Goal: Task Accomplishment & Management: Complete application form

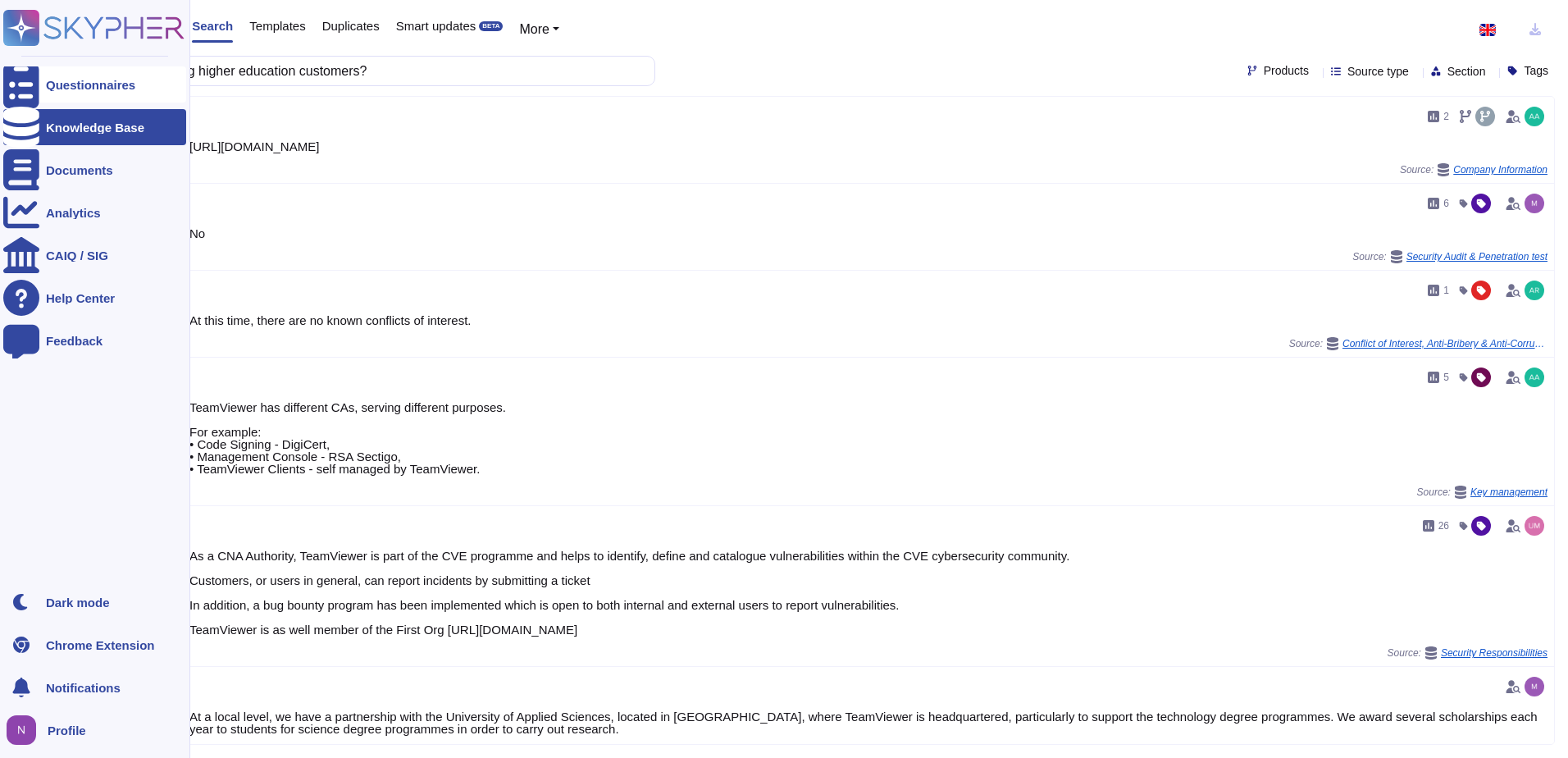
click at [15, 81] on icon at bounding box center [21, 84] width 36 height 49
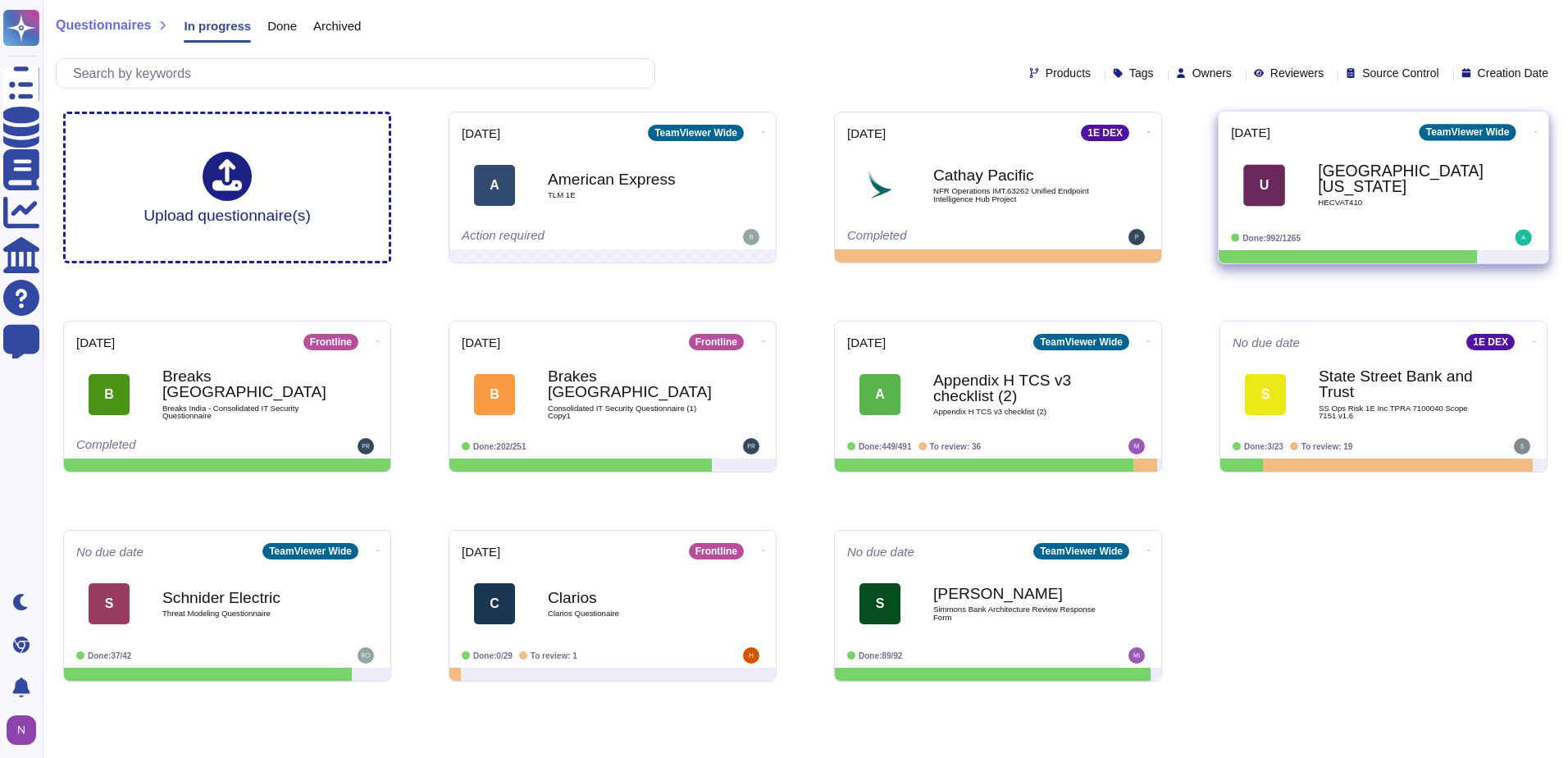
click at [1329, 184] on b "[GEOGRAPHIC_DATA][US_STATE]" at bounding box center [1401, 179] width 165 height 32
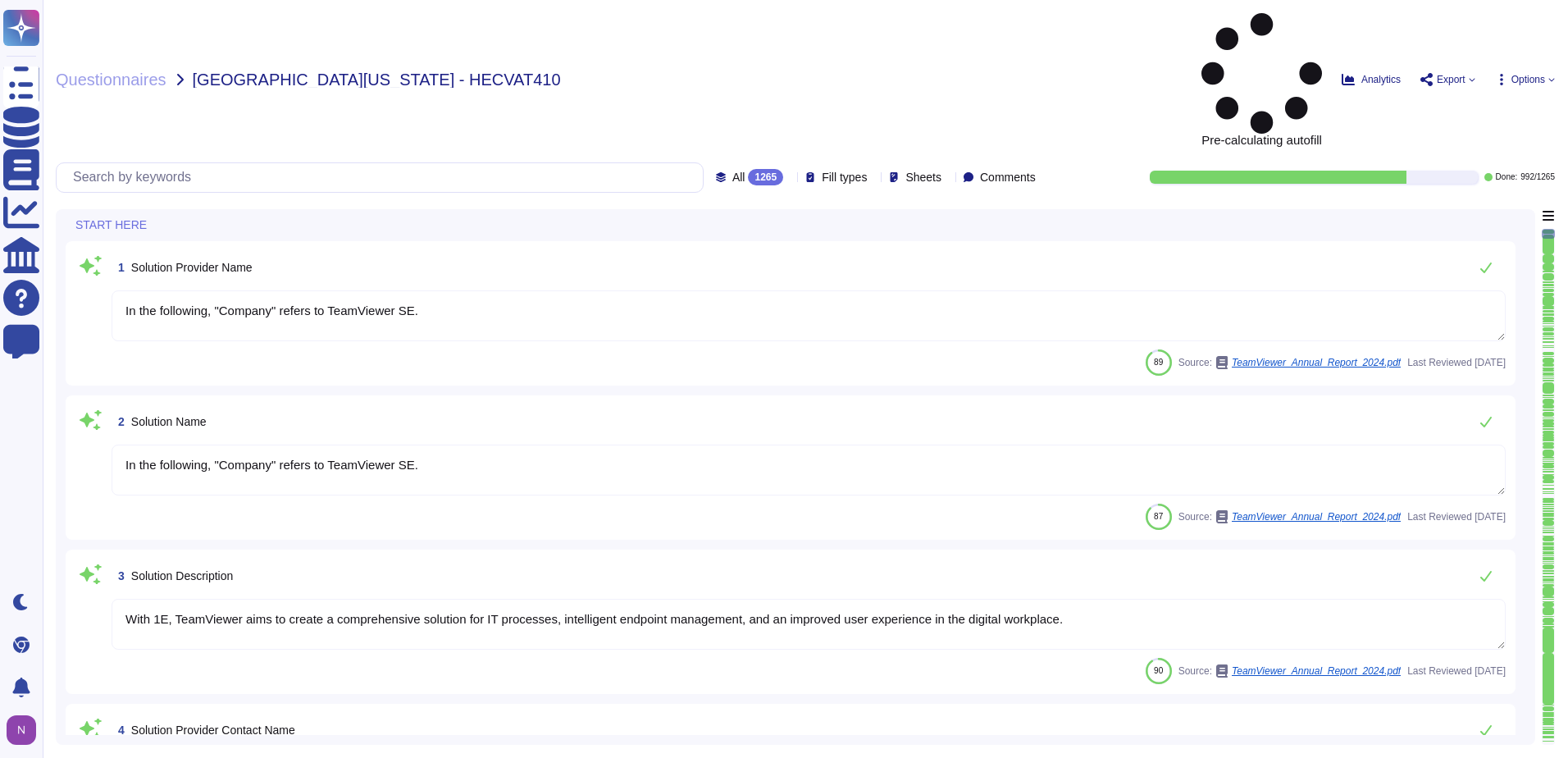
type textarea "In the following, "Company" refers to TeamViewer SE."
type textarea "With 1E, TeamViewer aims to create a comprehensive solution for IT processes, i…"
type textarea "i.V. [PERSON_NAME]"
type textarea "LoreMipsum dol 0 sitamet co Adipiscinge Seddoeiu • Temporinc Utlabore • Etdolor…"
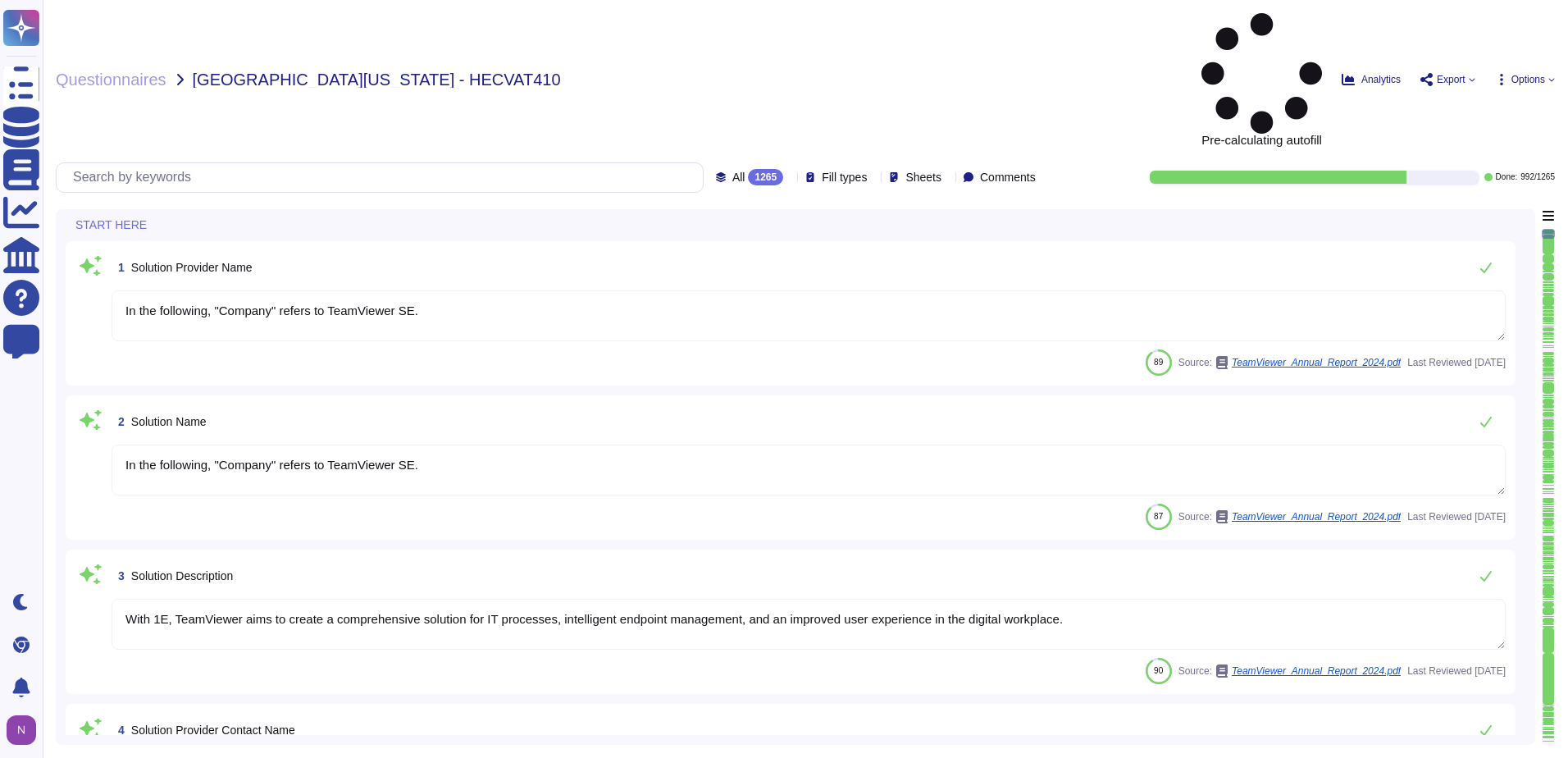
type textarea "Please contact [EMAIL_ADDRESS][DOMAIN_NAME] or via any of the methods specified…"
click at [329, 163] on input "text" at bounding box center [384, 177] width 638 height 28
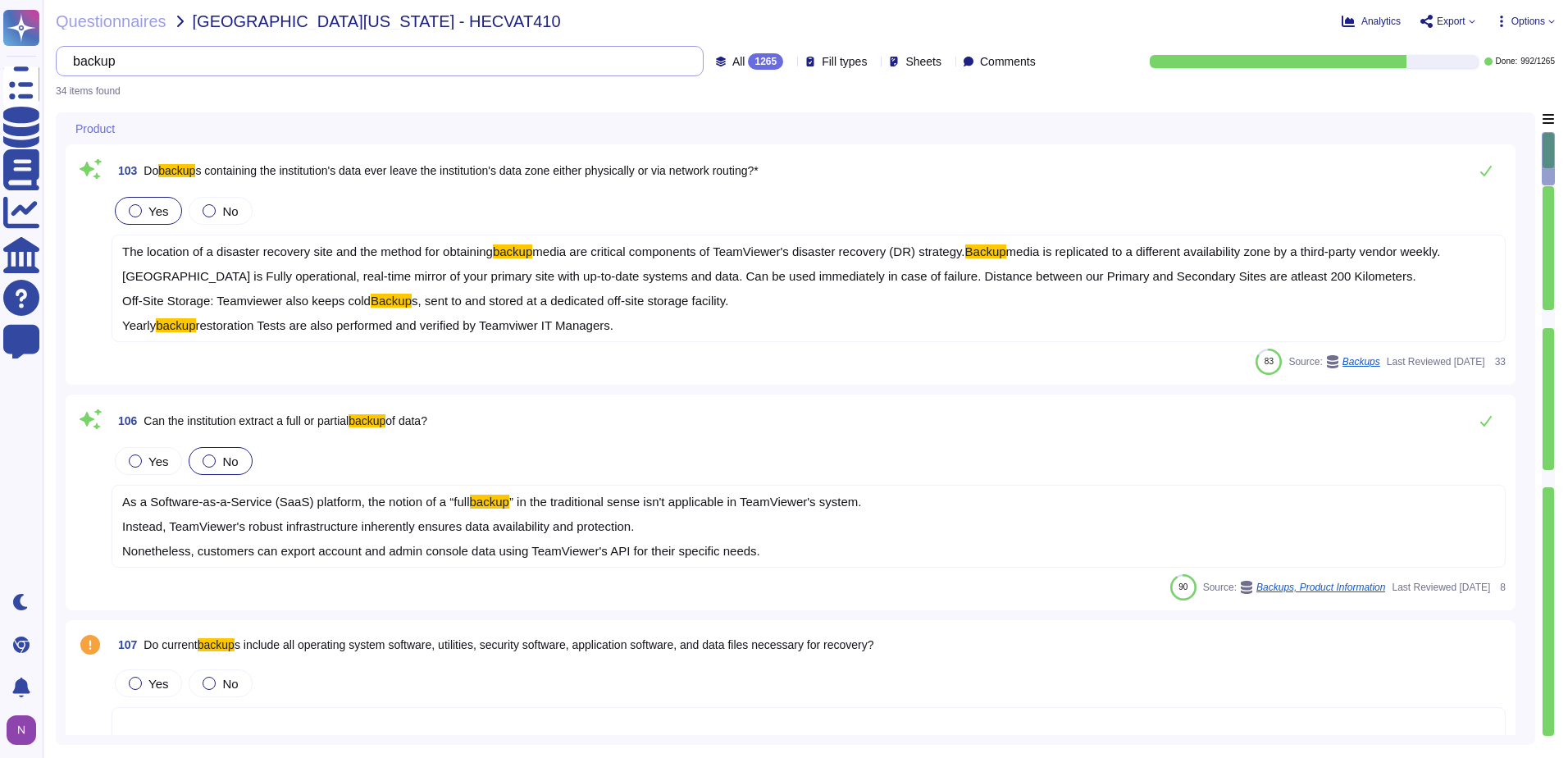
type input "backup"
click at [752, 62] on div "All 1265" at bounding box center [753, 61] width 73 height 17
click at [704, 142] on span "To do" at bounding box center [711, 144] width 30 height 15
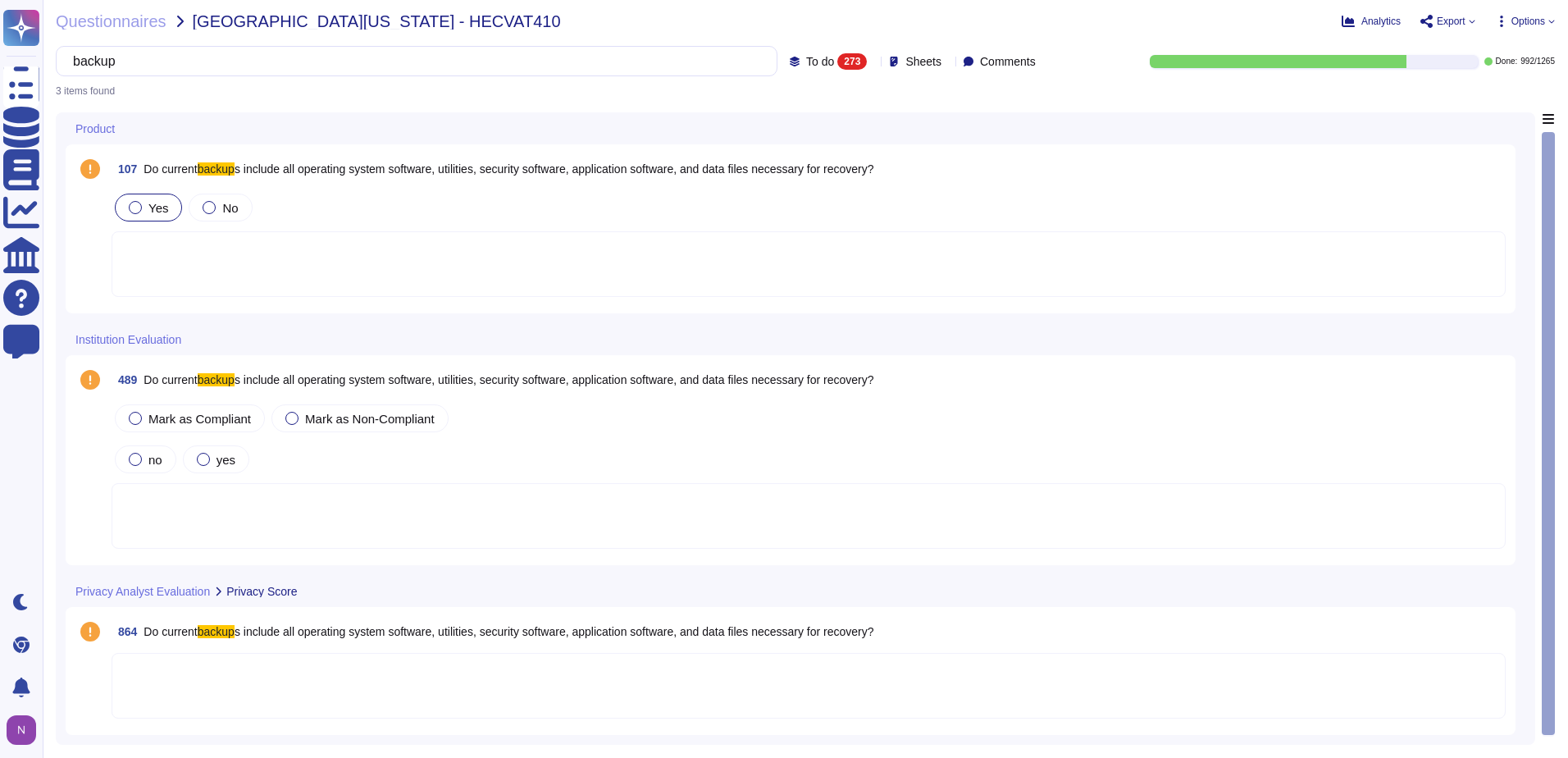
click at [140, 207] on div at bounding box center [135, 207] width 13 height 13
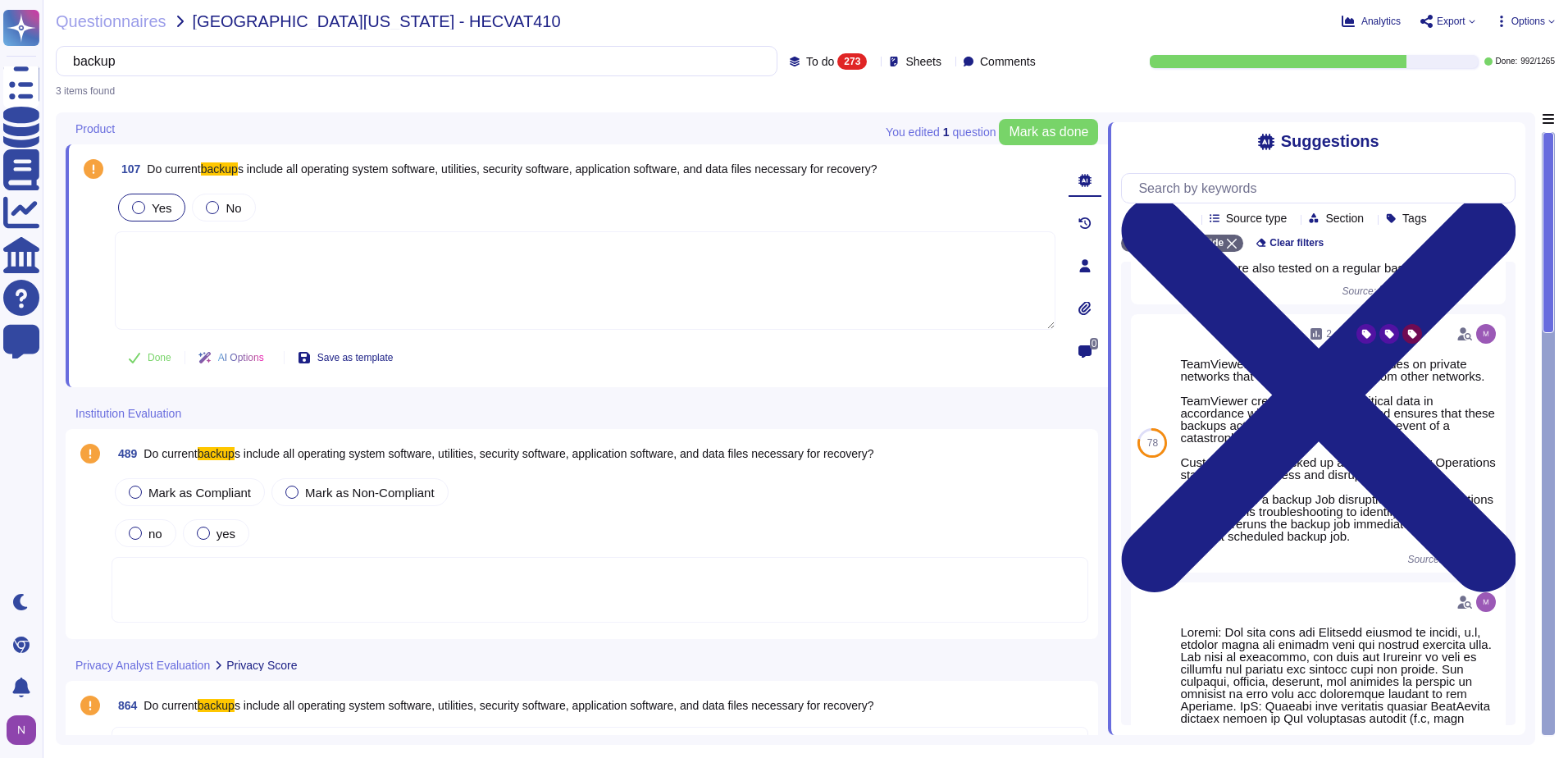
scroll to position [328, 0]
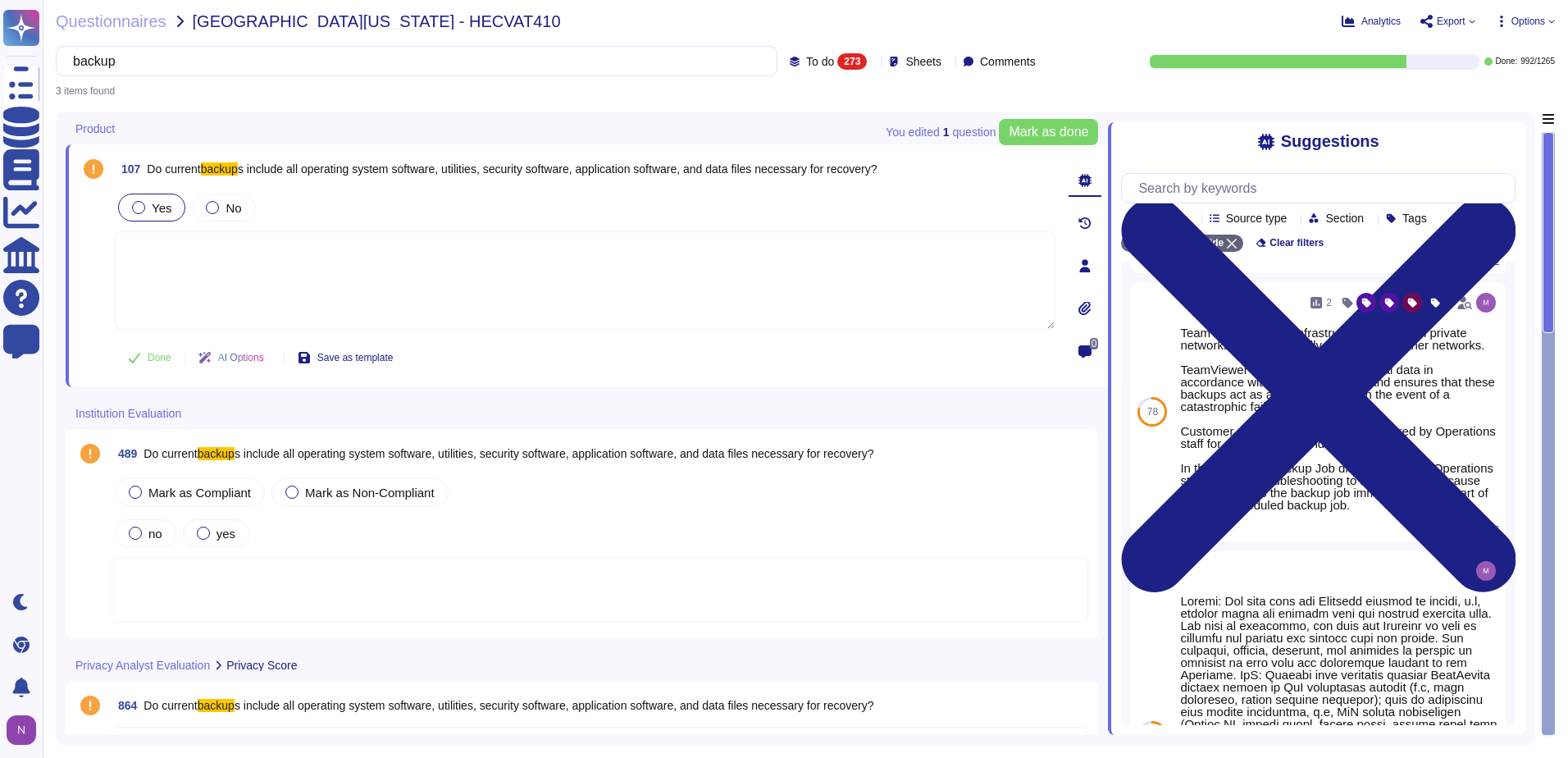
click at [187, 273] on textarea at bounding box center [585, 280] width 941 height 98
paste textarea "TeamViewer backup infrastructure resides on private networks that are logically…"
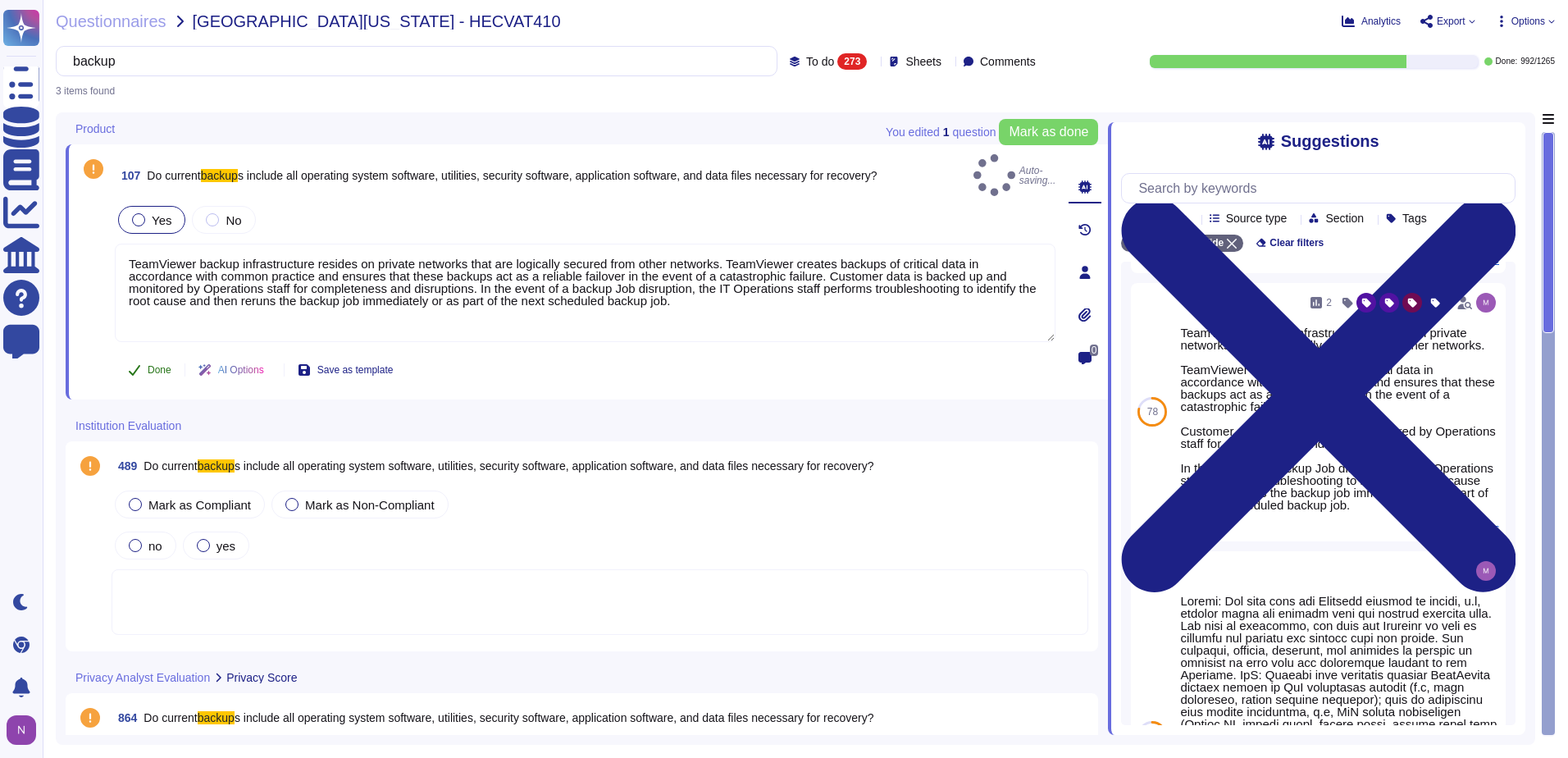
type textarea "TeamViewer backup infrastructure resides on private networks that are logically…"
click at [154, 365] on span "Done" at bounding box center [160, 370] width 24 height 10
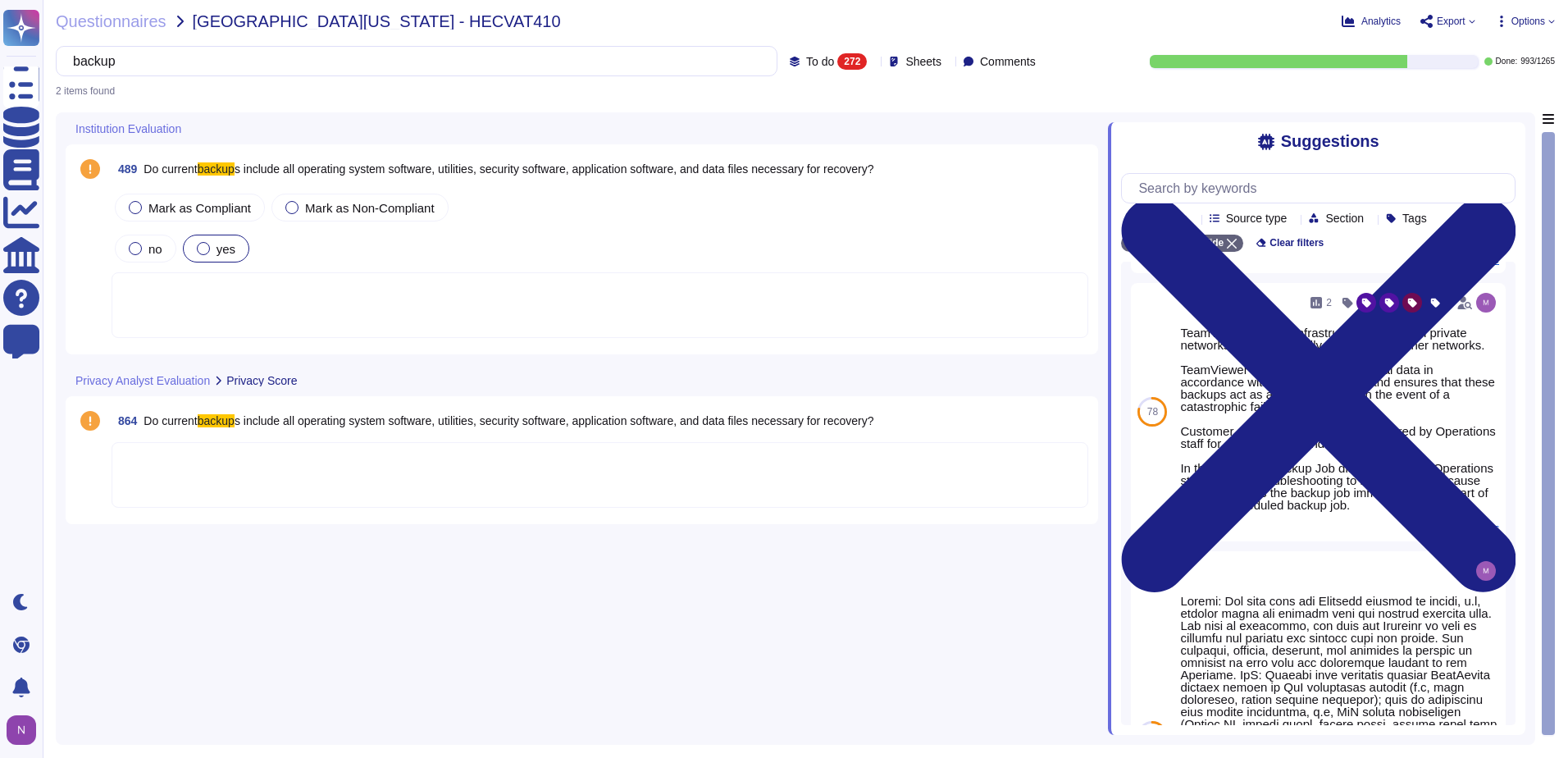
click at [213, 250] on label "yes" at bounding box center [216, 249] width 39 height 13
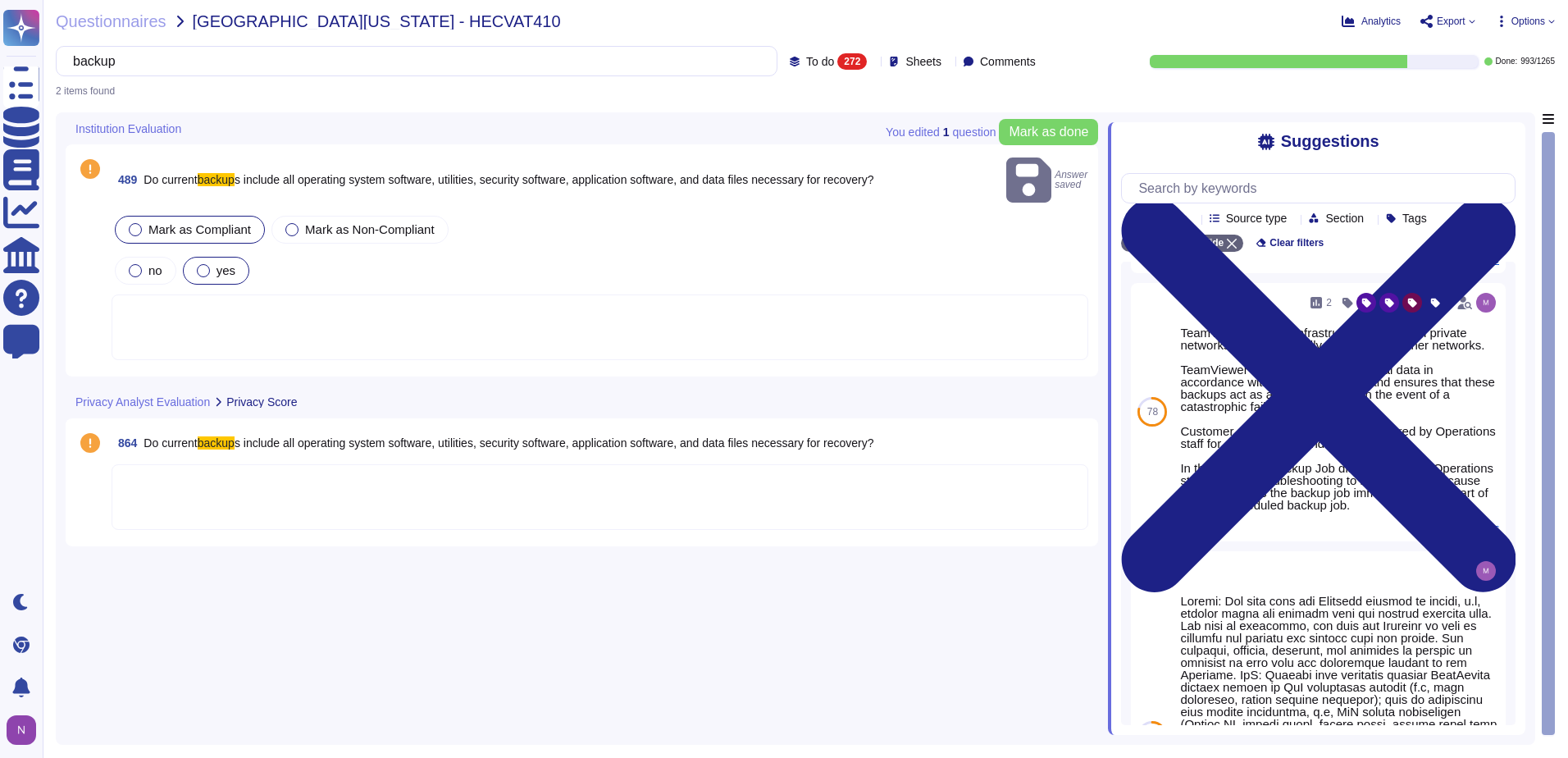
click at [138, 223] on div at bounding box center [135, 229] width 13 height 13
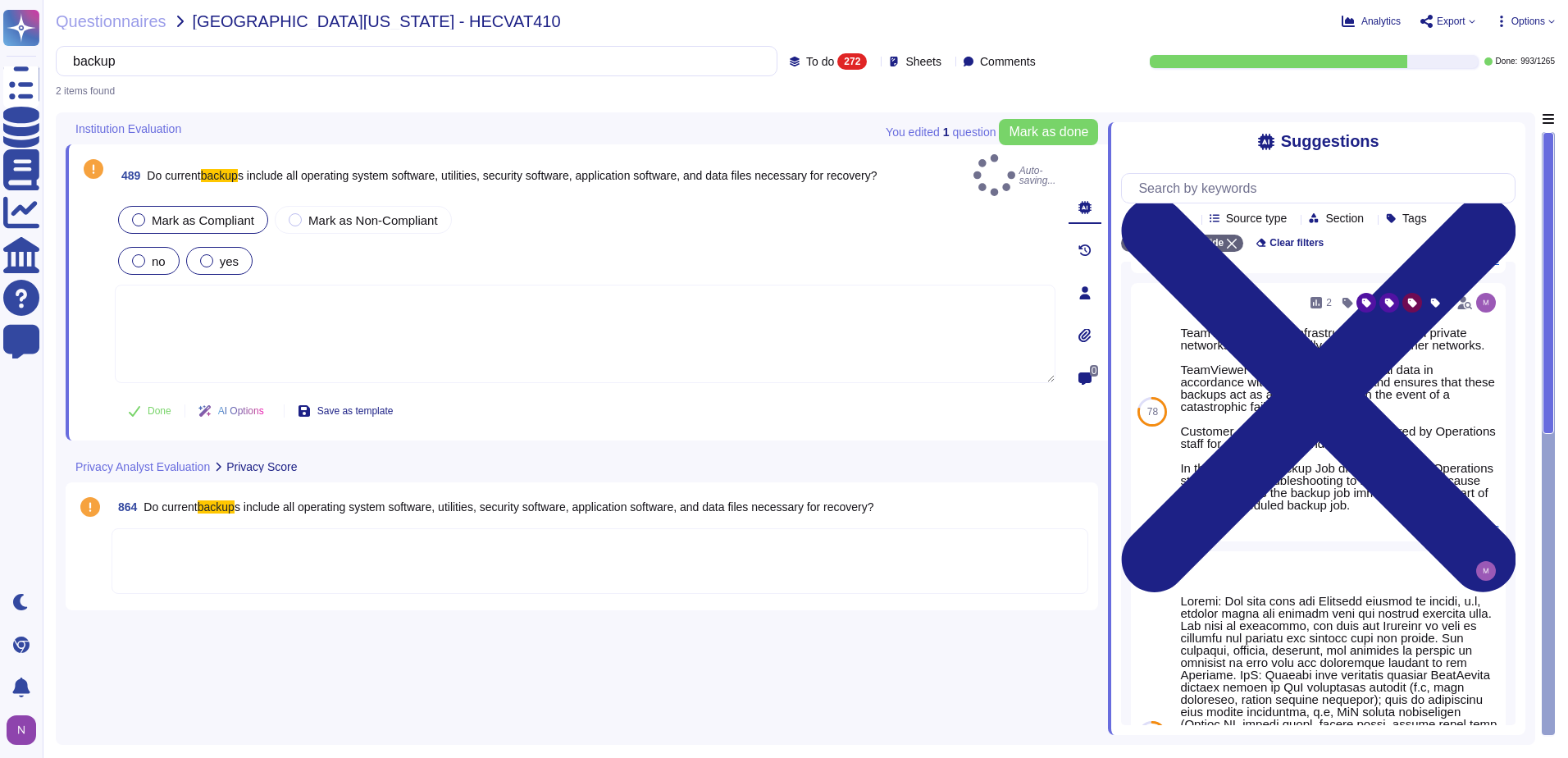
scroll to position [0, 0]
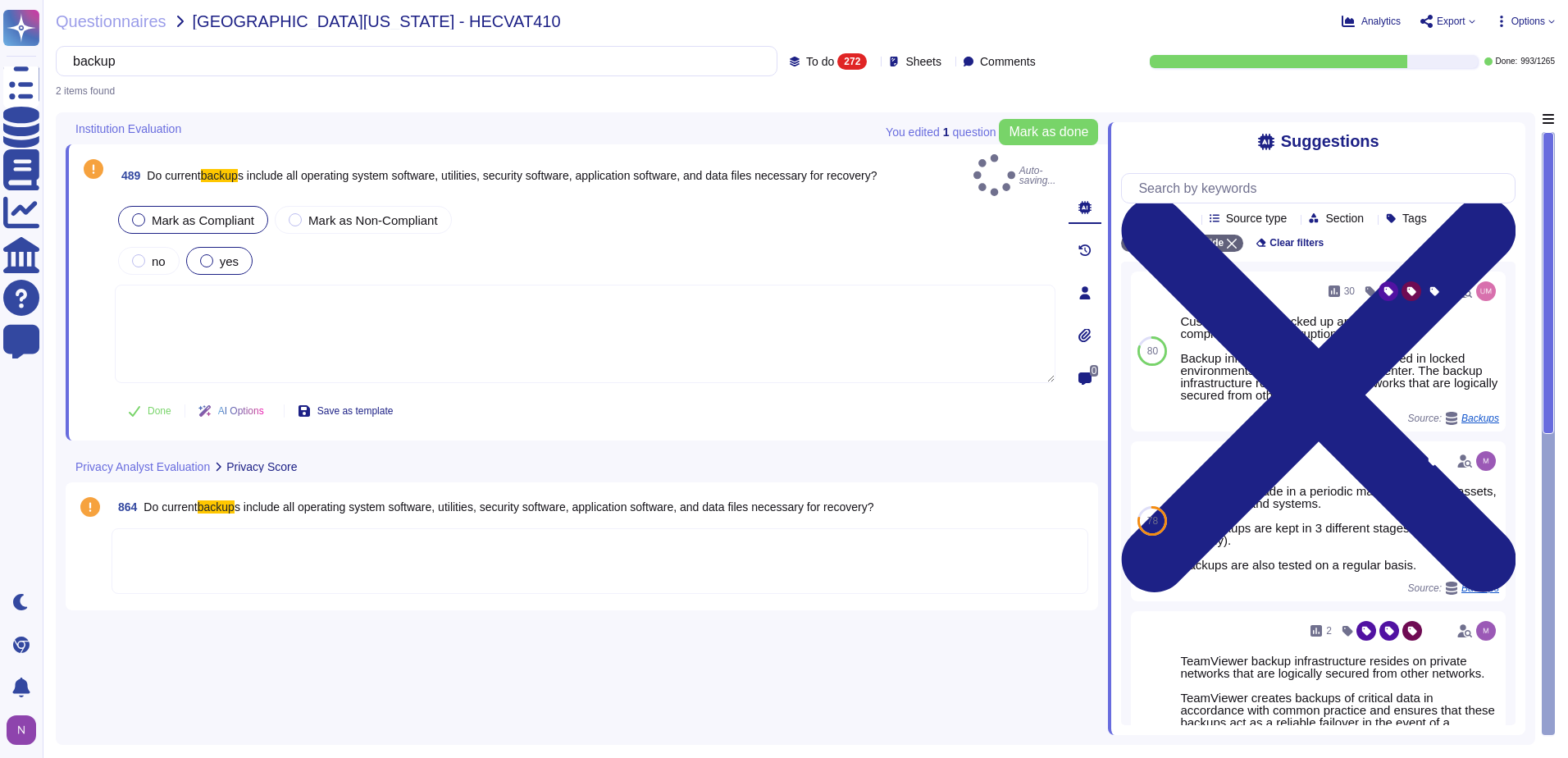
click at [158, 284] on textarea at bounding box center [585, 333] width 941 height 98
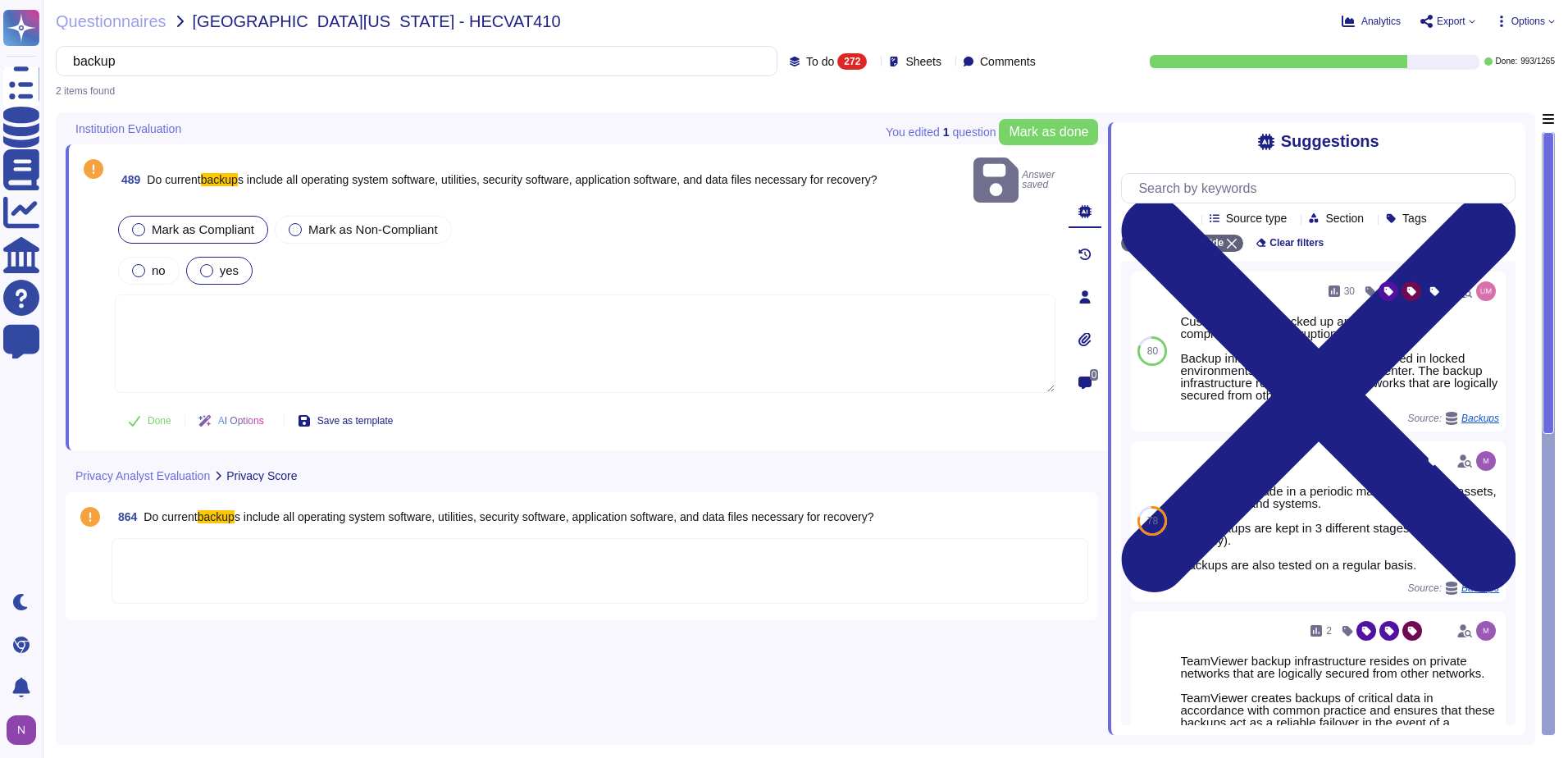
click at [152, 295] on textarea at bounding box center [585, 343] width 941 height 98
paste textarea "TeamViewer backup infrastructure resides on private networks that are logically…"
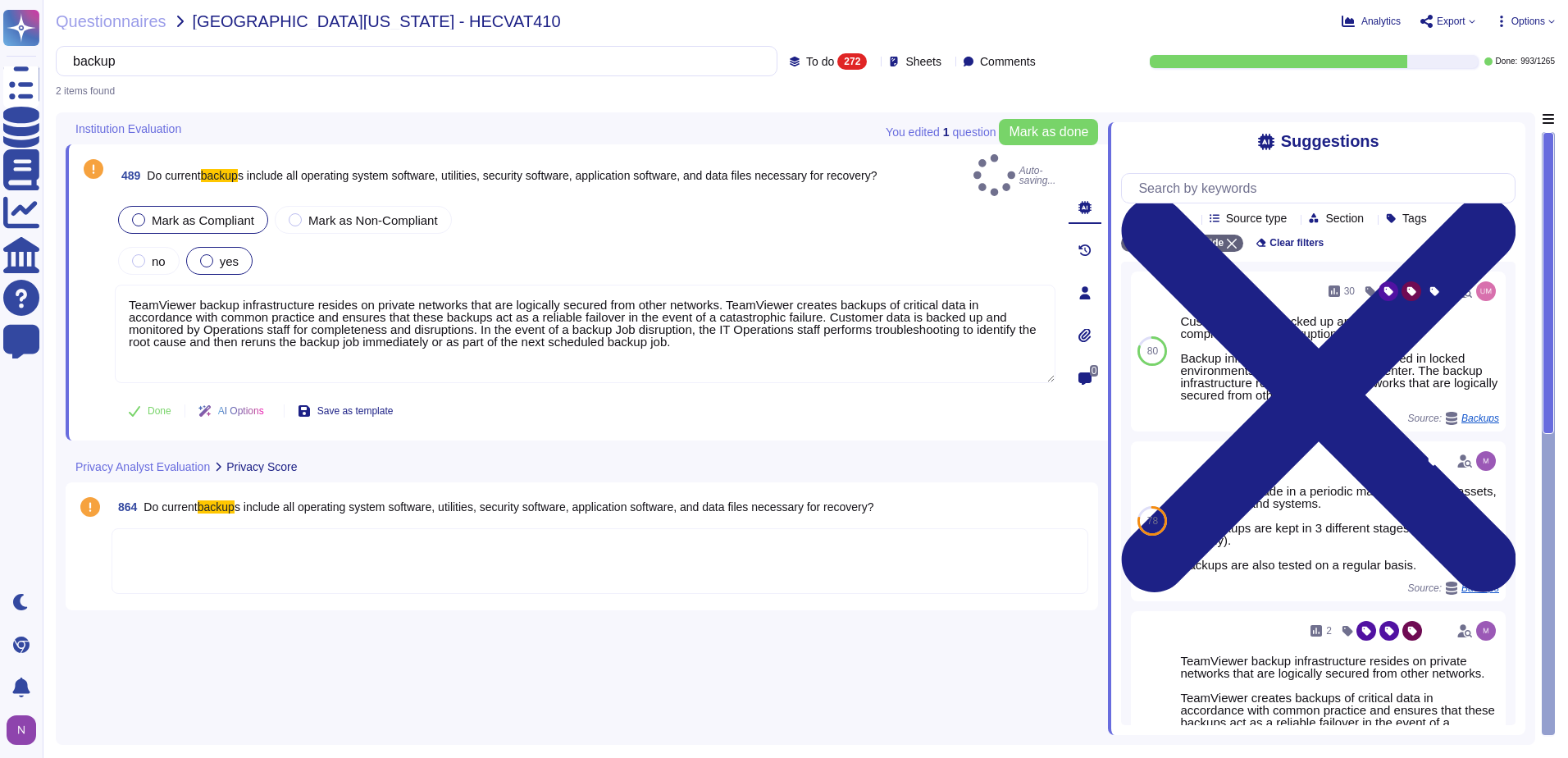
type textarea "TeamViewer backup infrastructure resides on private networks that are logically…"
click at [169, 534] on div at bounding box center [600, 560] width 977 height 65
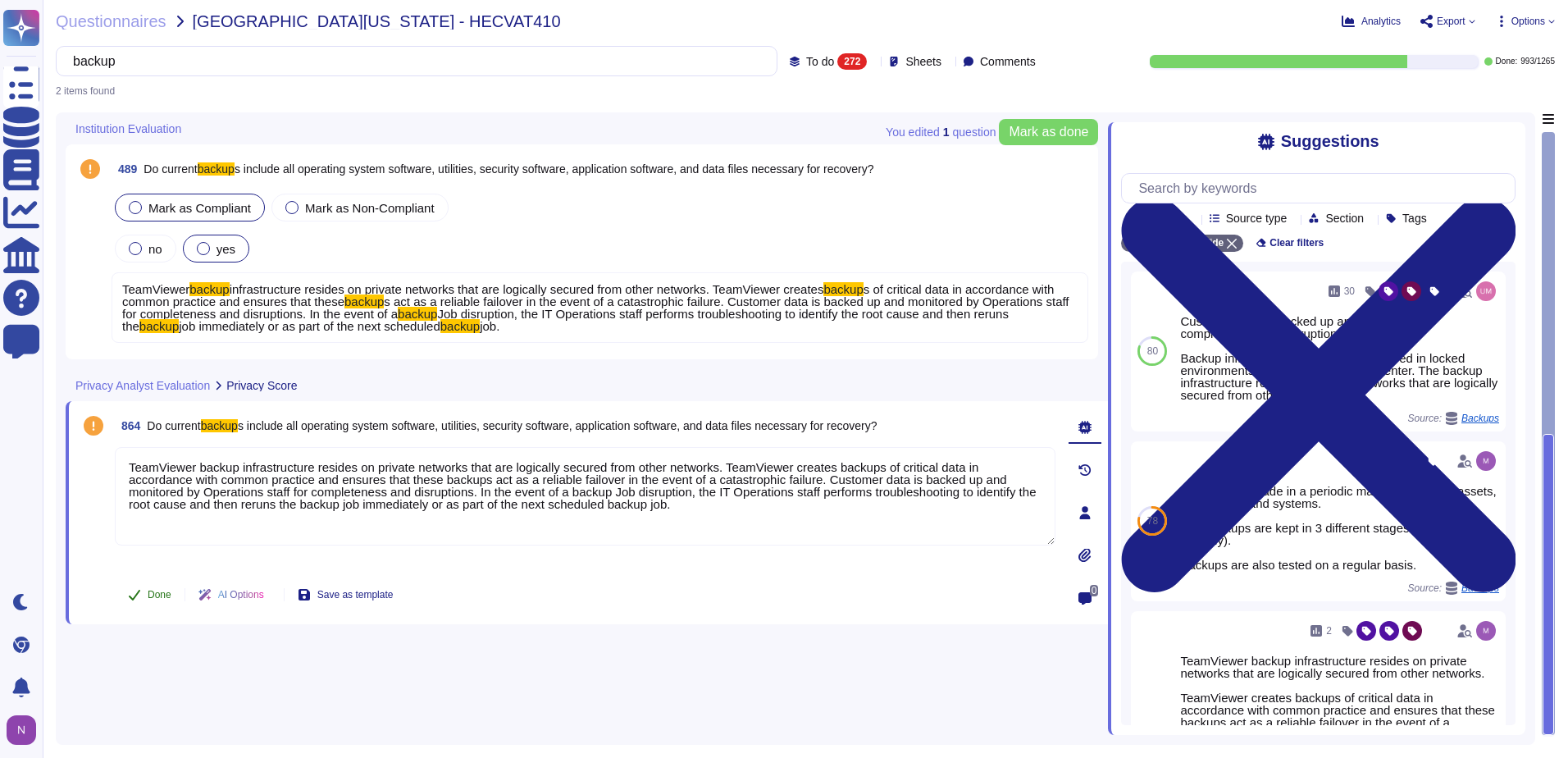
type textarea "TeamViewer backup infrastructure resides on private networks that are logically…"
click at [148, 592] on span "Done" at bounding box center [160, 594] width 24 height 10
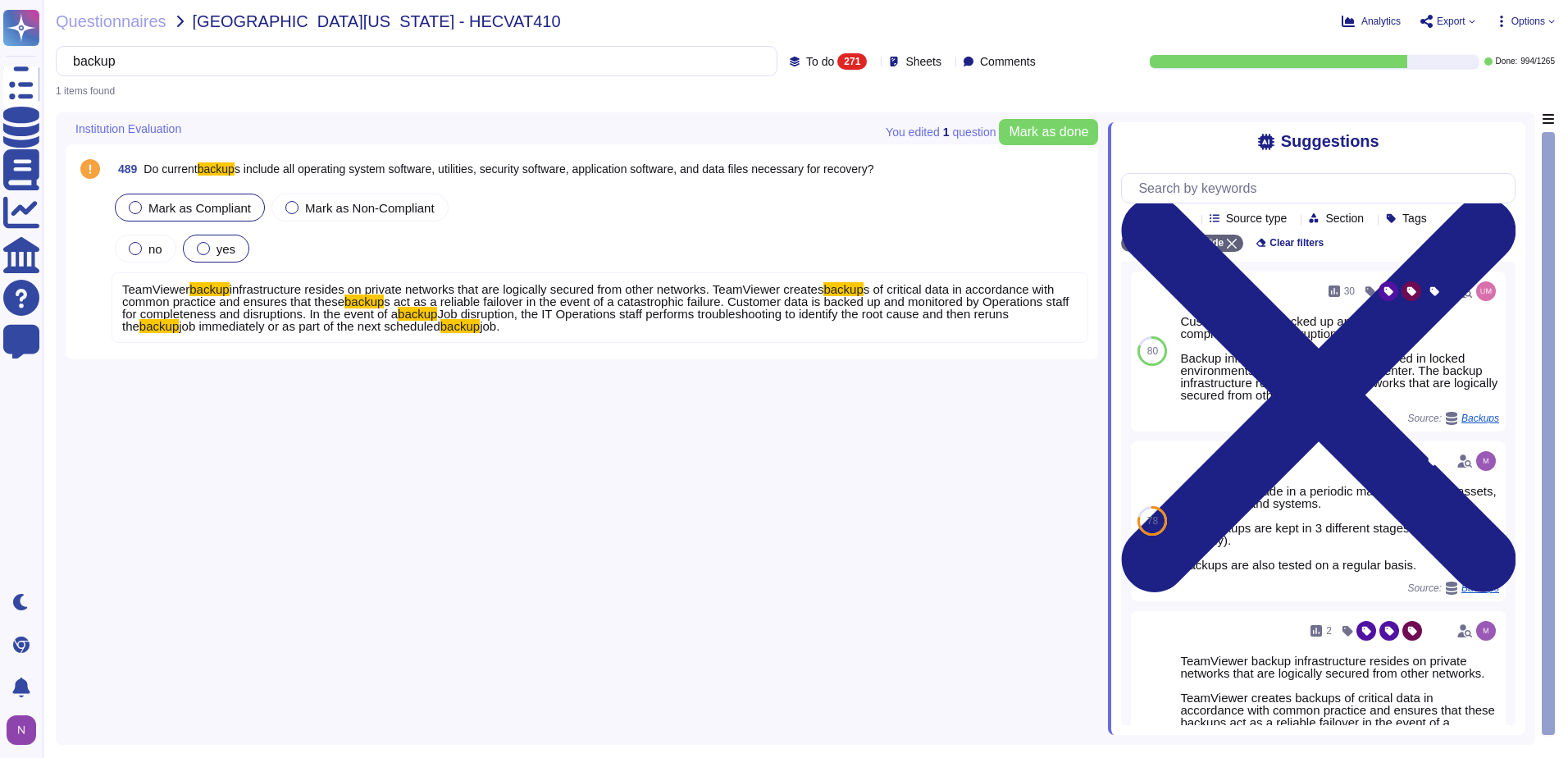
click at [692, 403] on div "489 Do current backup s include all operating system software, utilities, secur…" at bounding box center [587, 423] width 1043 height 622
click at [404, 265] on div "Mark as Compliant [PERSON_NAME] as Non-Compliant no yes TeamViewer backup infra…" at bounding box center [600, 266] width 977 height 152
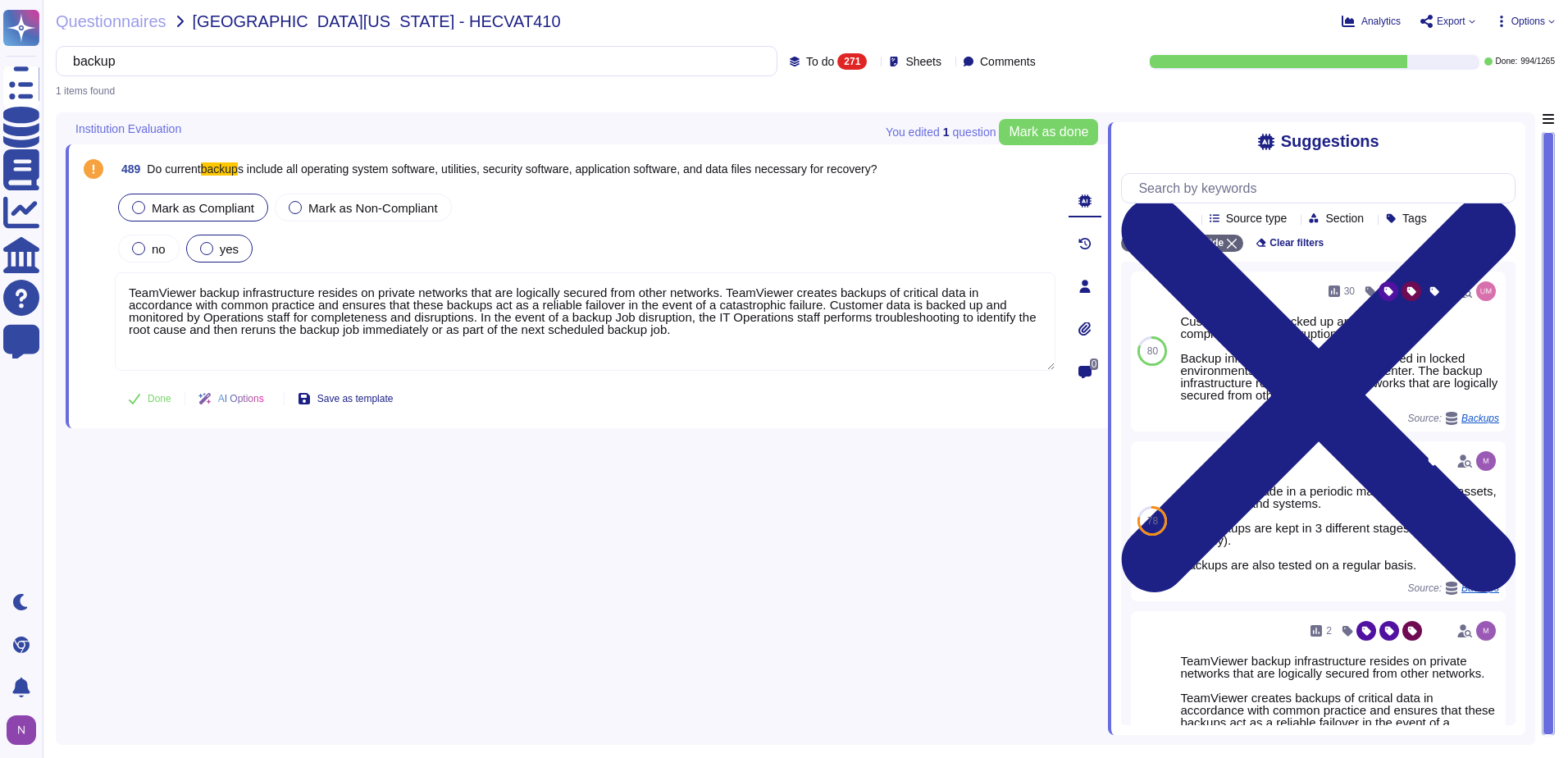
type textarea "TeamViewer backup infrastructure resides on private networks that are logically…"
click at [151, 398] on span "Done" at bounding box center [160, 398] width 24 height 10
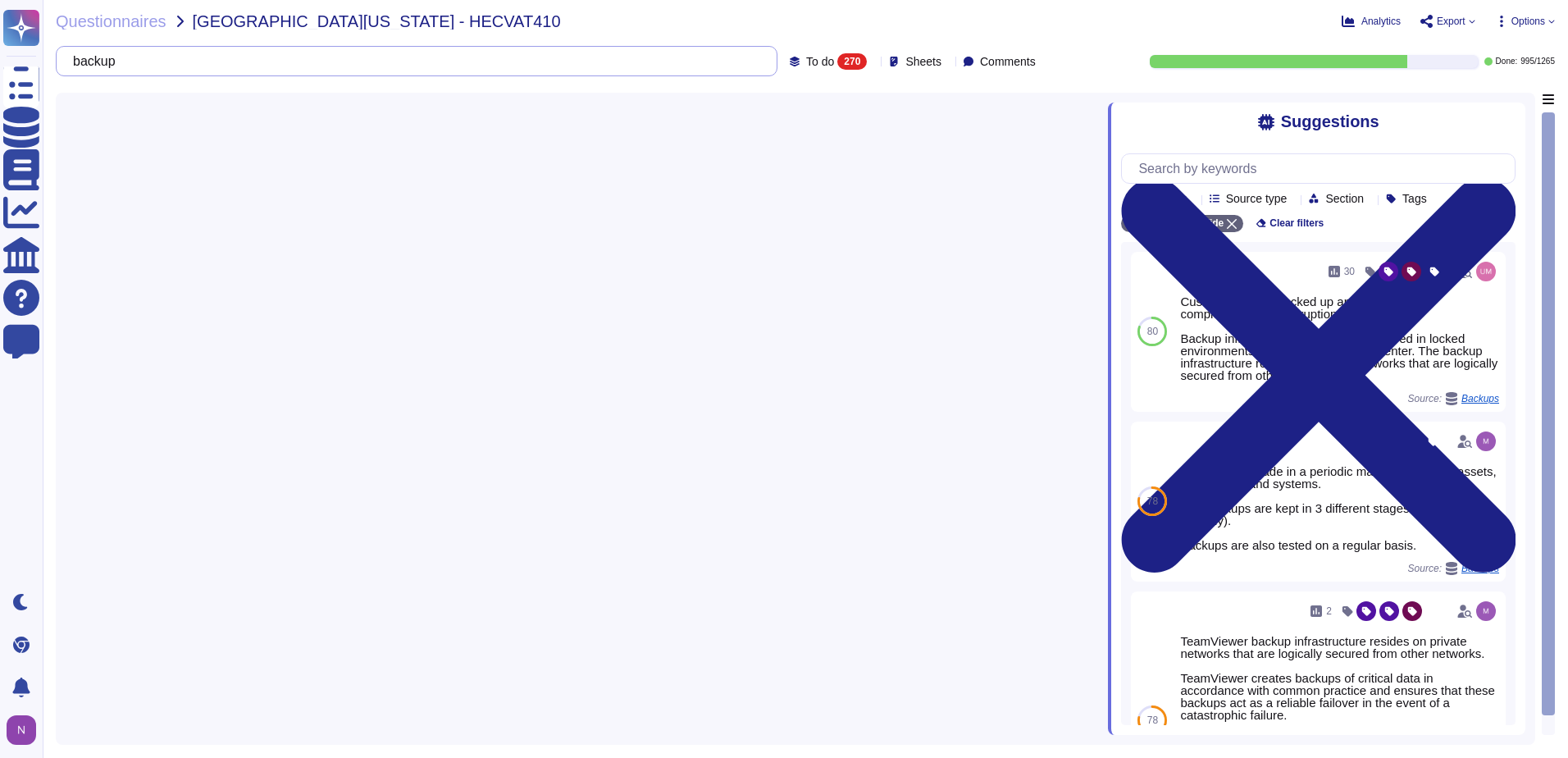
click at [196, 65] on input "backup" at bounding box center [413, 61] width 696 height 28
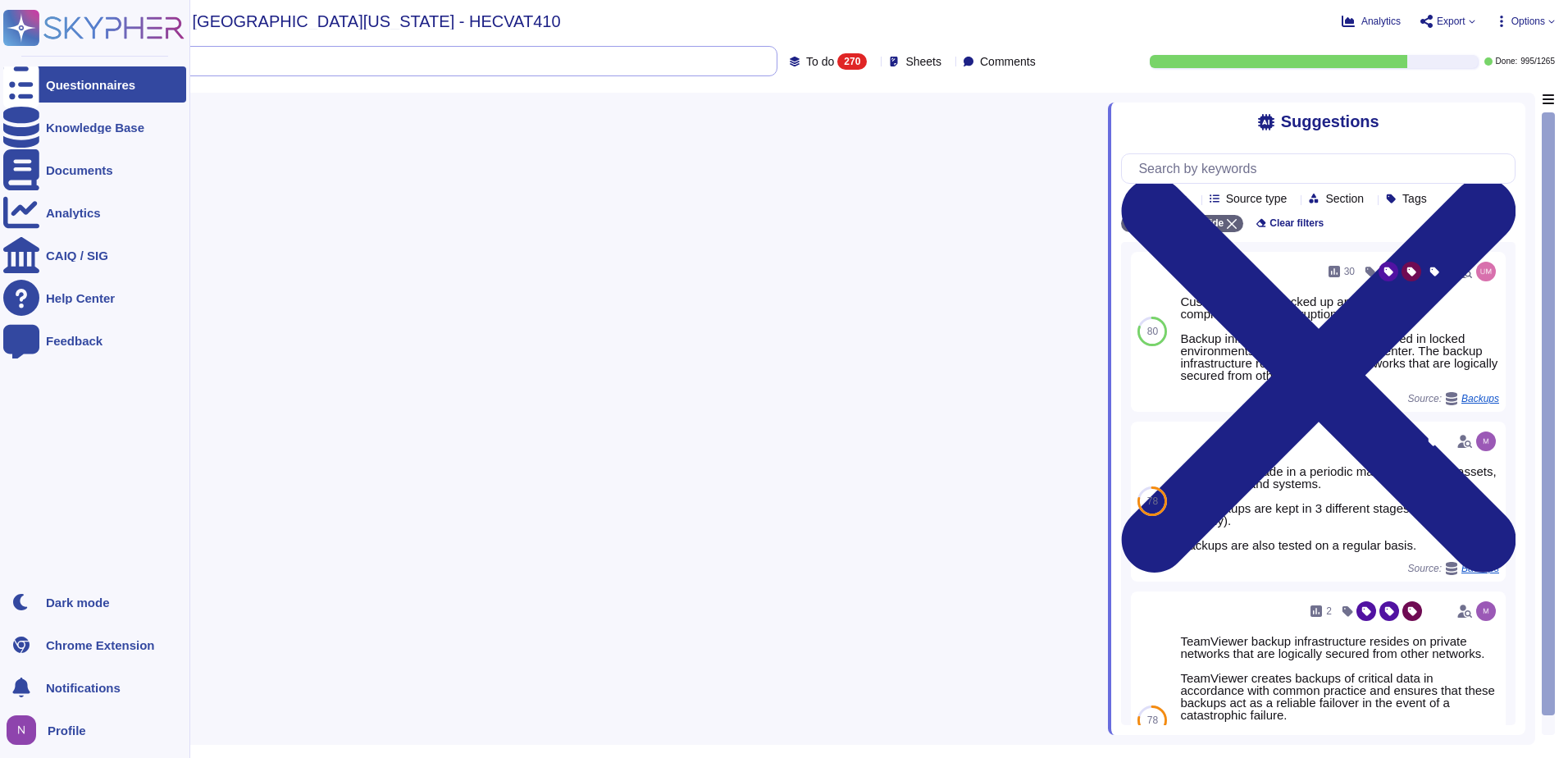
drag, startPoint x: 174, startPoint y: 59, endPoint x: 25, endPoint y: 84, distance: 151.1
click at [25, 84] on div "Questionnaires Knowledge Base Documents Analytics CAIQ / SIG Help Center Feedba…" at bounding box center [784, 379] width 1568 height 758
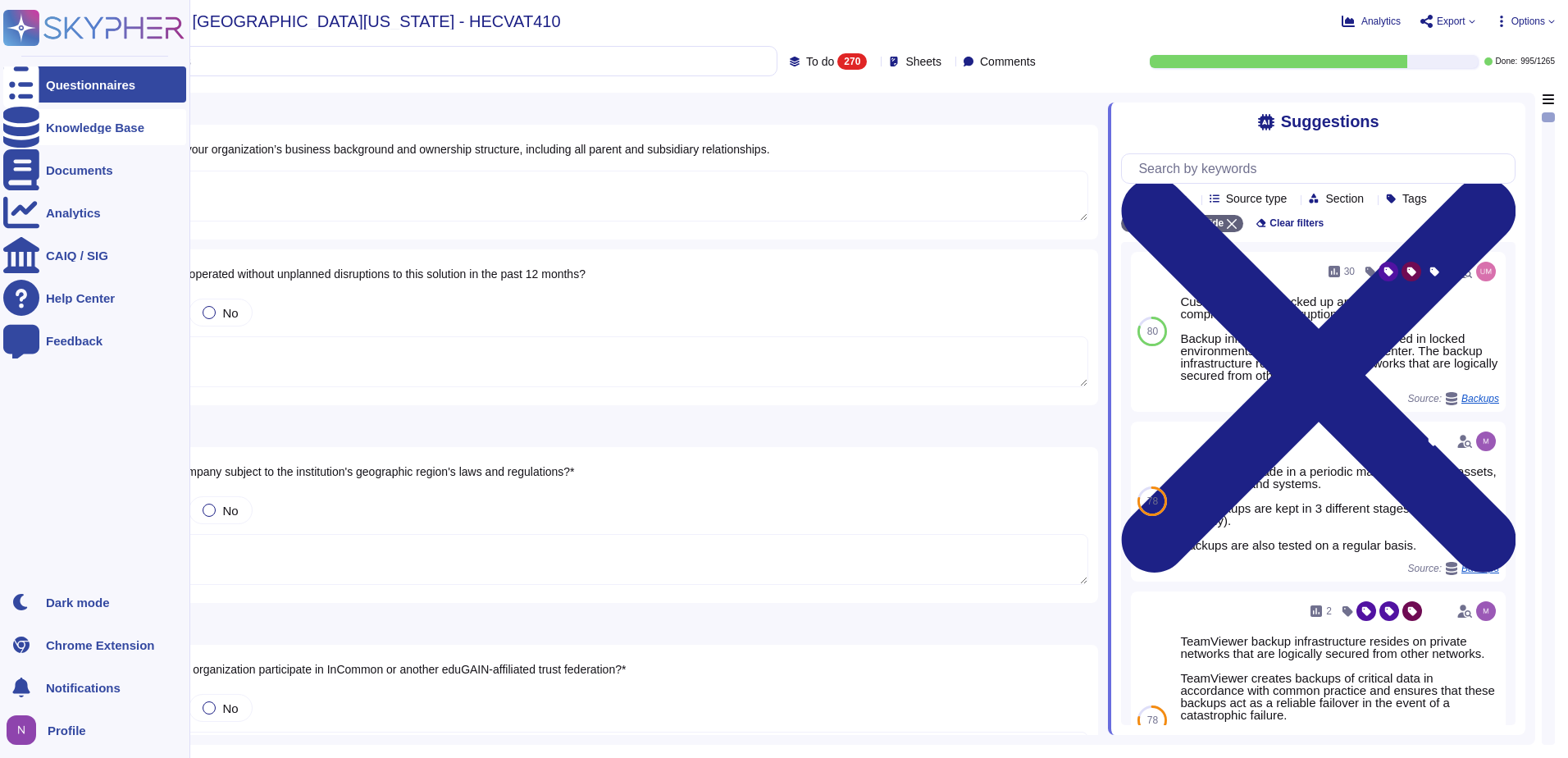
click at [86, 132] on div "Knowledge Base" at bounding box center [95, 127] width 98 height 12
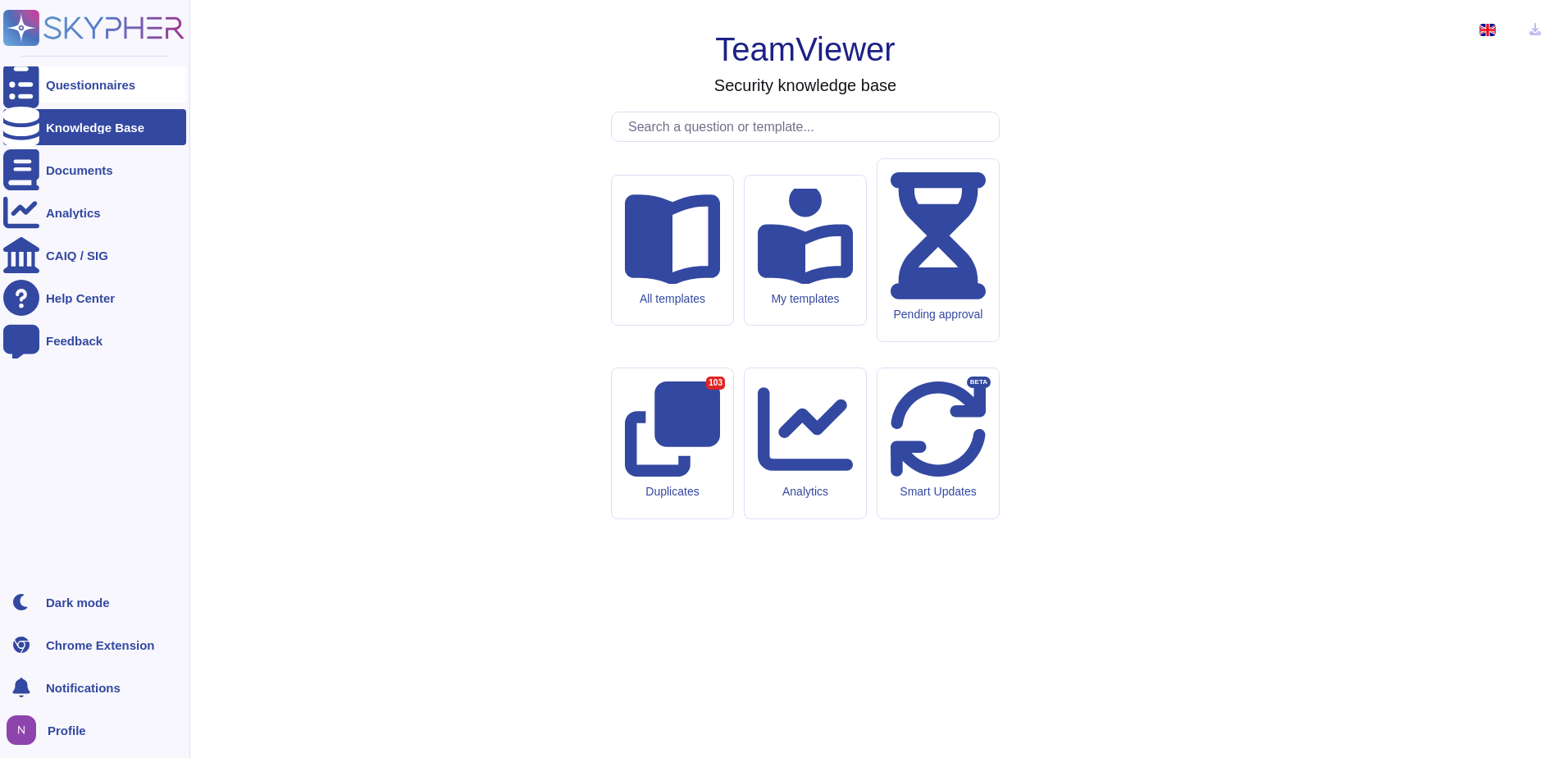
click at [95, 85] on div "Questionnaires" at bounding box center [90, 84] width 89 height 12
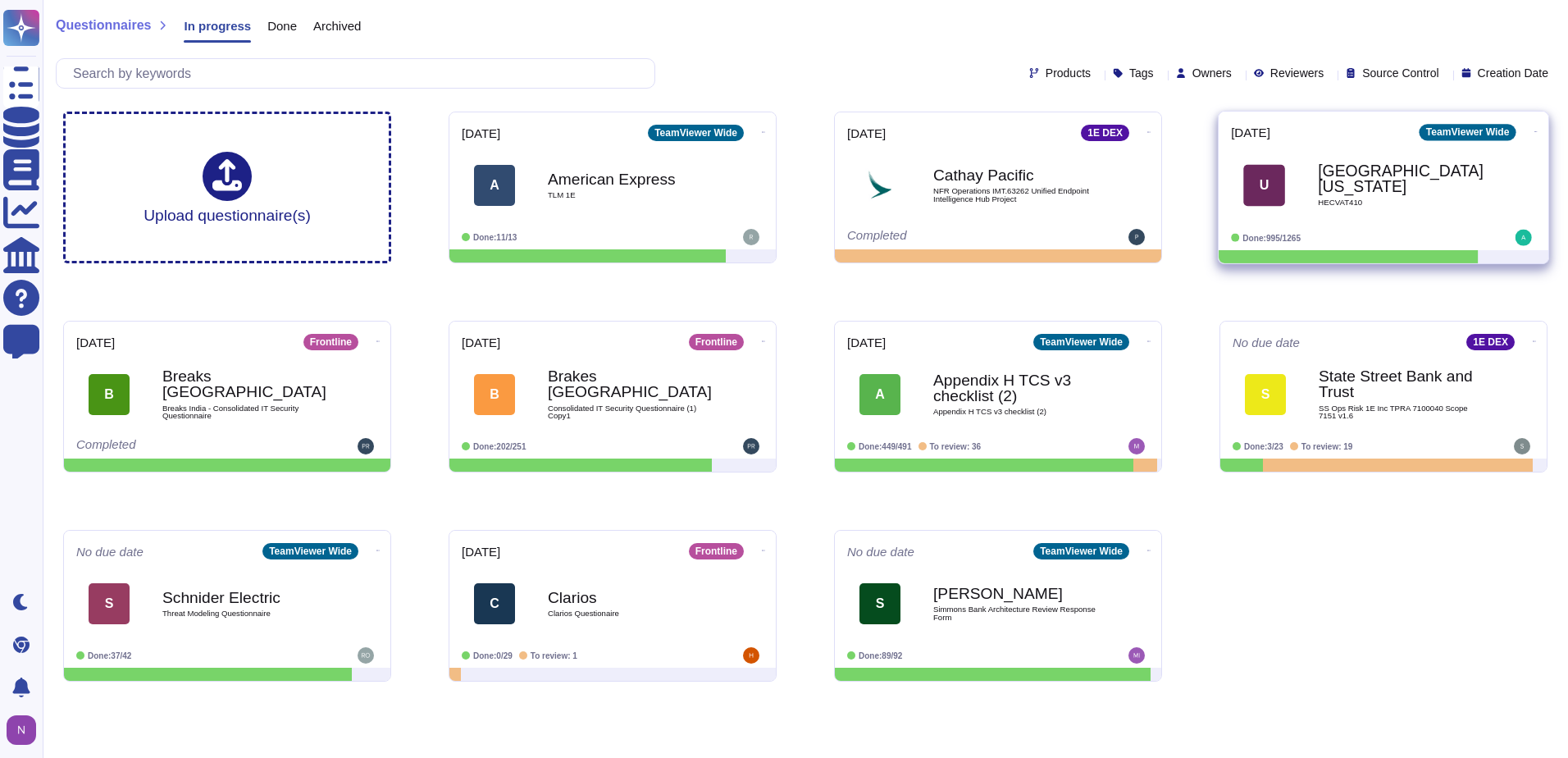
click at [1361, 184] on b "[GEOGRAPHIC_DATA][US_STATE]" at bounding box center [1401, 179] width 165 height 32
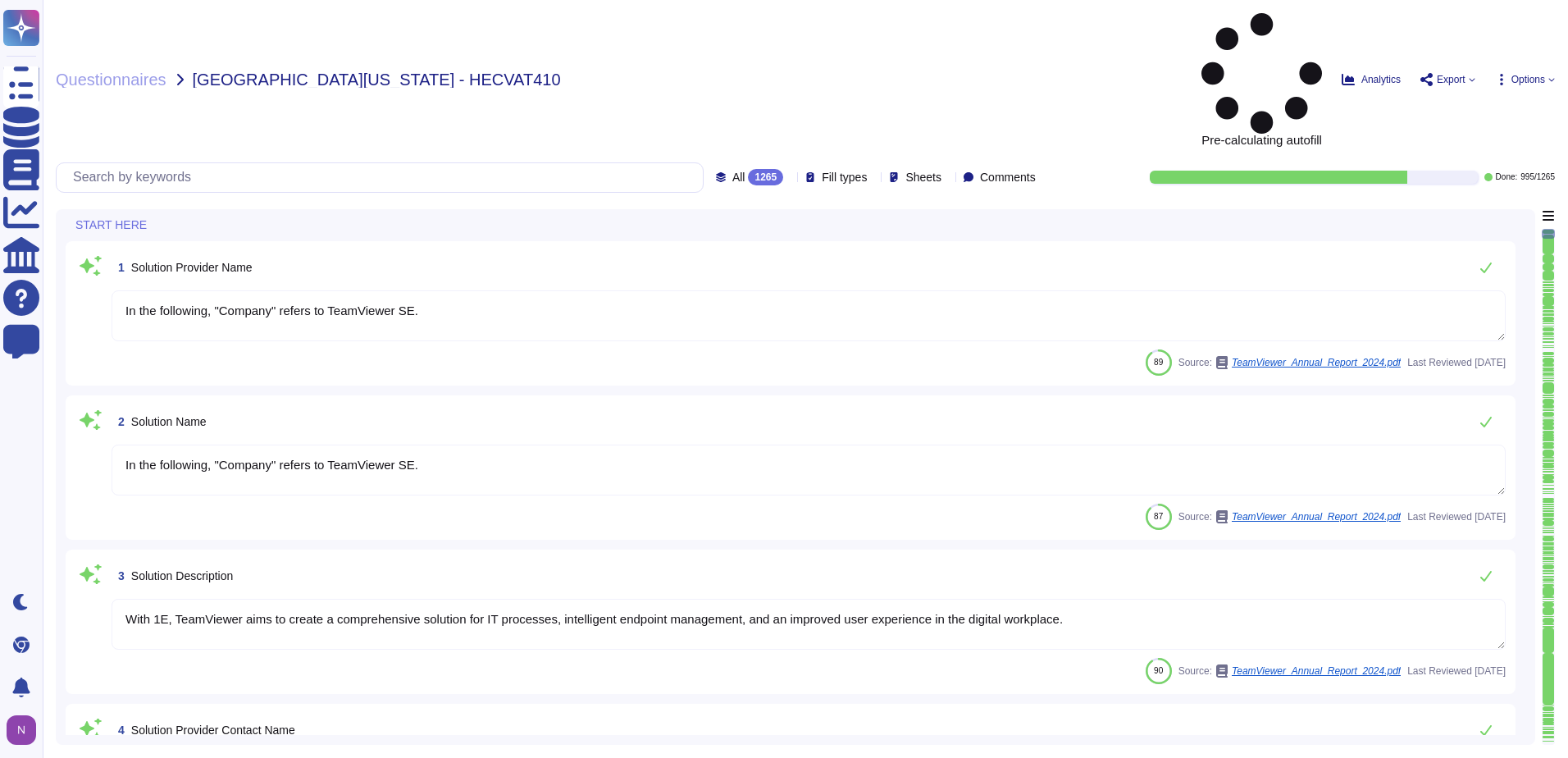
type textarea "In the following, "Company" refers to TeamViewer SE."
type textarea "With 1E, TeamViewer aims to create a comprehensive solution for IT processes, i…"
type textarea "i.V. [PERSON_NAME]"
type textarea "LoreMipsum dol 0 sitamet co Adipiscinge Seddoeiu • Temporinc Utlabore • Etdolor…"
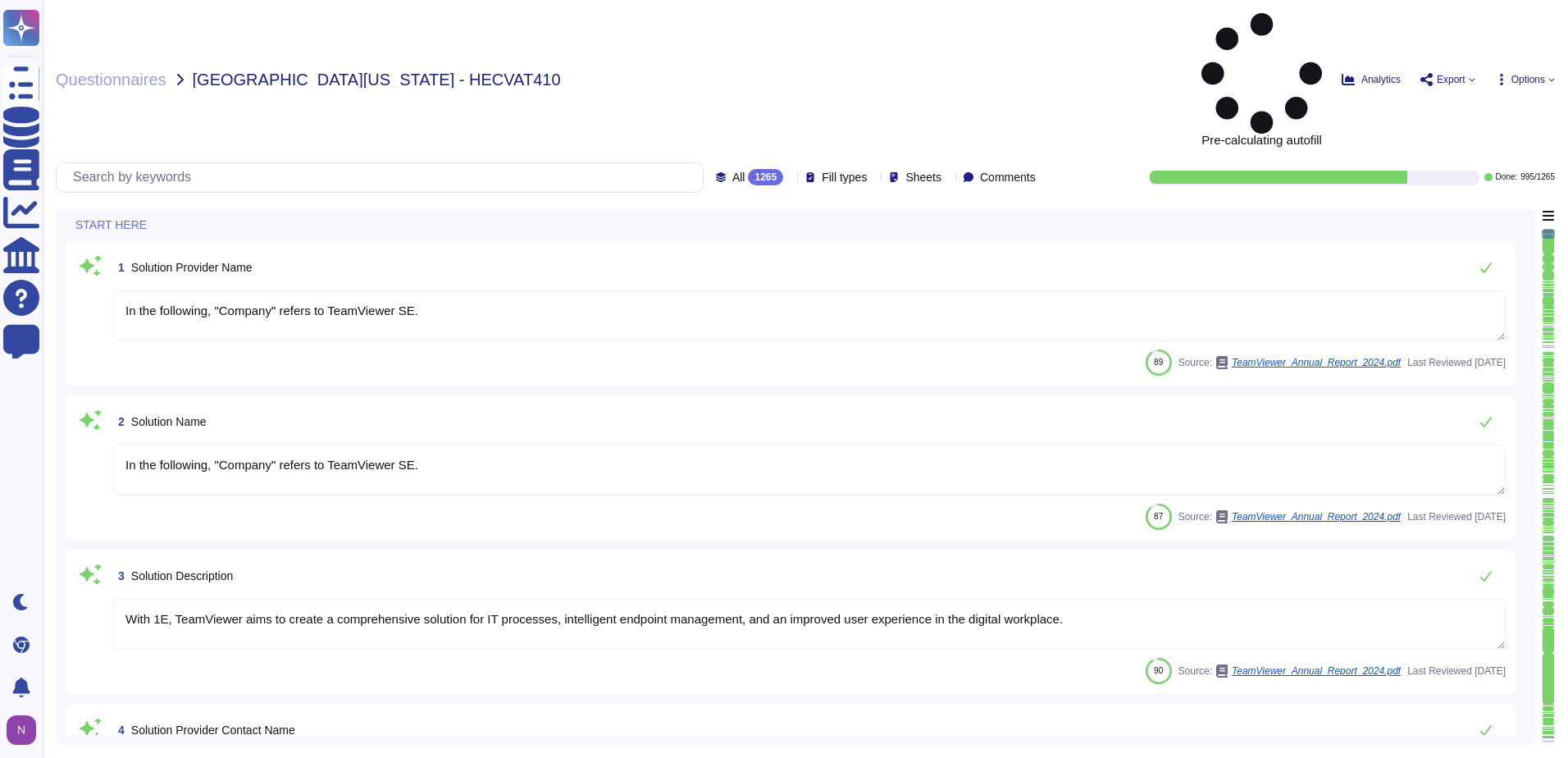
type textarea "Please contact [EMAIL_ADDRESS][DOMAIN_NAME] or via any of the methods specified…"
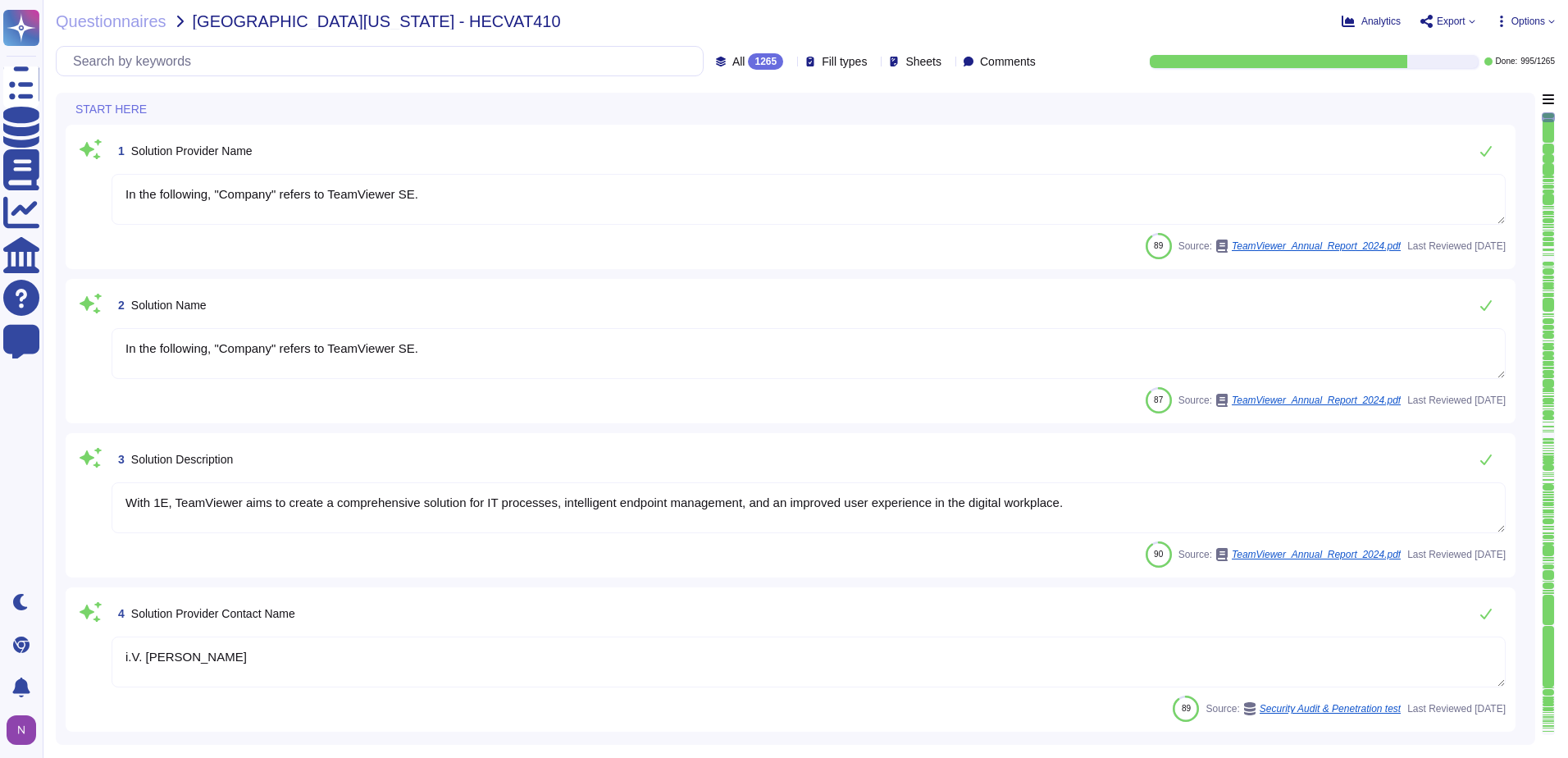
click at [750, 61] on div "All 1265" at bounding box center [753, 61] width 73 height 17
click at [724, 143] on span "To do" at bounding box center [711, 144] width 30 height 15
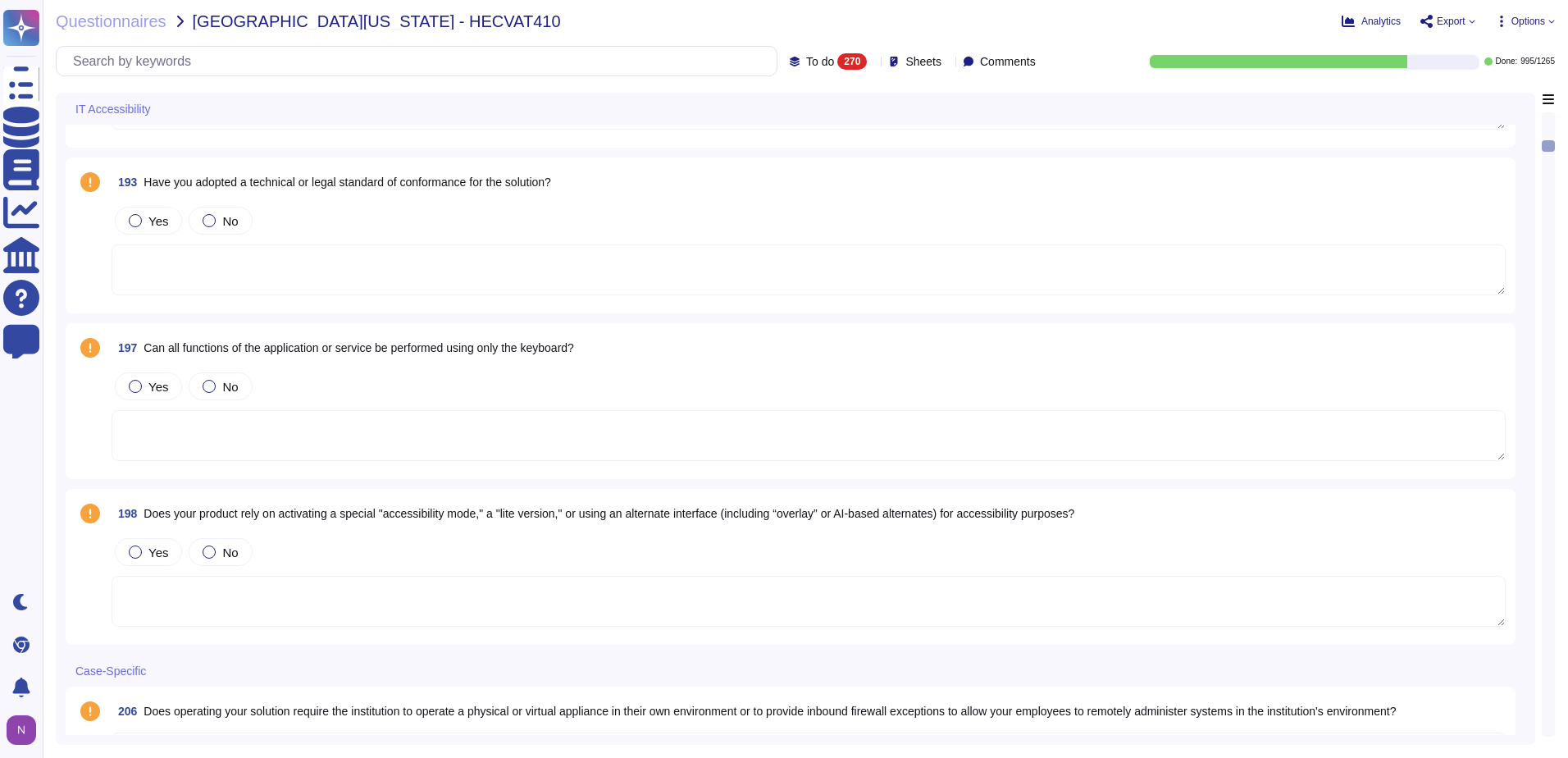
scroll to position [2050, 0]
click at [873, 62] on icon at bounding box center [873, 62] width 0 height 0
click at [795, 101] on div "All 1265" at bounding box center [844, 104] width 133 height 18
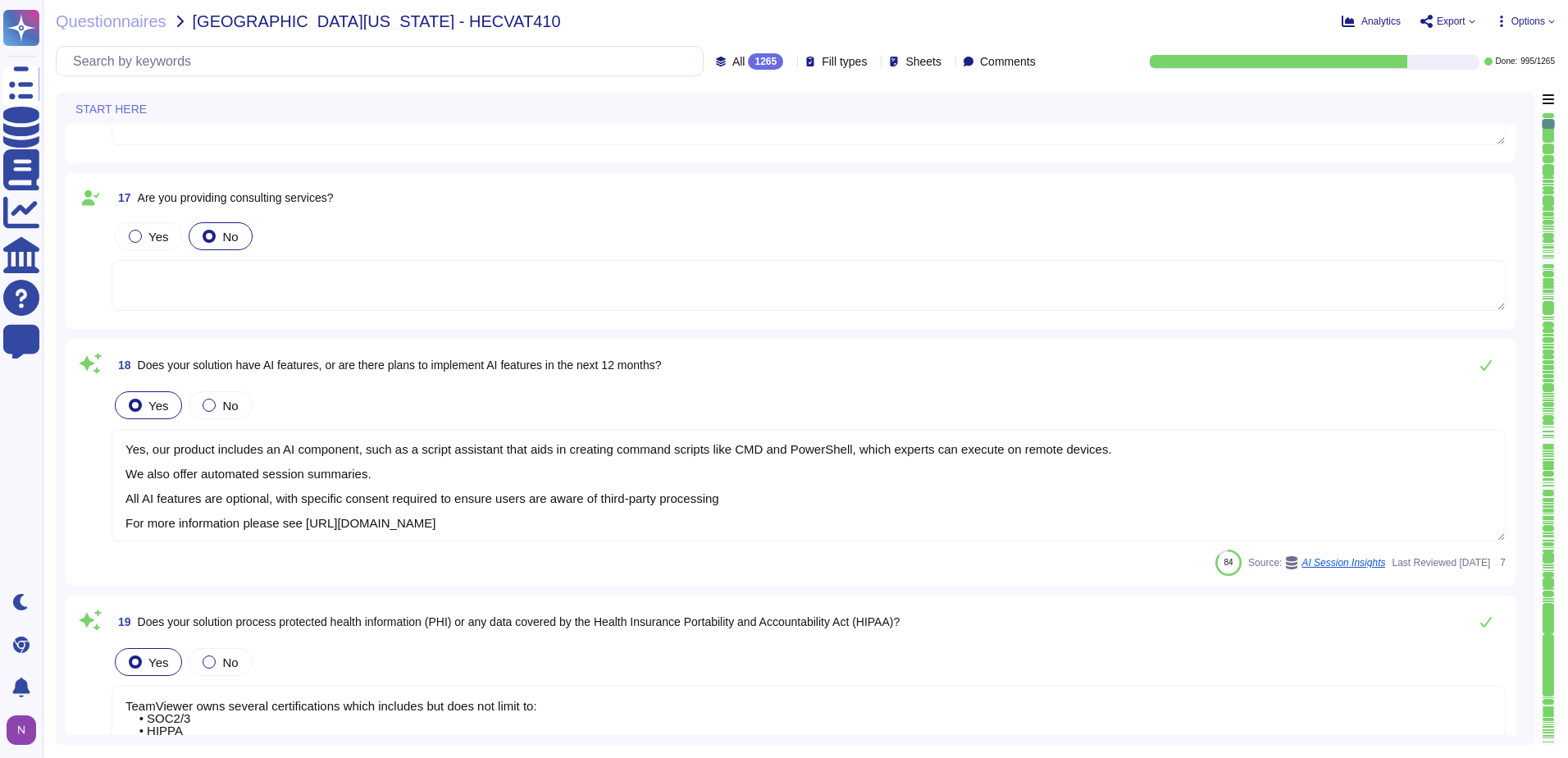
type textarea "The Trust Center provides access to relevant information about TeamViewer’s Sec…"
type textarea "Yes, our product includes an AI component, such as a script assistant that aids…"
type textarea "TeamViewer owns several certifications which includes but does not limit to: • …"
type textarea "TeamViewer does not store, process or transmit cardholder data. Customer paymen…"
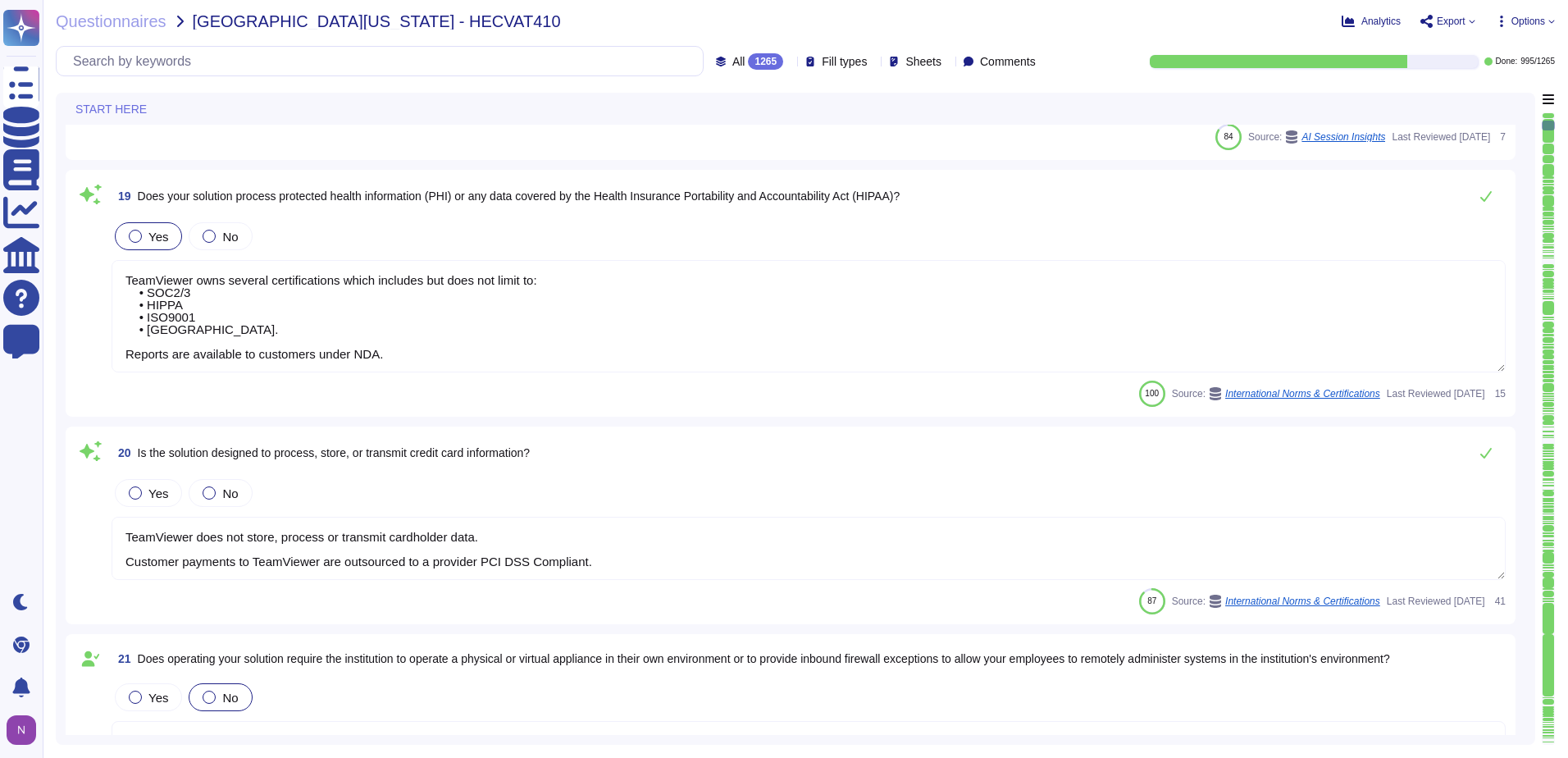
type textarea "In the following, "Company" refers to TeamViewer SE."
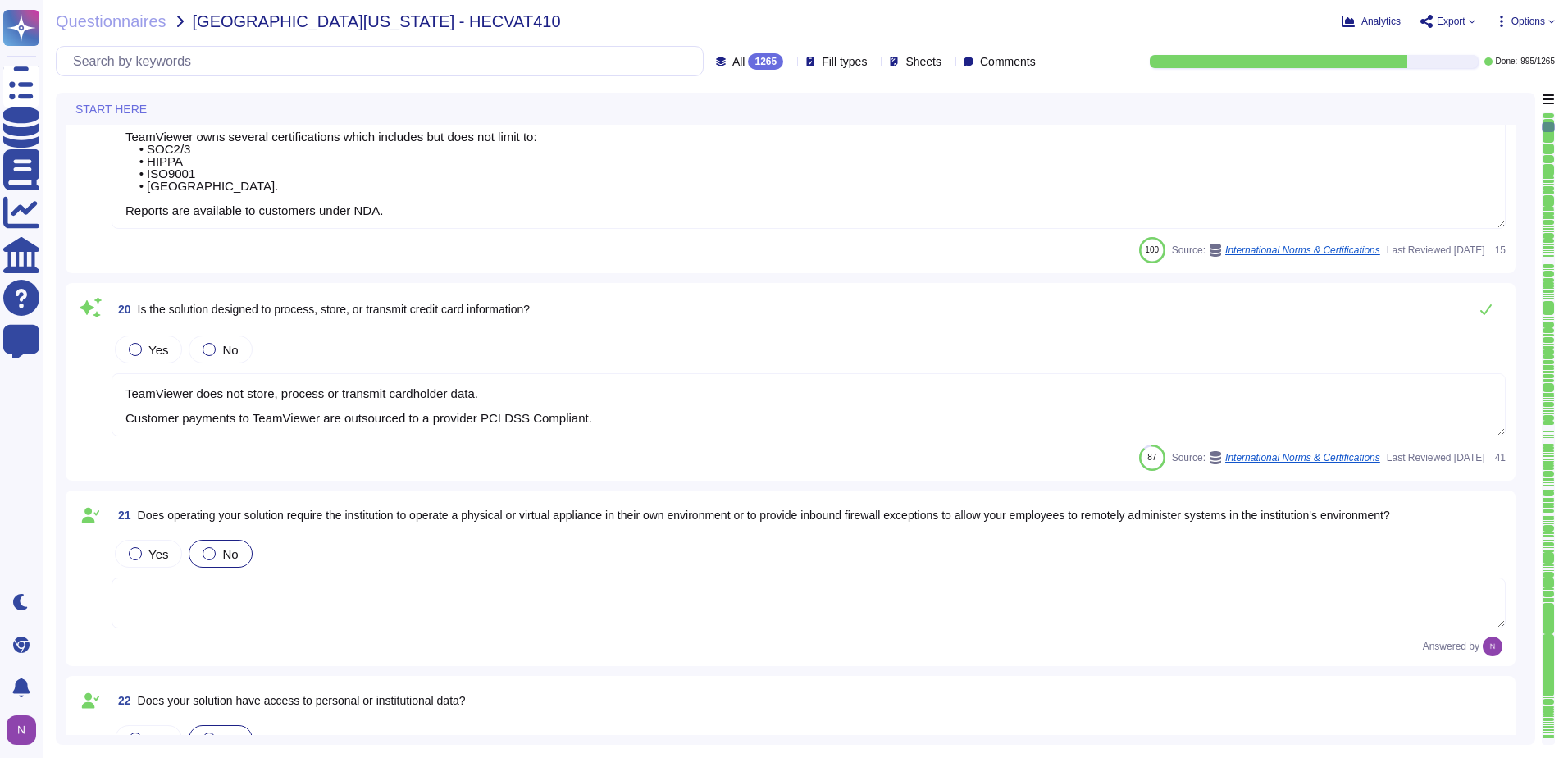
type textarea "In the following, "Company" refers to TeamViewer SE."
type textarea "With 1E, TeamViewer aims to create a comprehensive solution for IT processes, i…"
type textarea "i.V. [PERSON_NAME]"
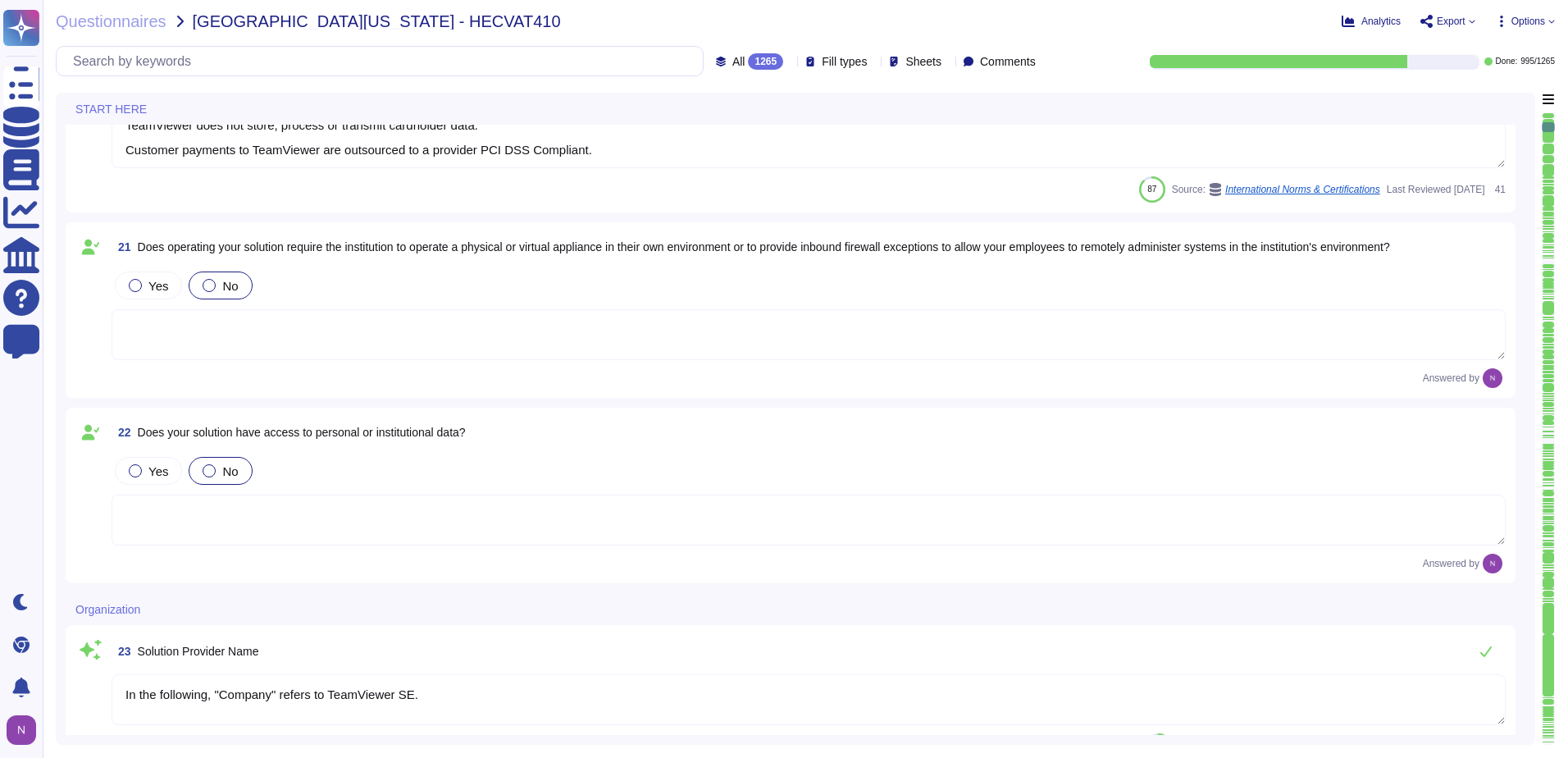
scroll to position [2870, 0]
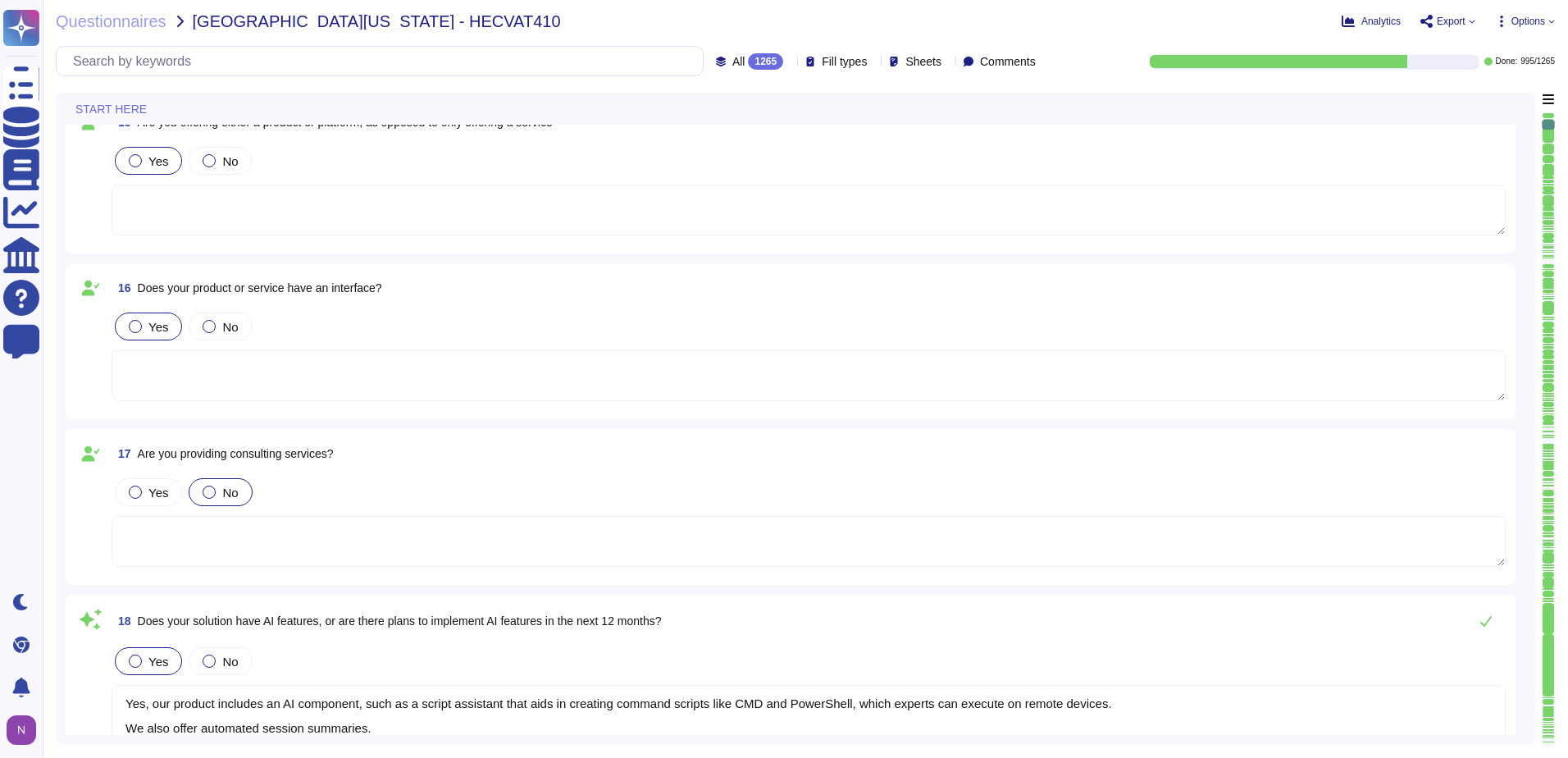
type textarea "There is a dedicated PSIRT and CSIRT team to ensure coverage of all areas of th…"
type textarea "The Trust Center provides access to relevant information about TeamViewer’s Sec…"
type textarea "TeamViewer does not store, process or transmit cardholder data. Customer paymen…"
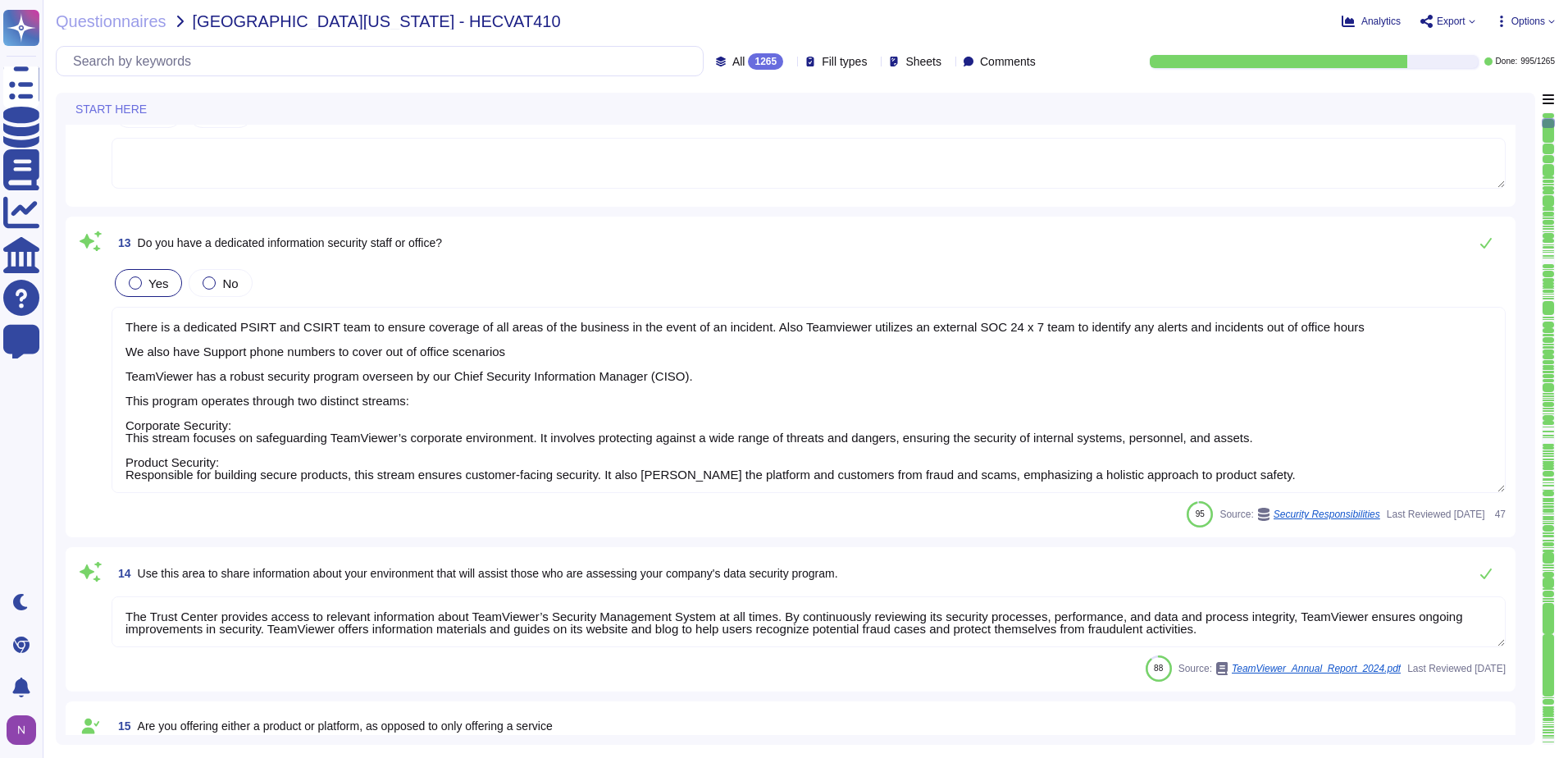
type textarea "There is a dedicated PSIRT and CSIRT team to ensure coverage of all areas of th…"
type textarea "Yes, our product includes an AI component, such as a script assistant that aids…"
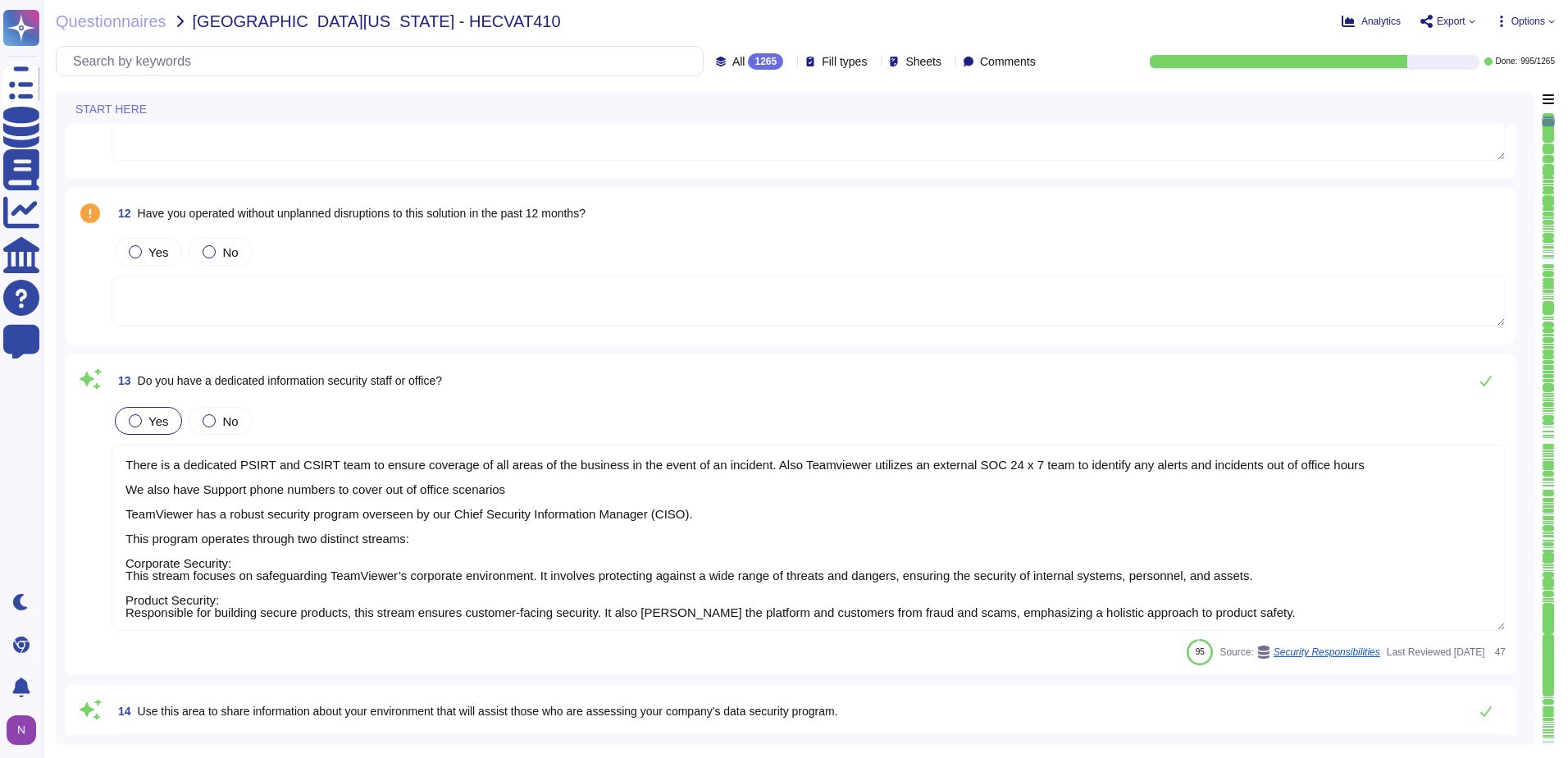
type textarea "TeamViewer Group has offices located around the globe."
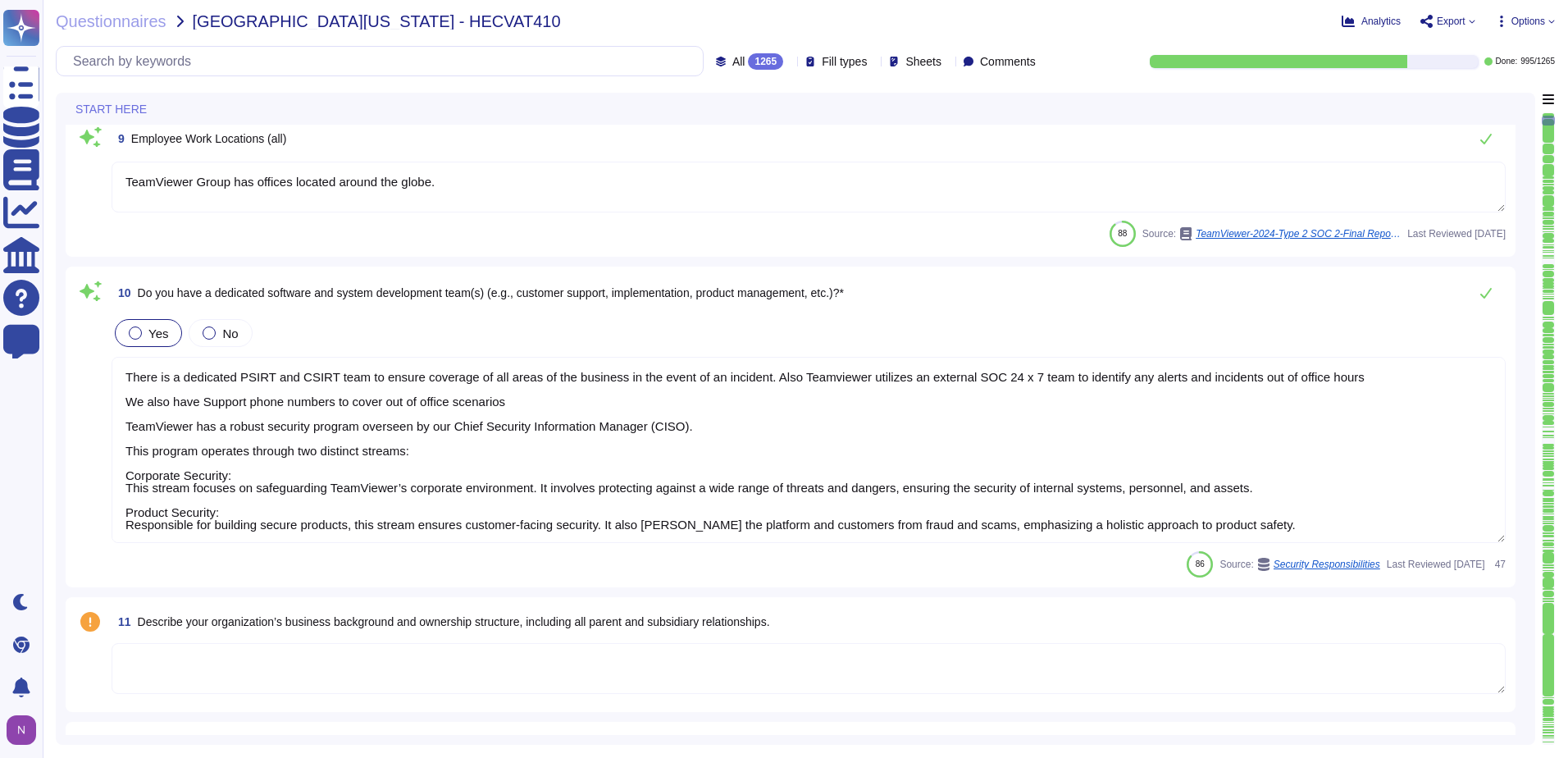
type textarea "Please contact [EMAIL_ADDRESS][DOMAIN_NAME] or via any of the methods specified…"
type textarea "TeamViewer's contact information is available under this link: [URL][DOMAIN_NAM…"
type textarea "TeamViewer US. Inc. * [STREET_ADDRESS]"
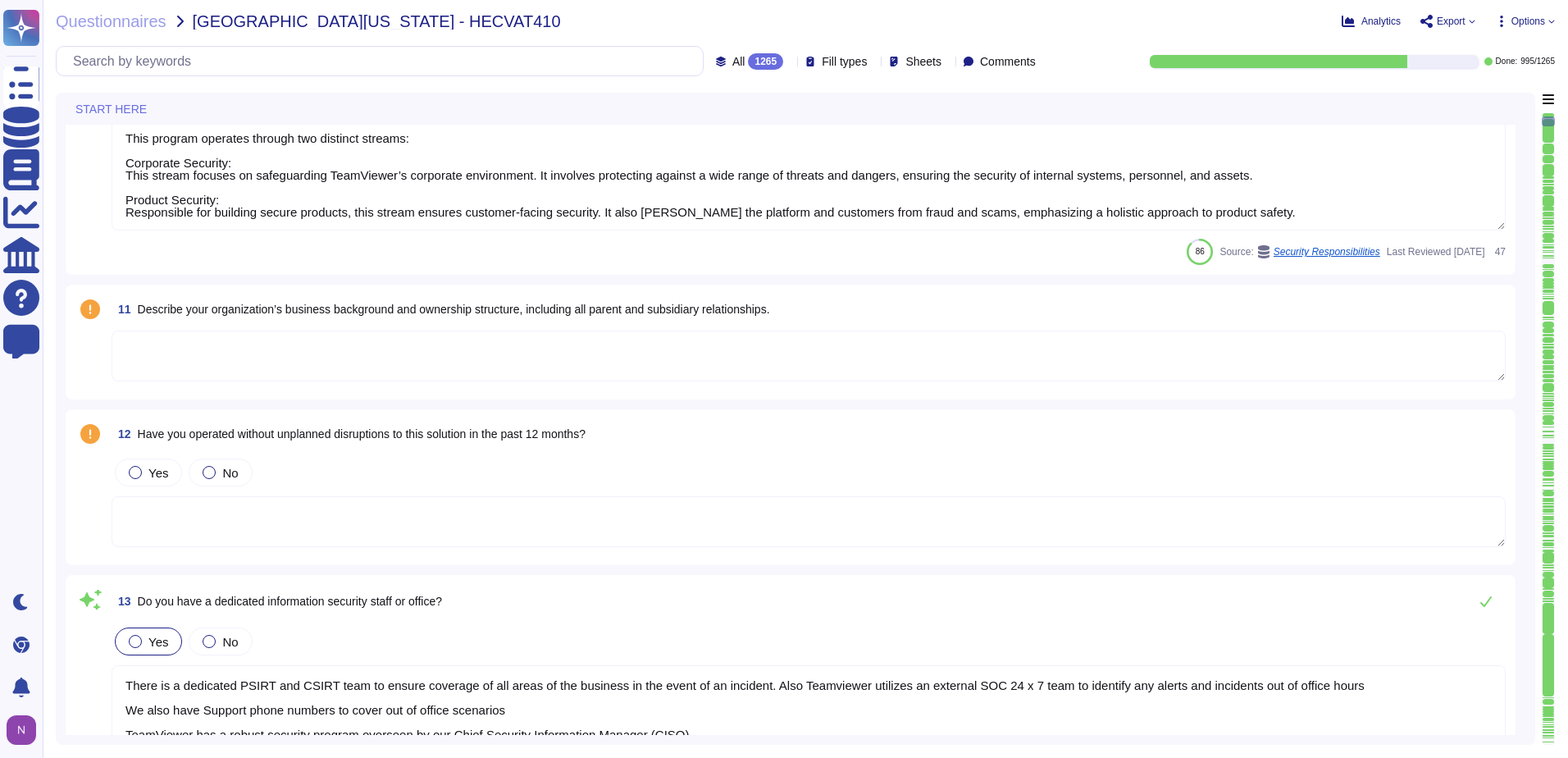
scroll to position [1268, 0]
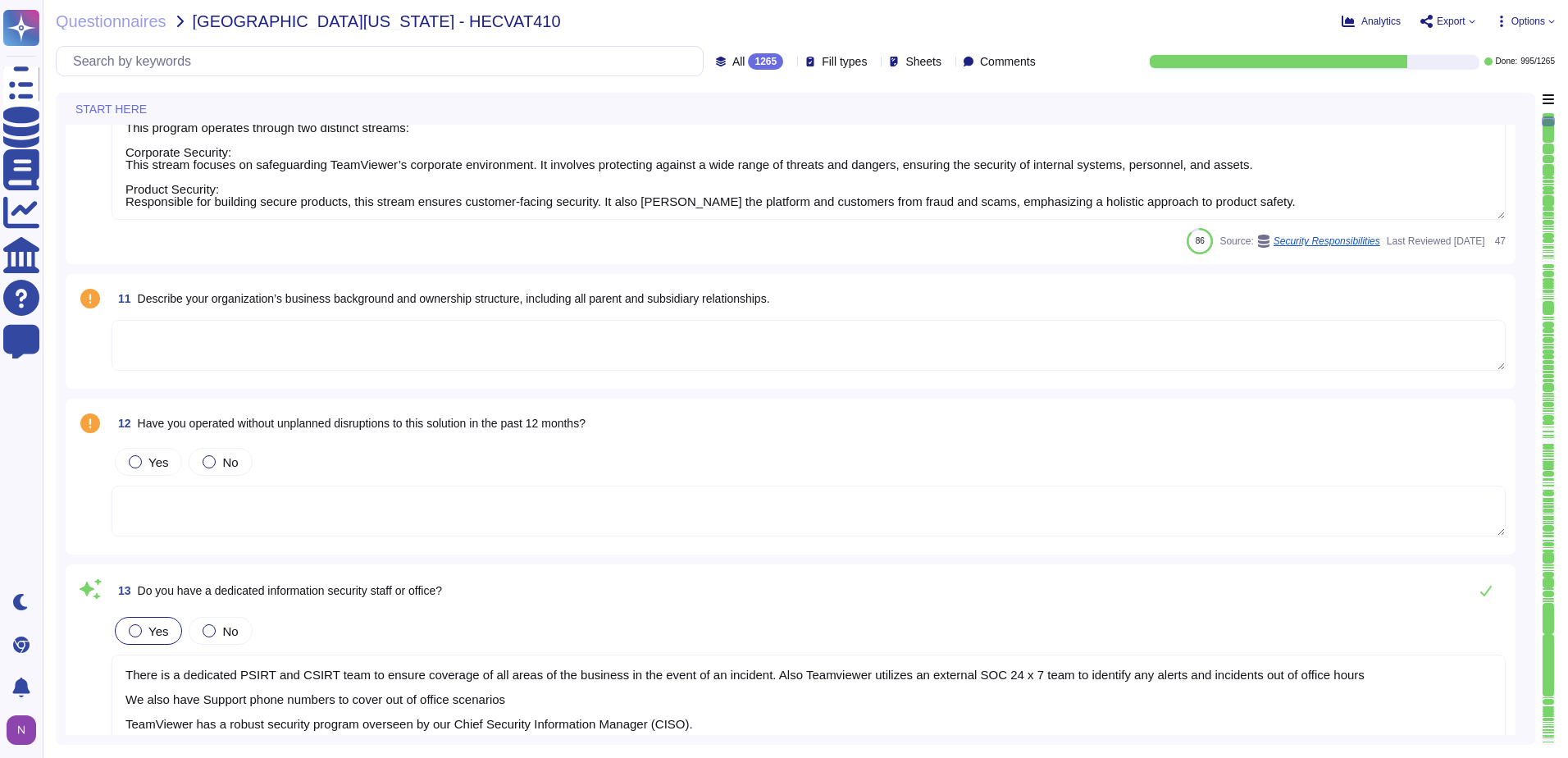
type textarea "The Trust Center provides access to relevant information about TeamViewer’s Sec…"
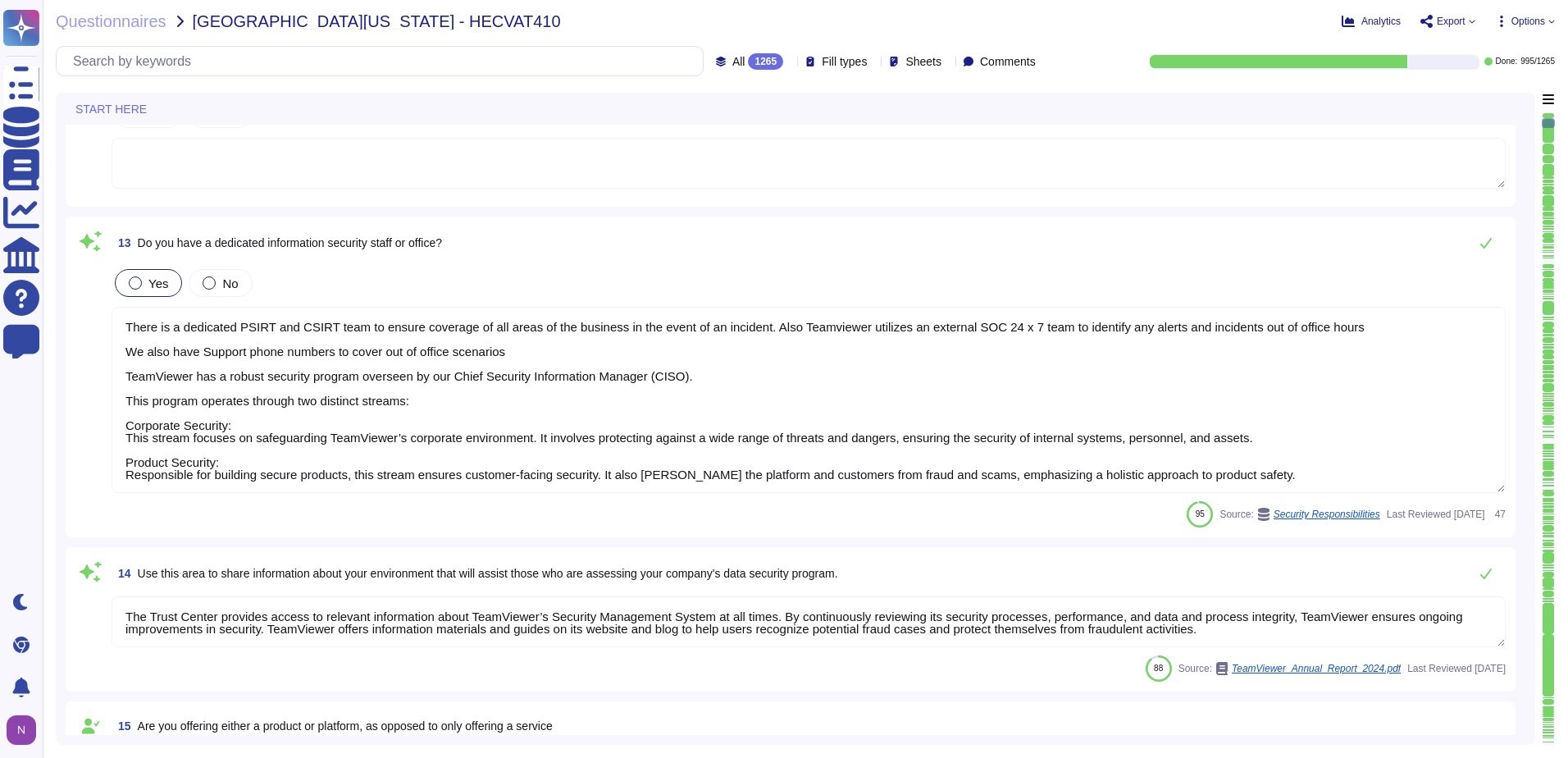
type textarea "Yes, our product includes an AI component, such as a script assistant that aids…"
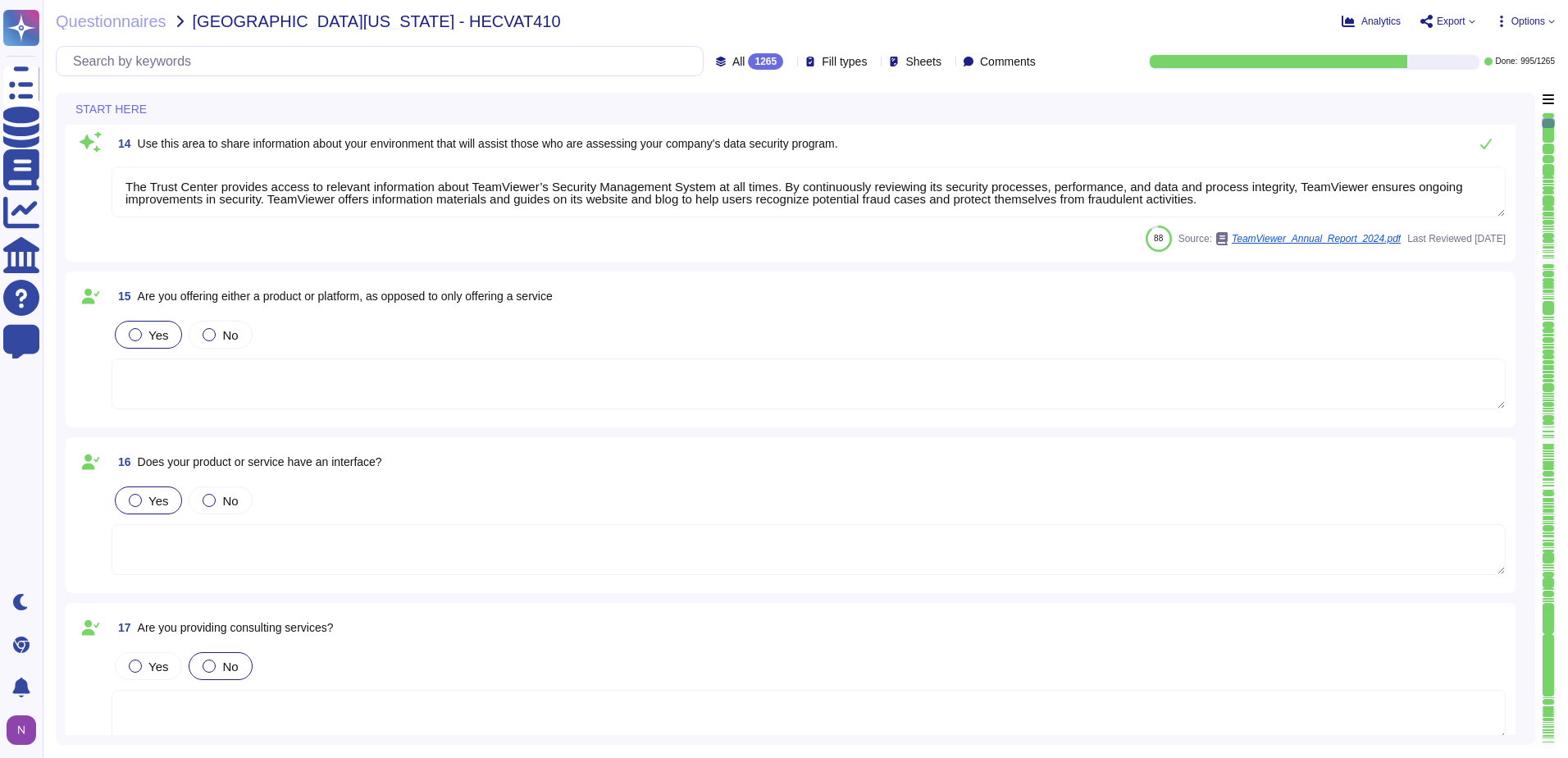
type textarea "TeamViewer owns several certifications which includes but does not limit to: • …"
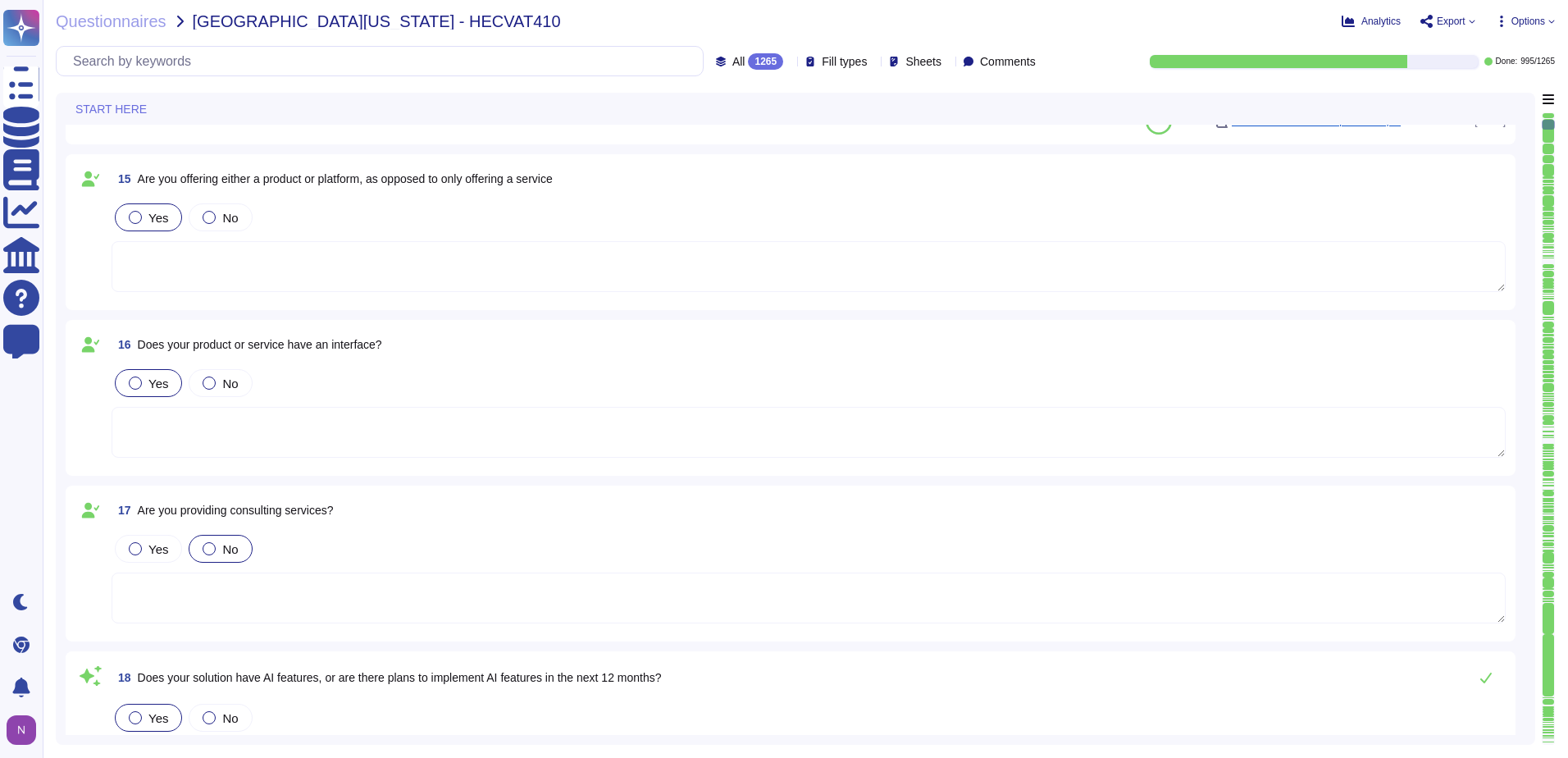
type textarea "TeamViewer does not store, process or transmit cardholder data. Customer paymen…"
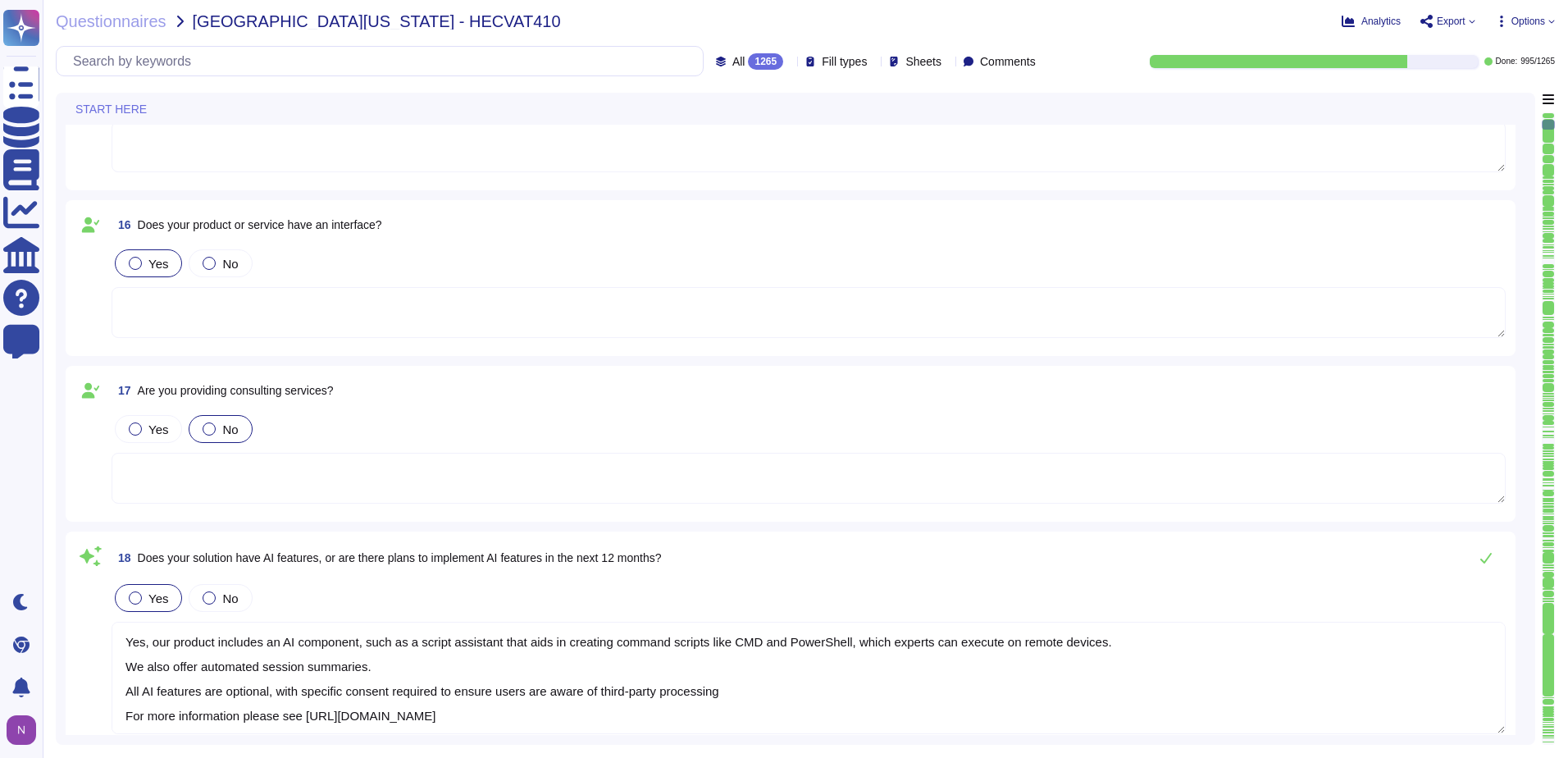
scroll to position [2170, 0]
type textarea "There is a dedicated PSIRT and CSIRT team to ensure coverage of all areas of th…"
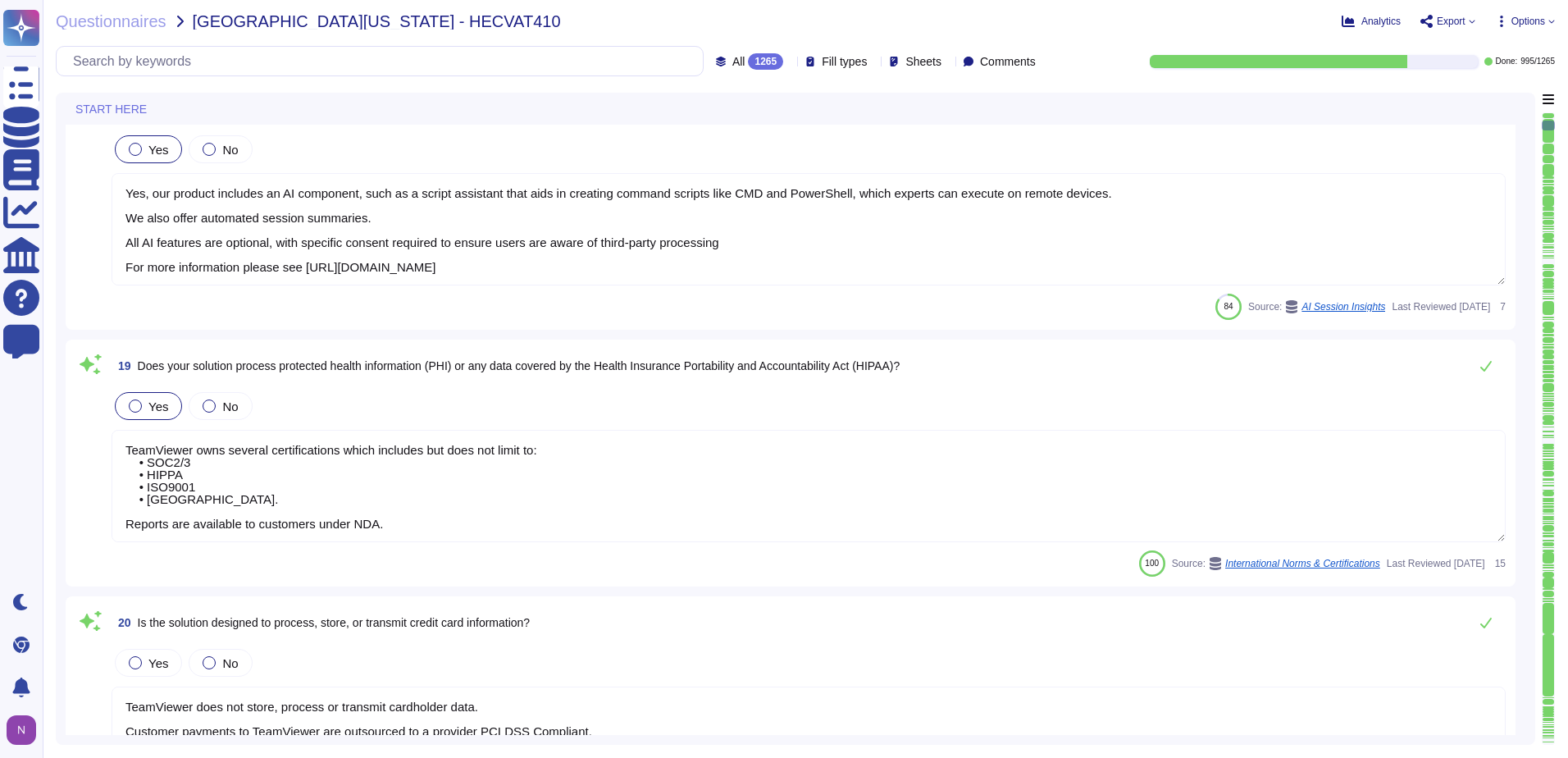
scroll to position [2, 0]
click at [531, 466] on textarea "TeamViewer owns several certifications which includes but does not limit to: • …" at bounding box center [809, 485] width 1394 height 112
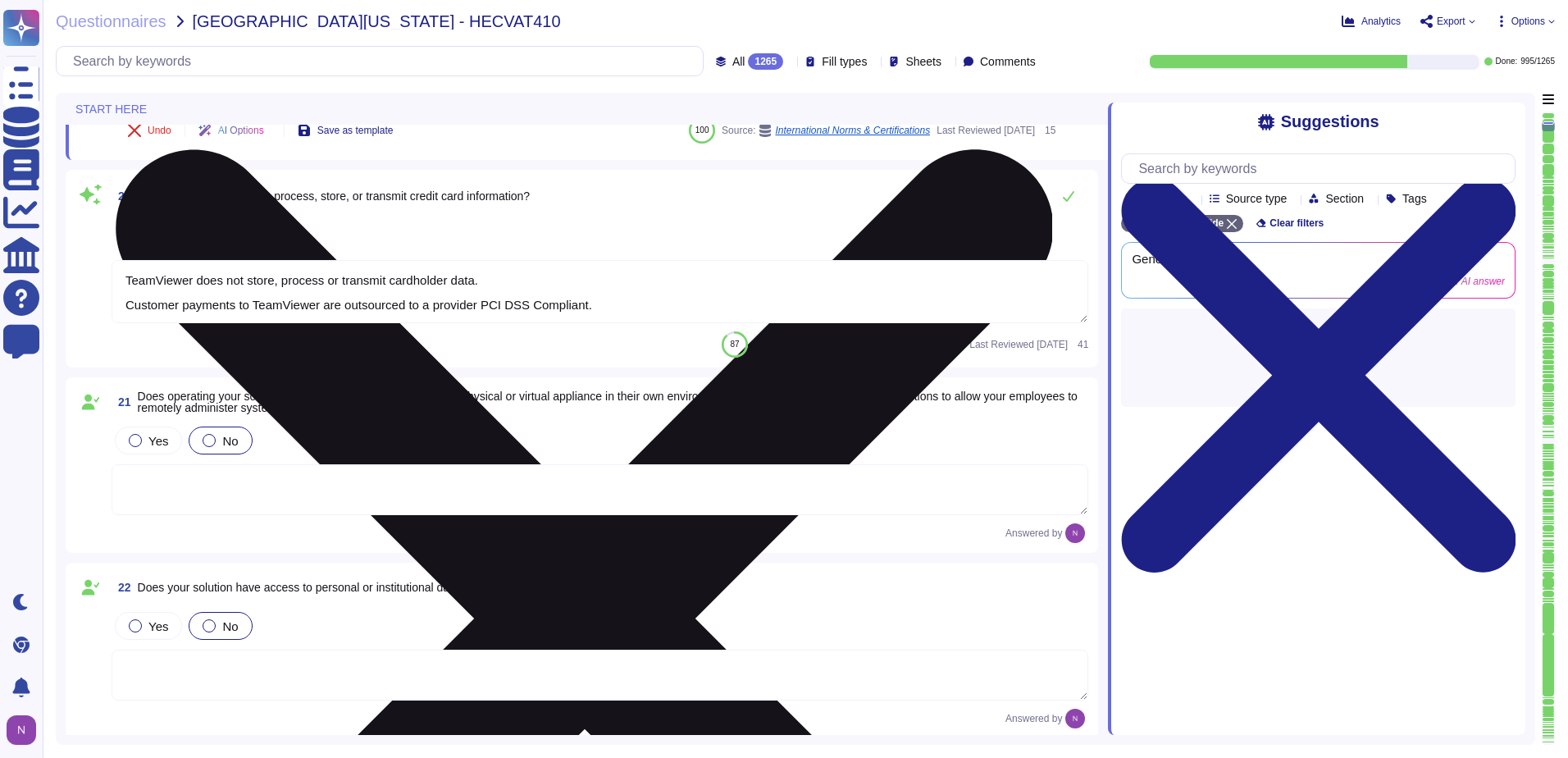
type textarea "In the following, "Company" refers to TeamViewer SE."
type textarea "With 1E, TeamViewer aims to create a comprehensive solution for IT processes, i…"
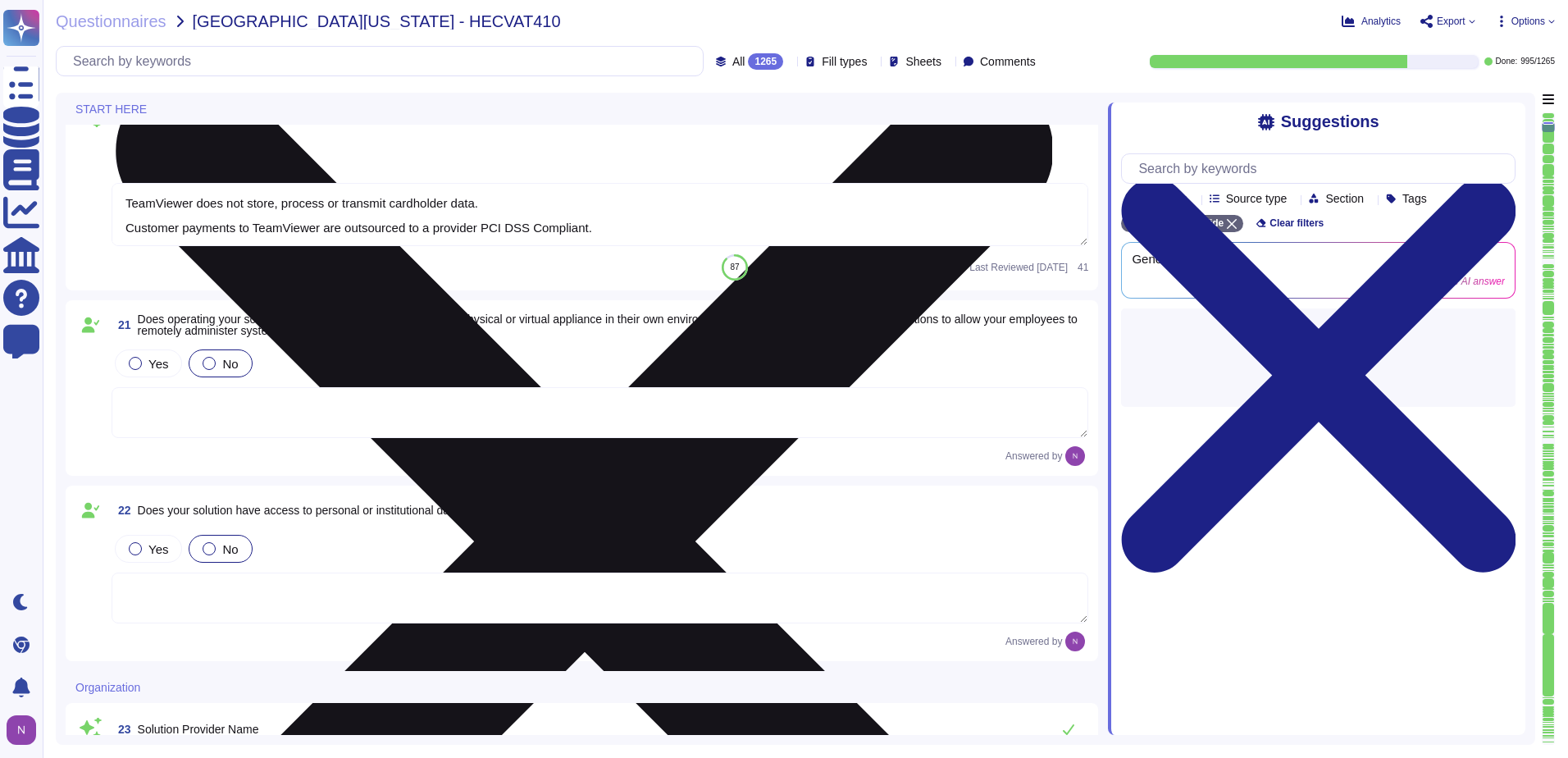
scroll to position [3318, 0]
type textarea "i.V. [PERSON_NAME]"
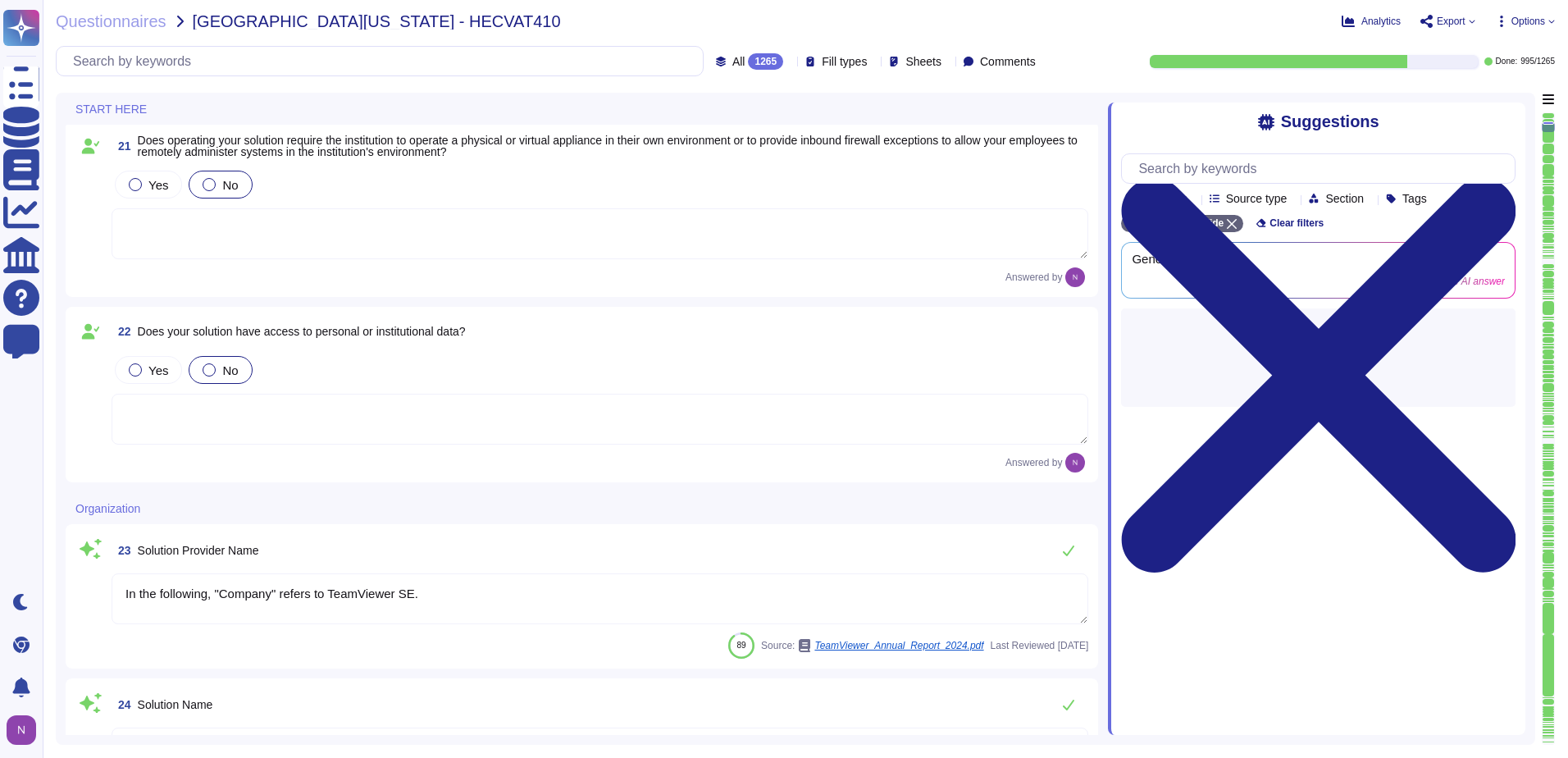
type textarea "LoreMipsum dol 0 sitamet co Adipiscinge Seddoeiu • Temporinc Utlabore • Etdolor…"
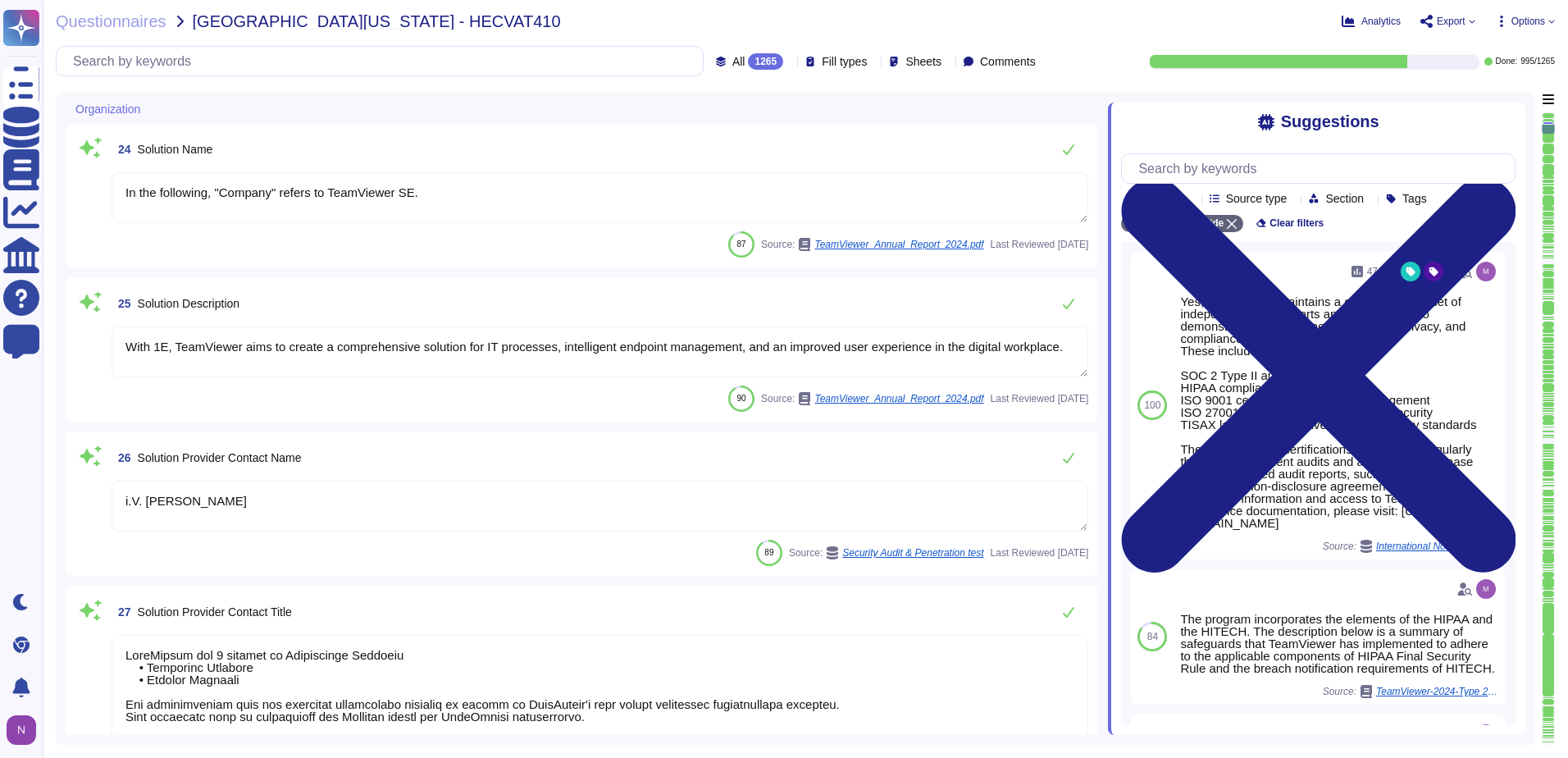
type textarea "Please contact [EMAIL_ADDRESS][DOMAIN_NAME] or via any of the methods specified…"
type textarea "TeamViewer's contact information is available under this link: [URL][DOMAIN_NAM…"
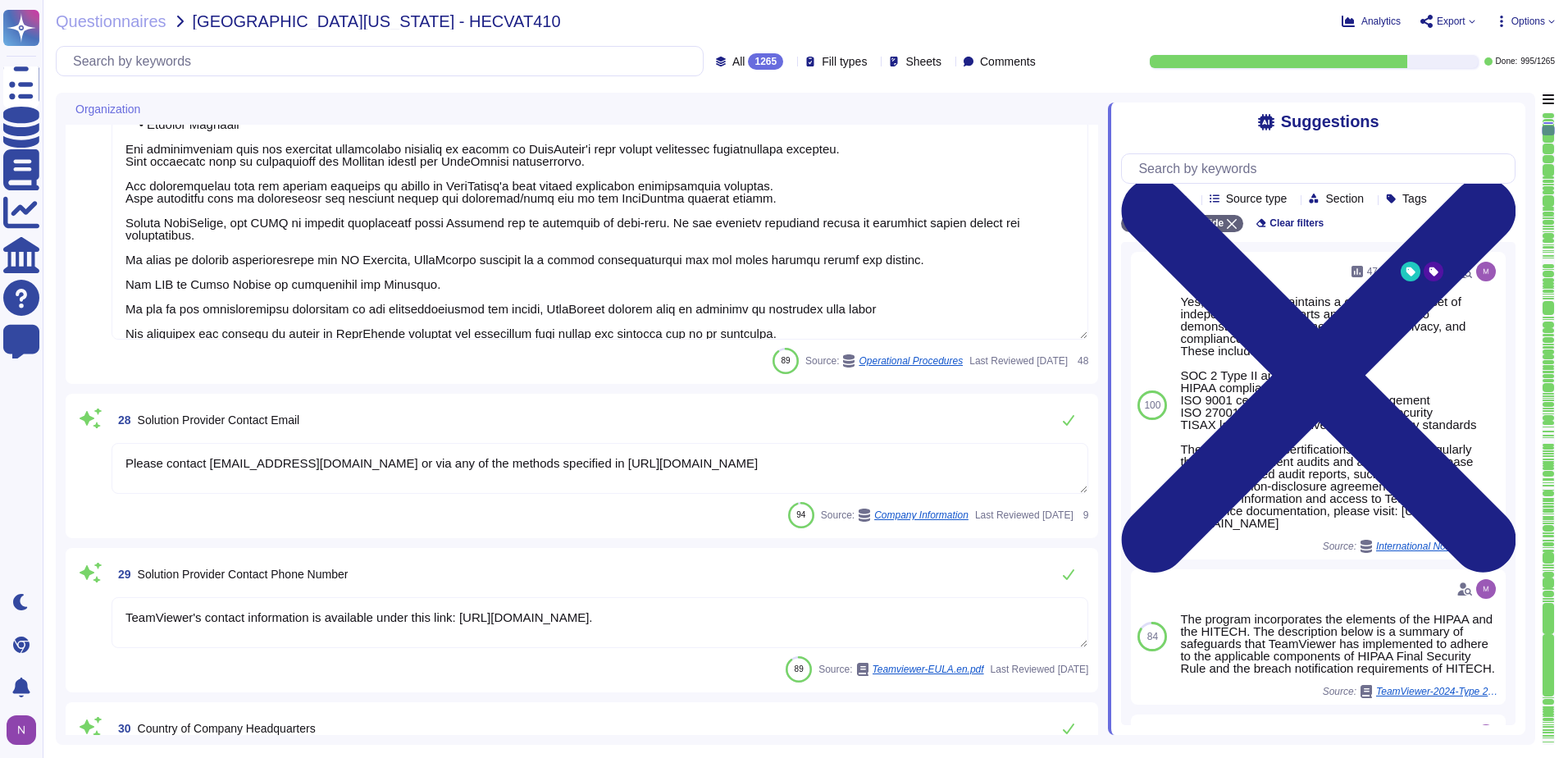
type textarea "TeamViewer US. Inc. * [STREET_ADDRESS]"
type textarea "TeamViewer does have a Business Continuity Plan and as well a Disaster Recovery…"
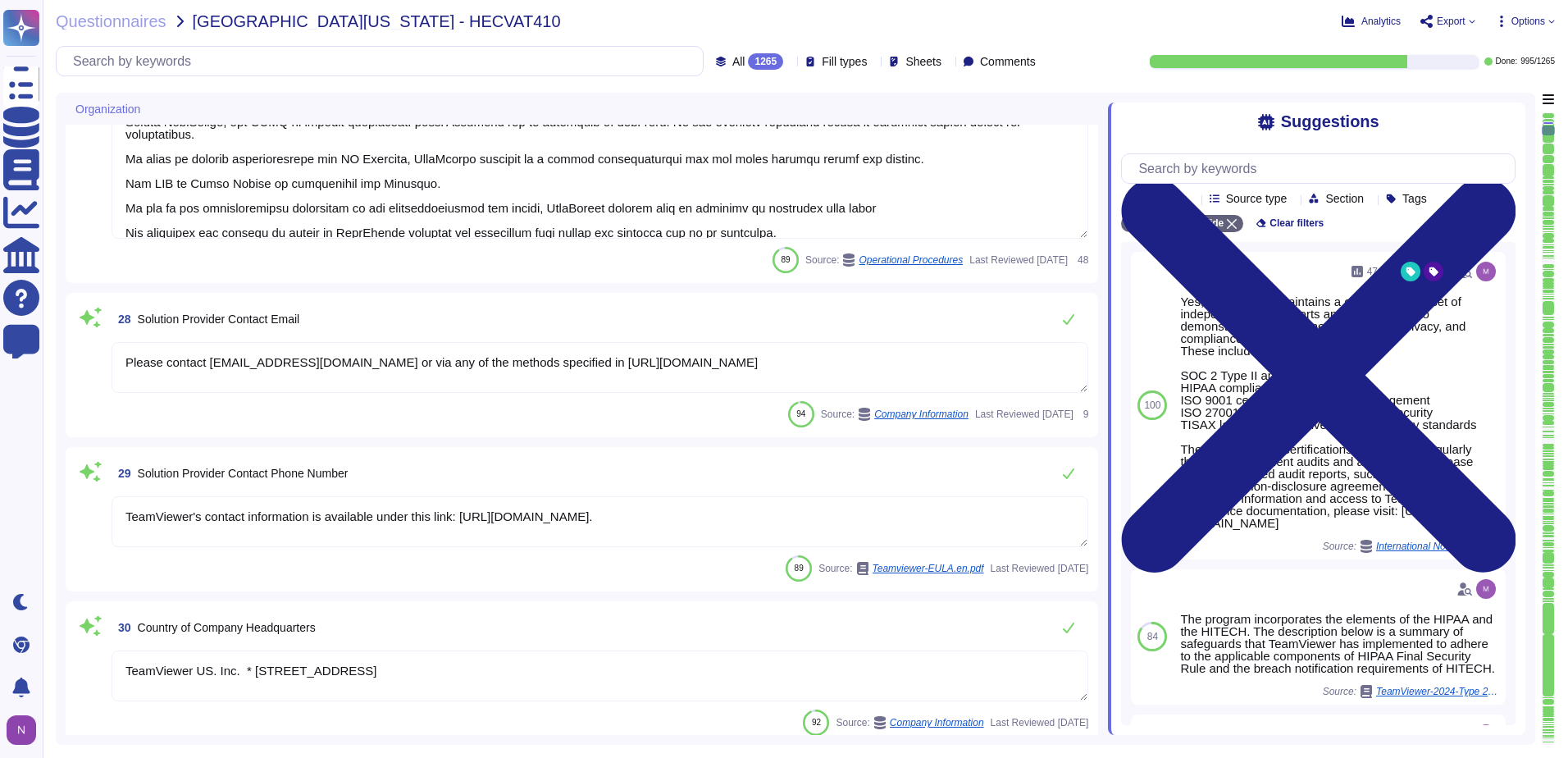
type textarea "TeamViewer's policies are aligned to the ISO27001. TeamViewer has developed and…"
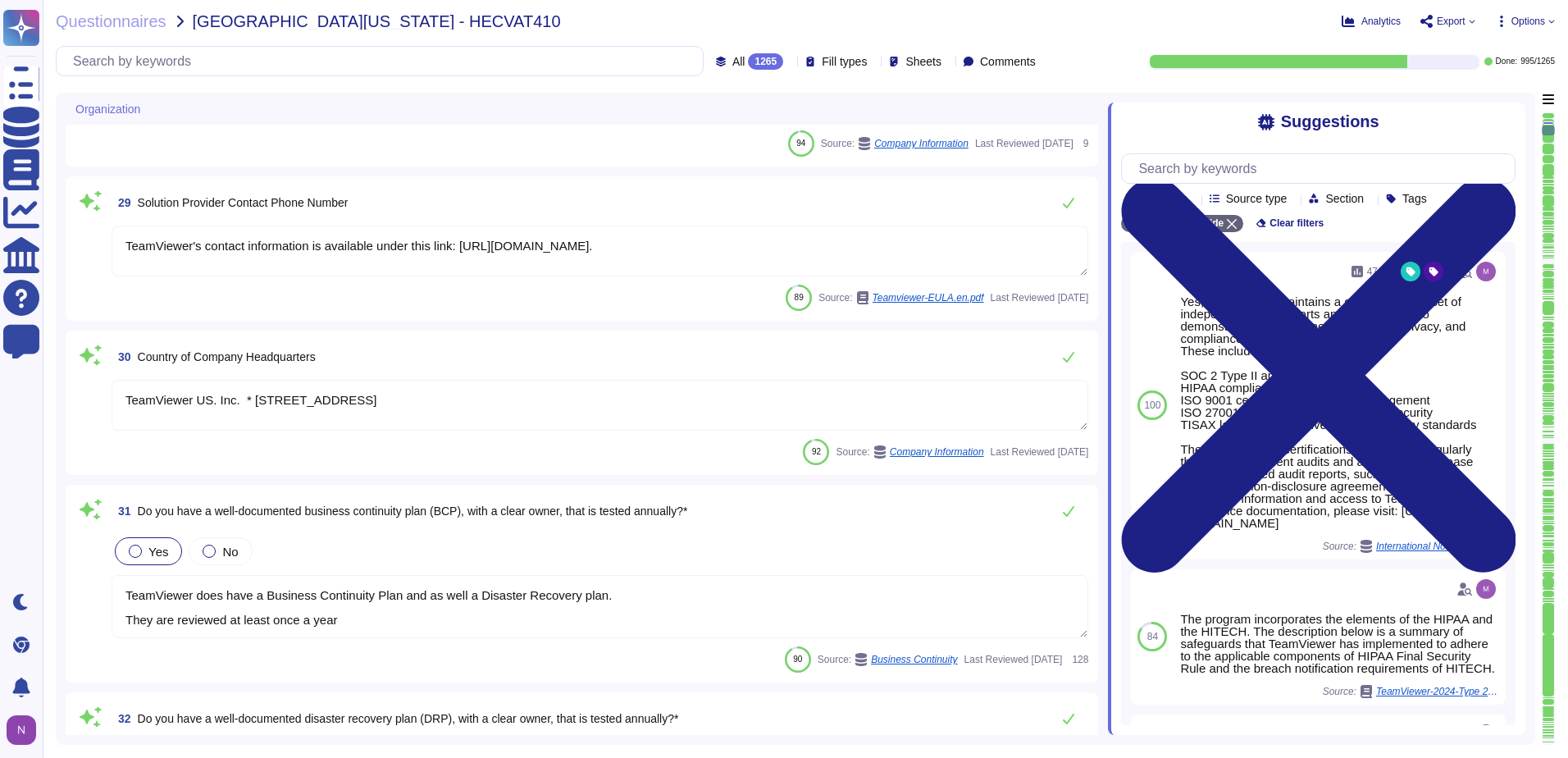
scroll to position [4876, 0]
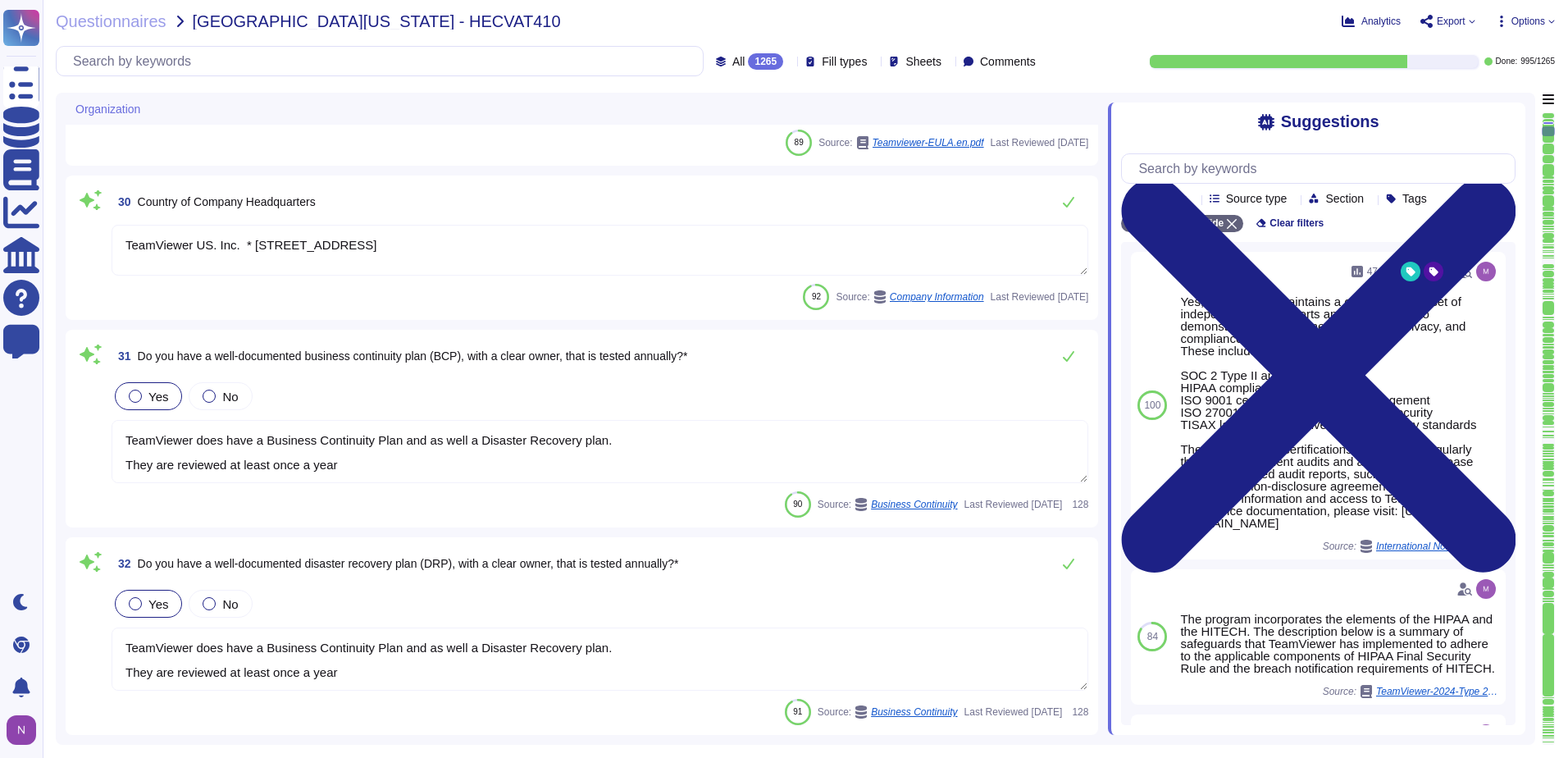
type textarea "Please for the latest version refer to public available document present on [DO…"
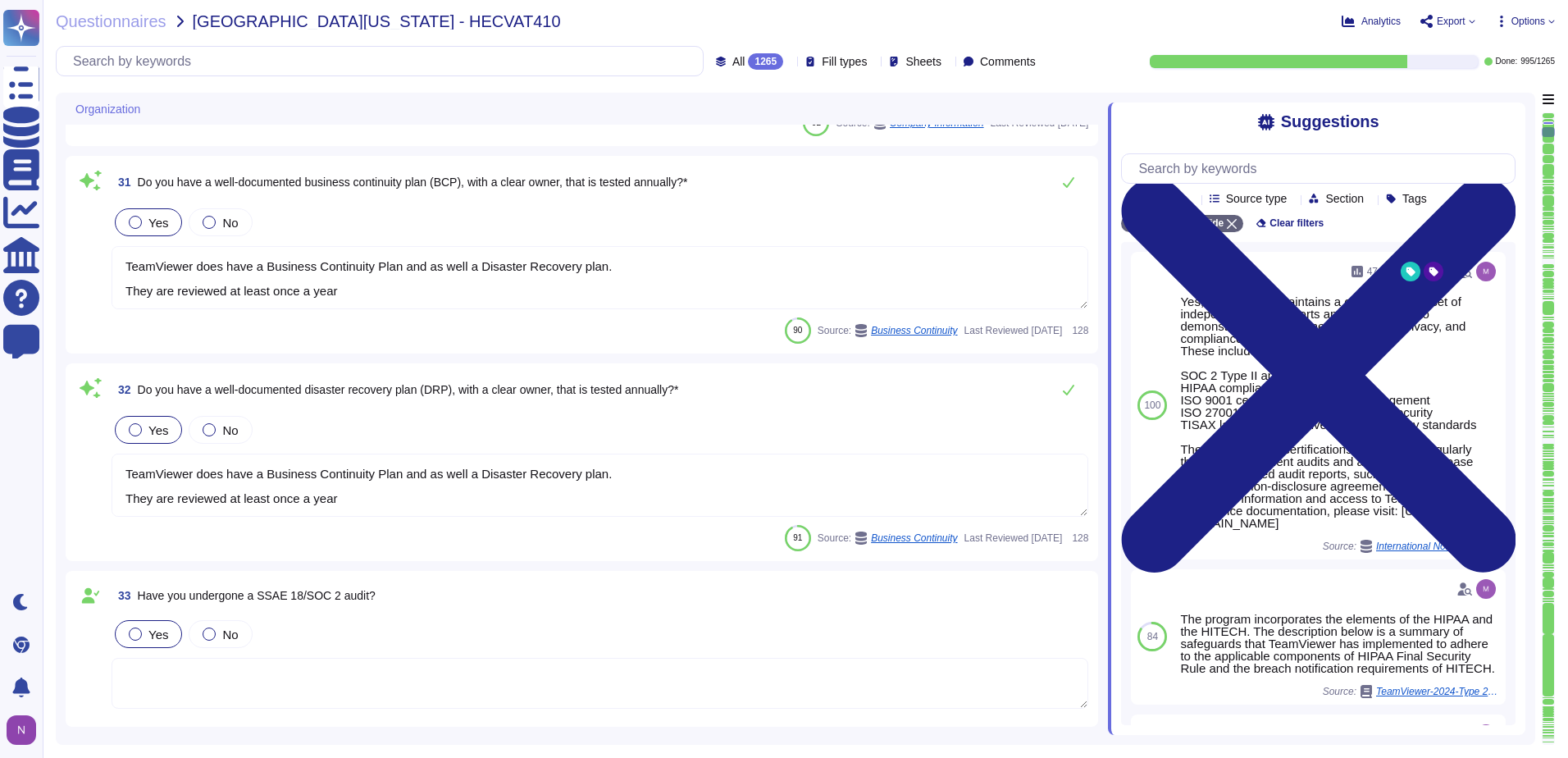
type textarea "TeamViewer maintains a variety of privacy policies and procedures, for which th…"
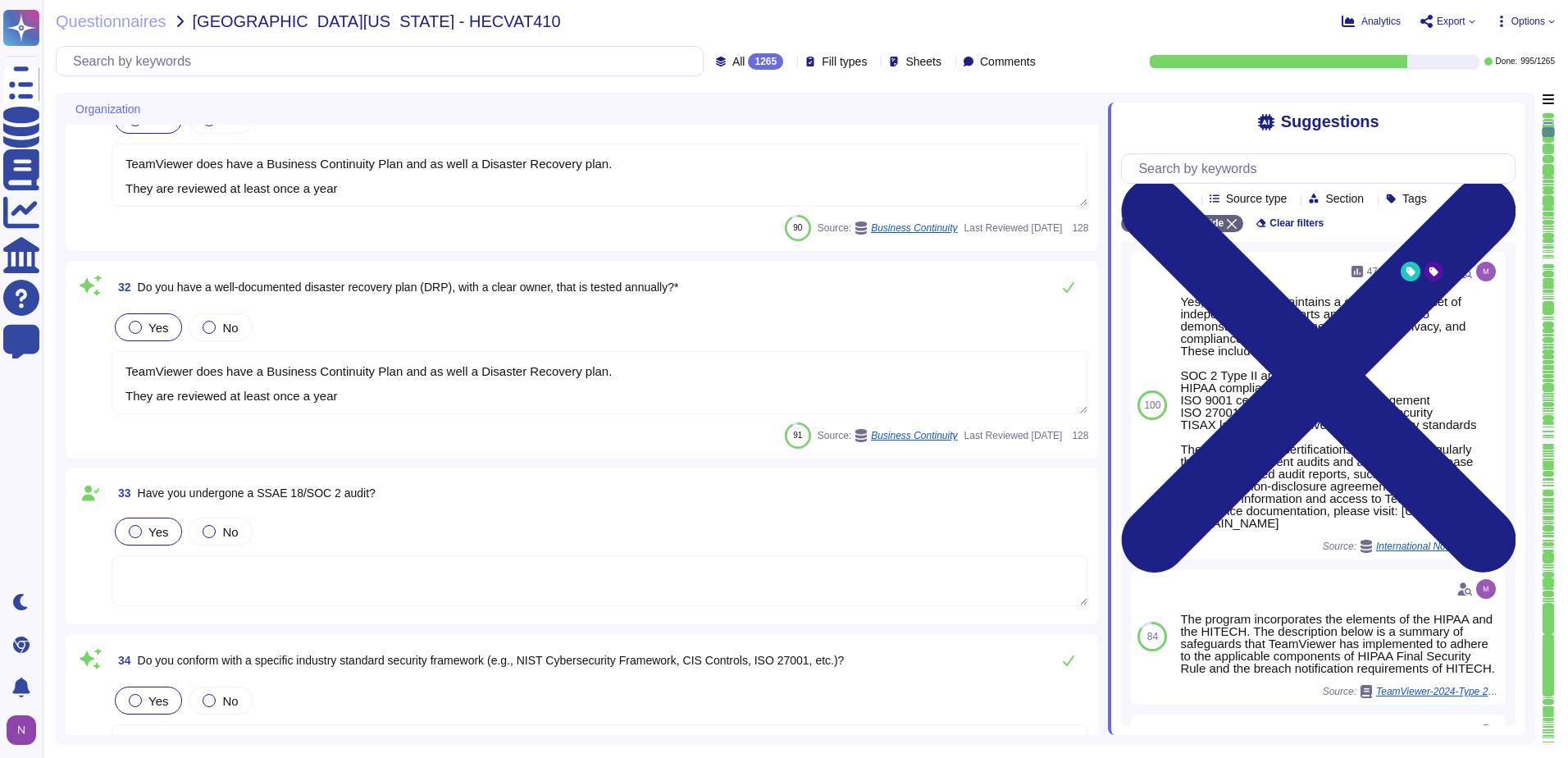
scroll to position [5367, 0]
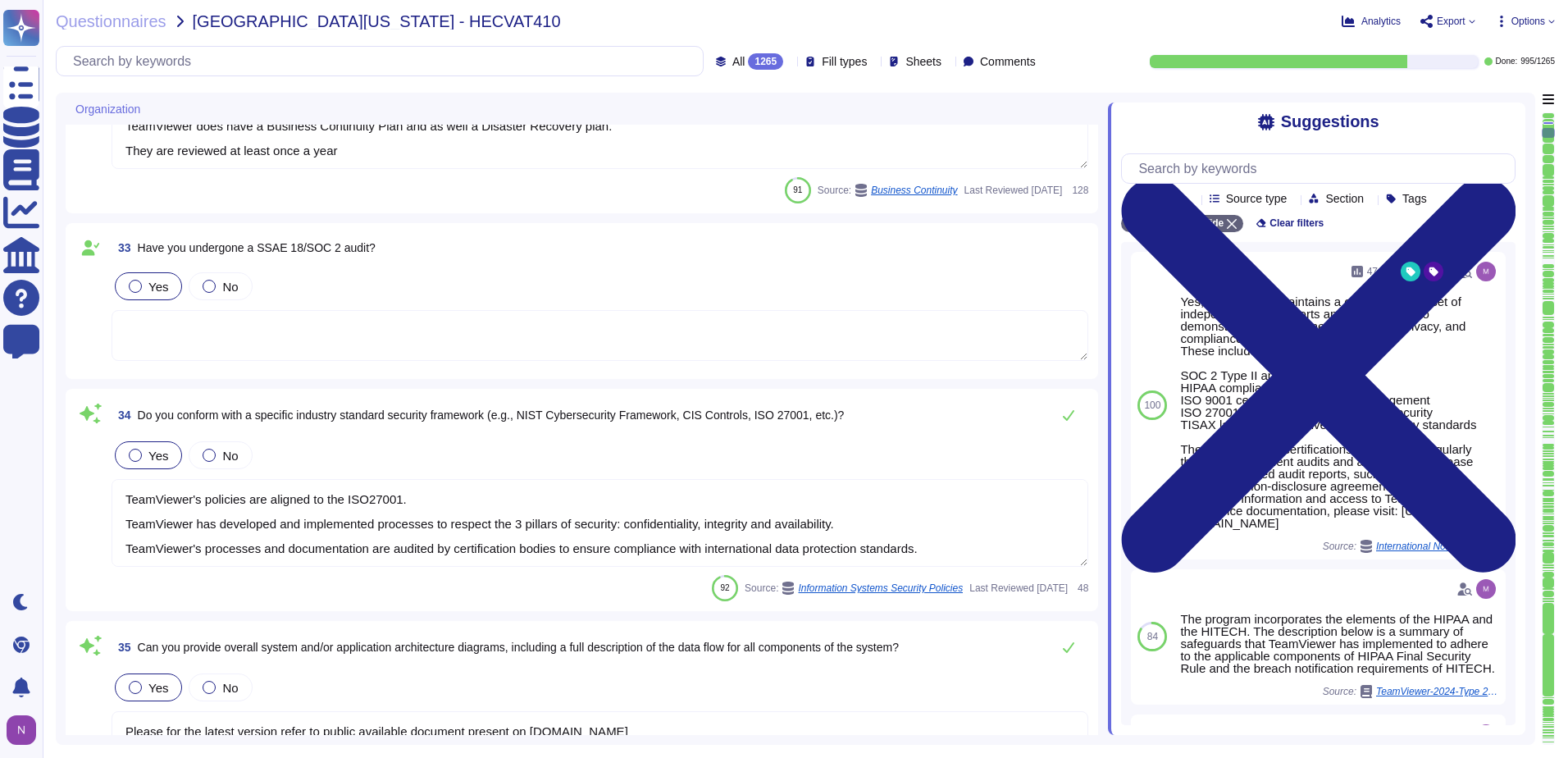
type textarea "TeamViewer has processes, policies, and procedures that describe physical secur…"
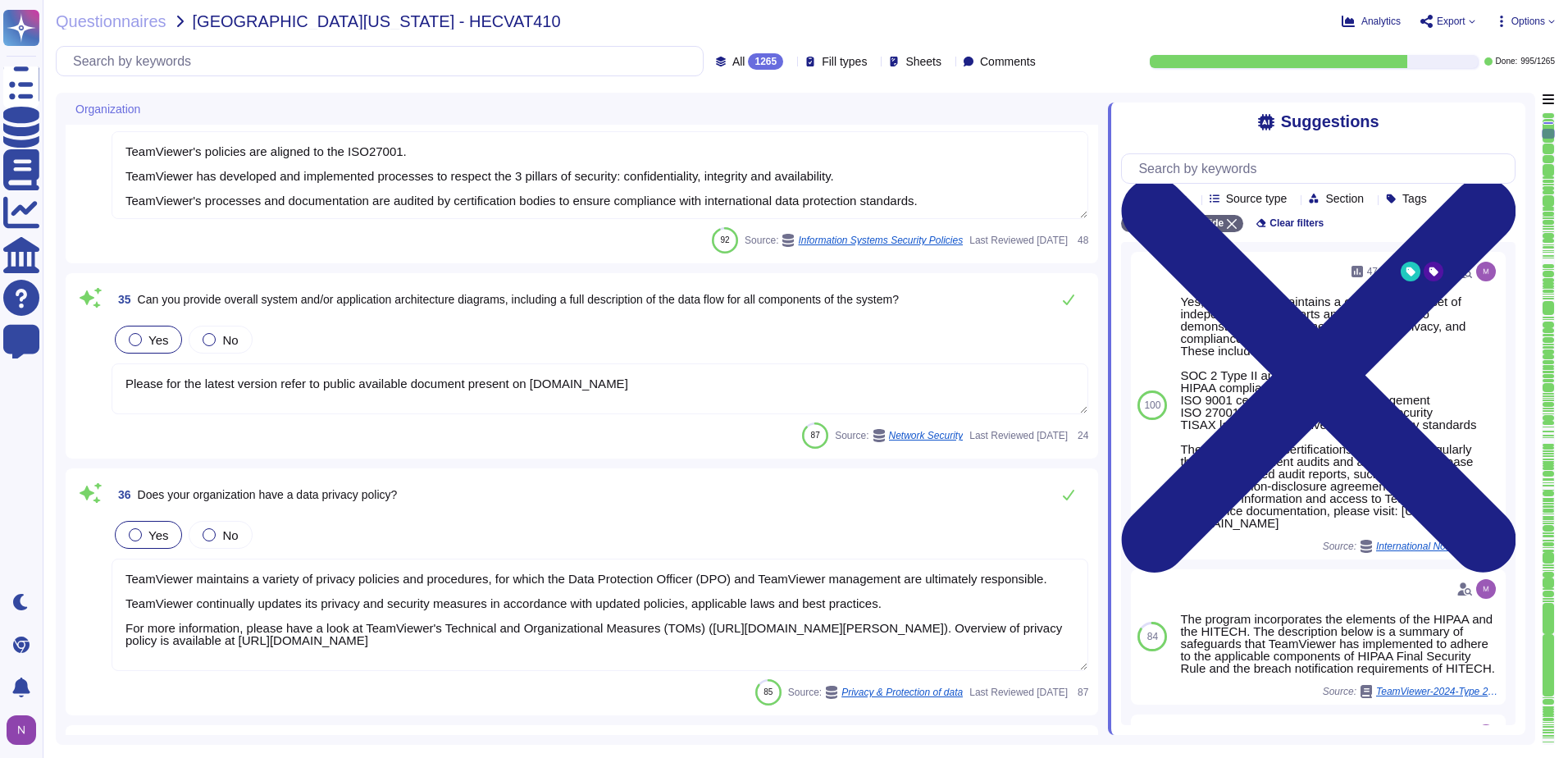
type textarea "As part of supplier evaluation TeamViewer has an 3rd party assessment partner. …"
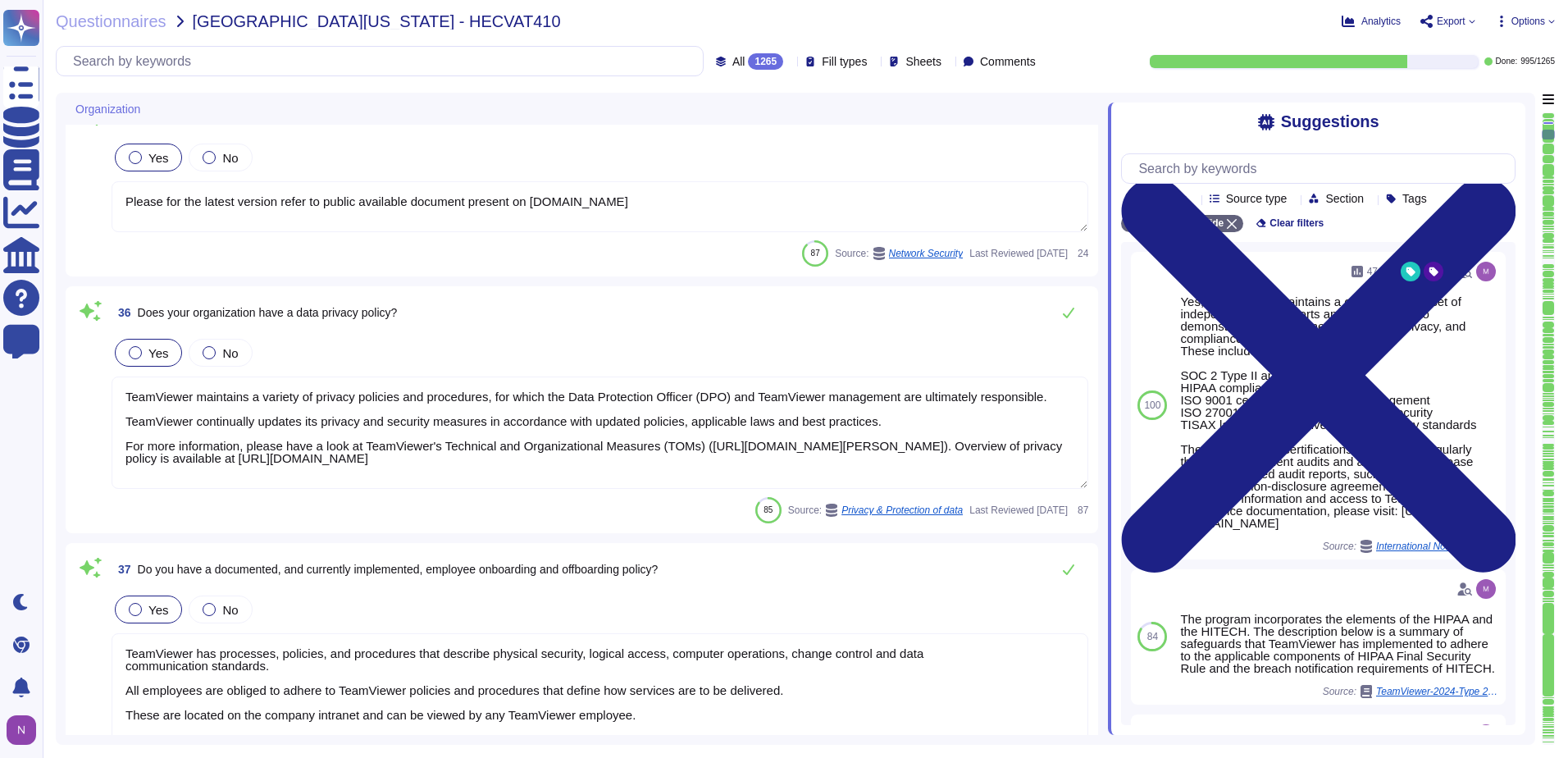
type textarea "Yes, as a part of the vendor onboarding, confidentiality agreements are contrac…"
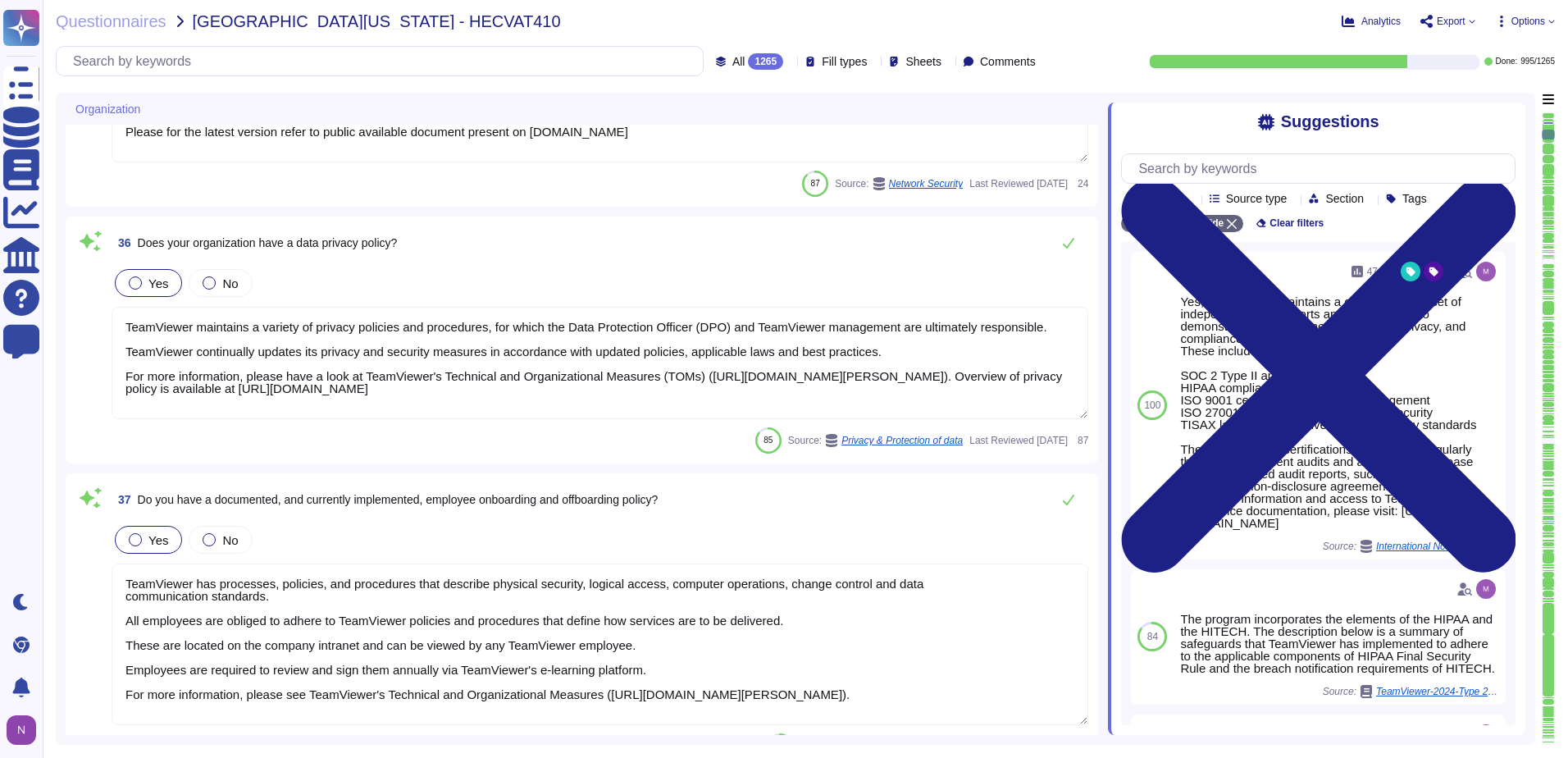
scroll to position [5942, 0]
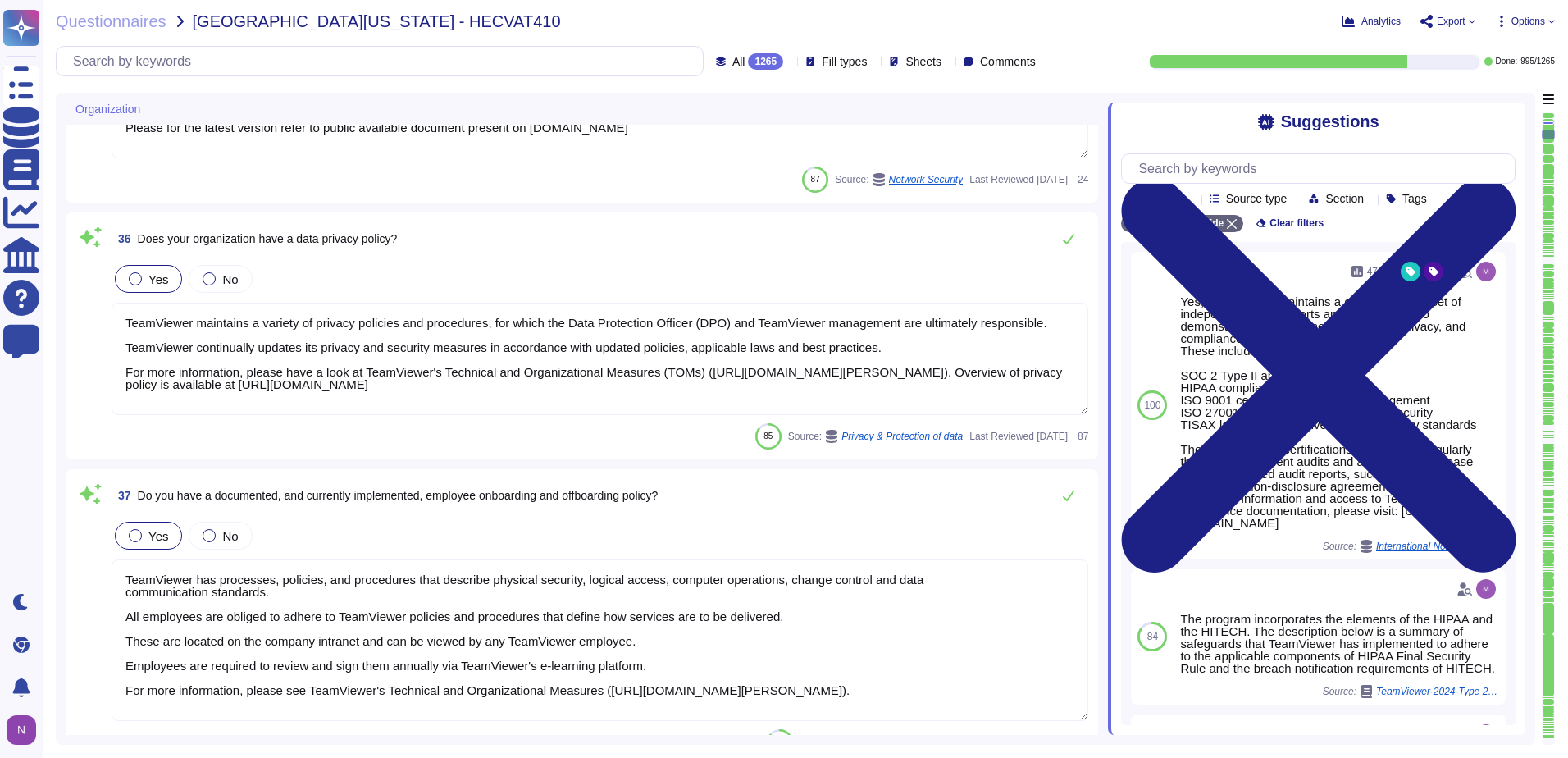
click at [790, 62] on icon at bounding box center [790, 62] width 0 height 0
click at [722, 148] on span "To do" at bounding box center [711, 144] width 30 height 15
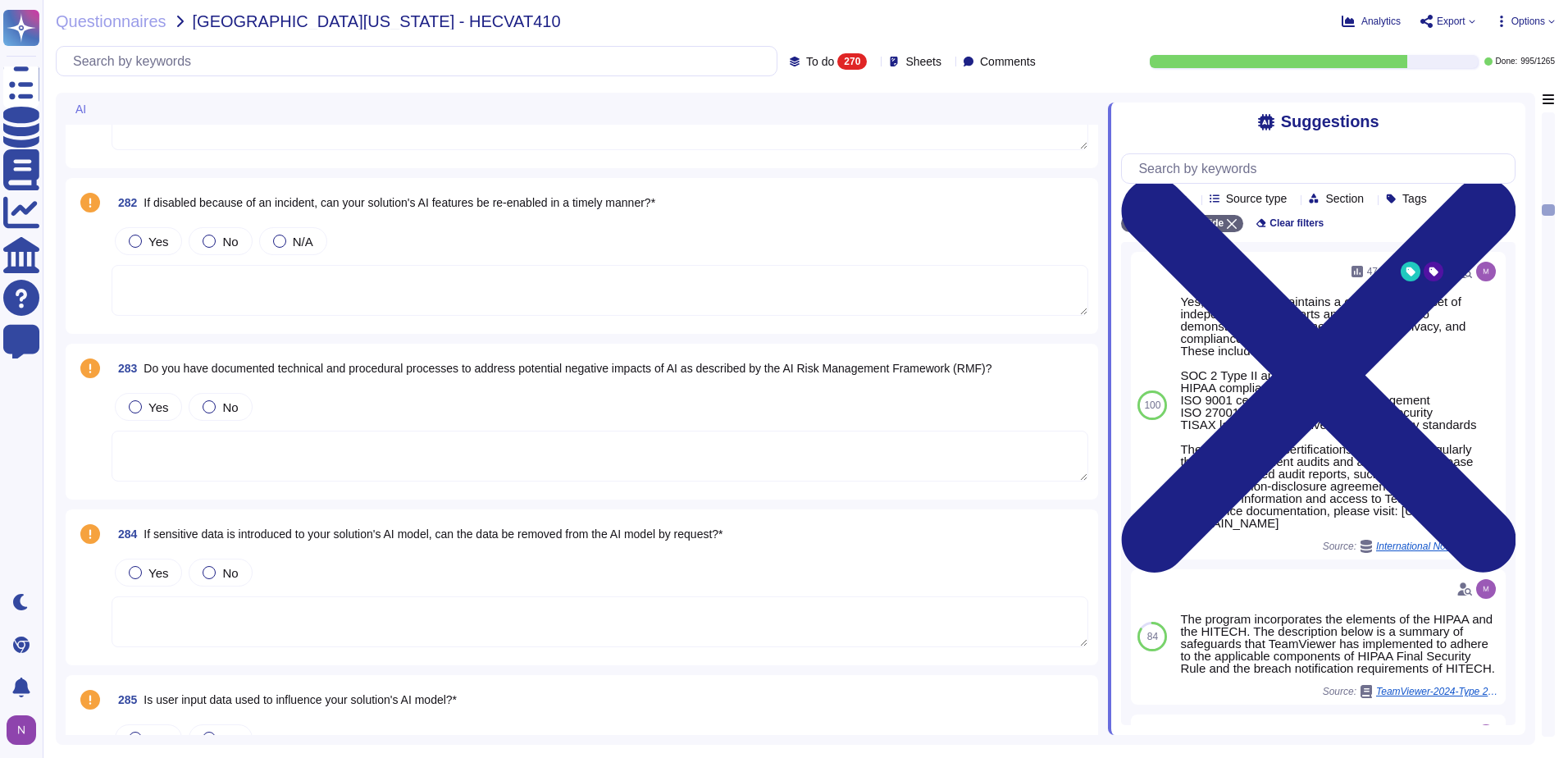
scroll to position [7827, 0]
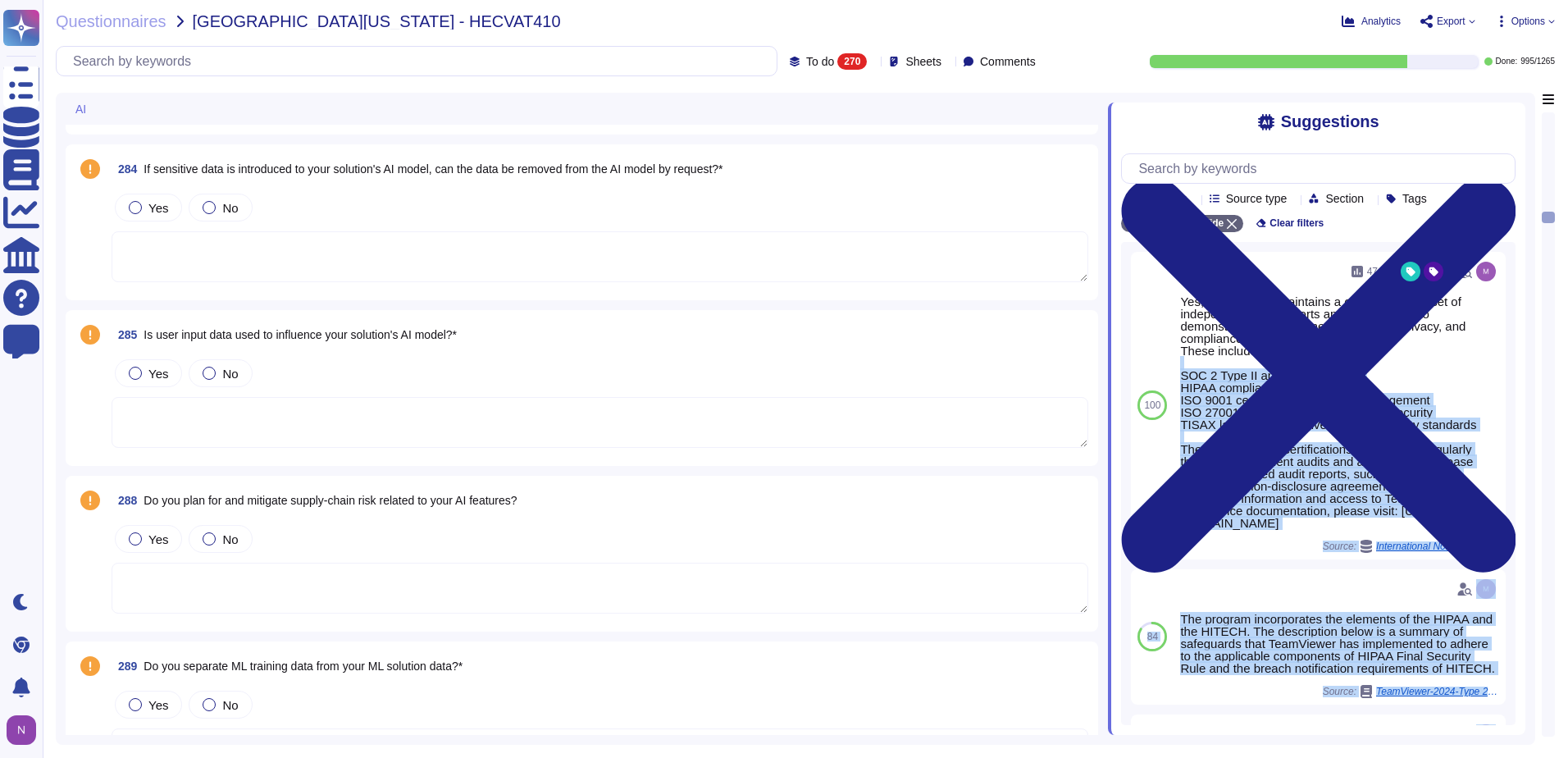
drag, startPoint x: 1549, startPoint y: 214, endPoint x: 1537, endPoint y: 346, distance: 132.5
click at [1537, 346] on div "AI 281 In the event of an incident, can your solution's AI features be disabled…" at bounding box center [805, 418] width 1499 height 652
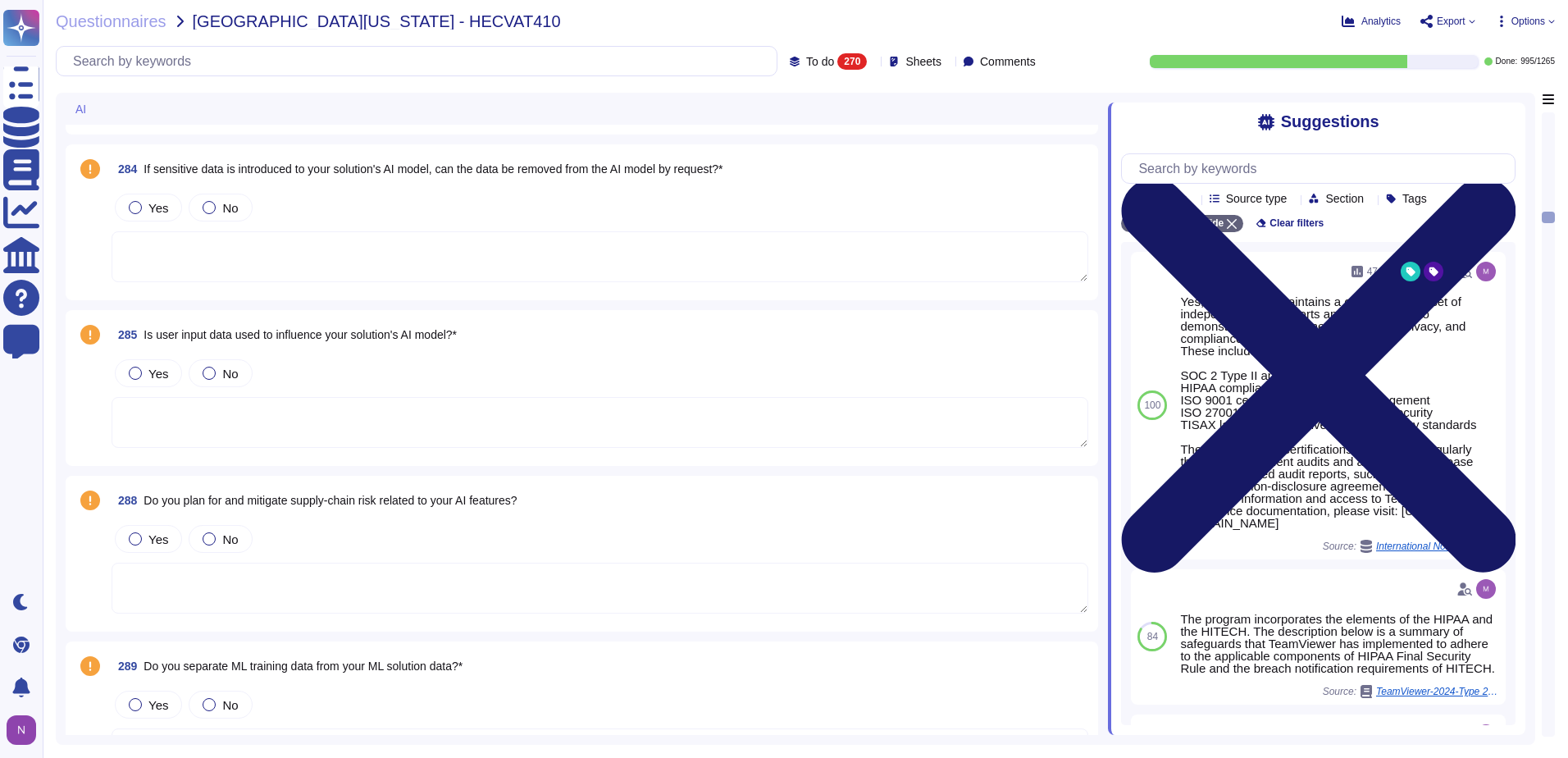
drag, startPoint x: 1537, startPoint y: 346, endPoint x: 1504, endPoint y: 115, distance: 233.3
click at [1504, 115] on icon at bounding box center [1318, 374] width 395 height 526
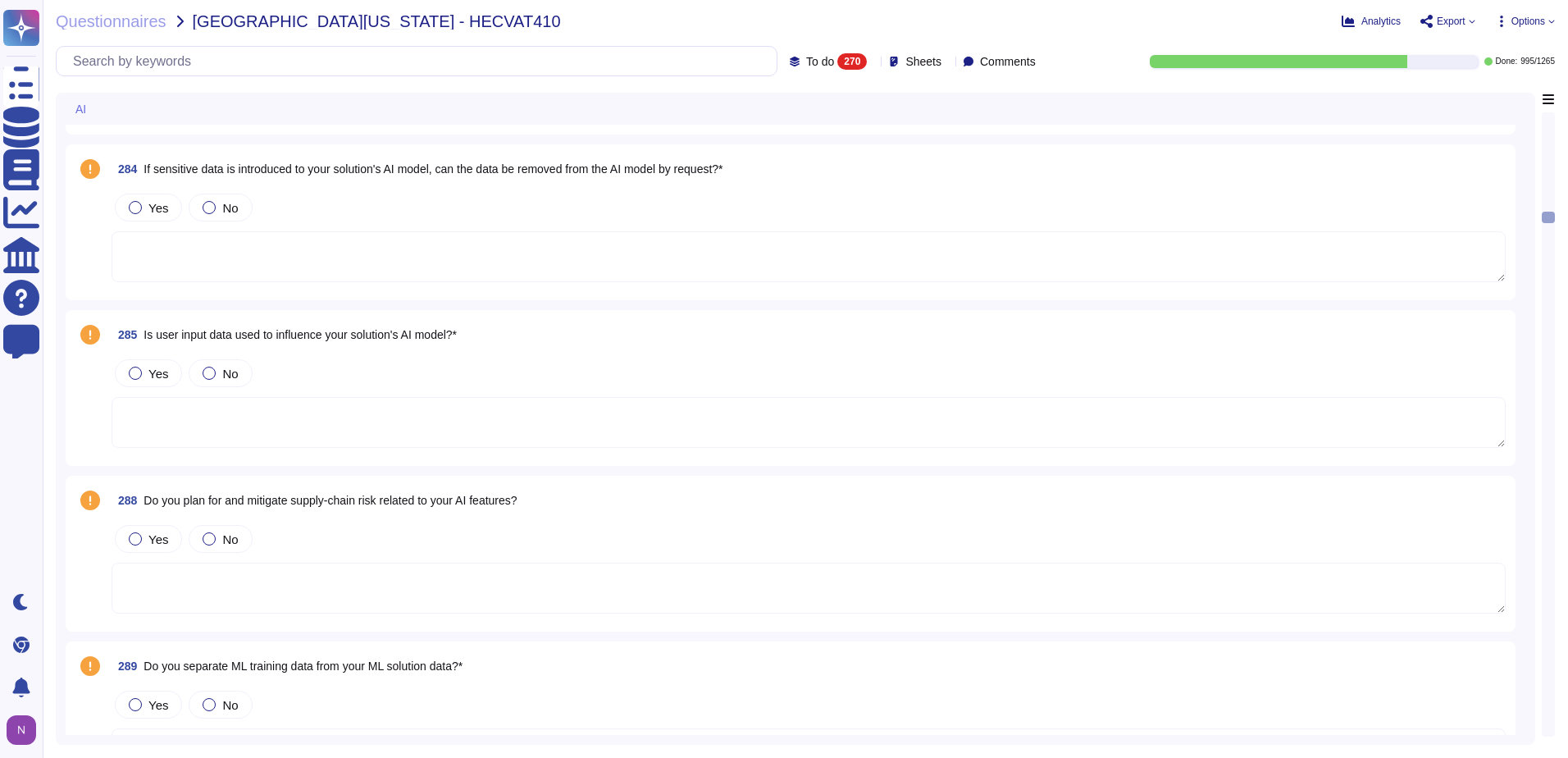
drag, startPoint x: 1547, startPoint y: 217, endPoint x: 1545, endPoint y: 234, distance: 17.1
click at [1549, 259] on div at bounding box center [1549, 424] width 13 height 624
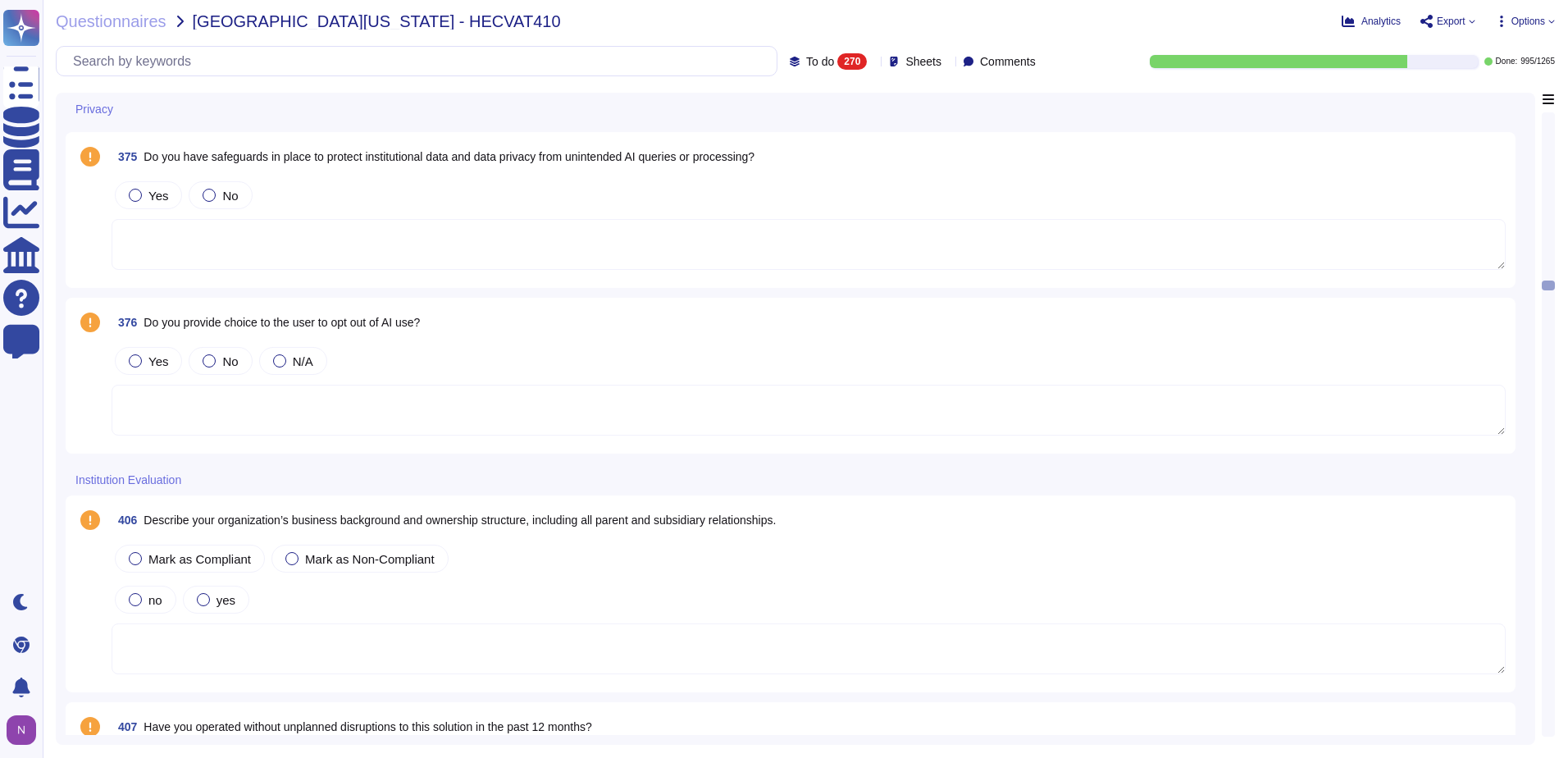
scroll to position [12572, 0]
